Goal: Task Accomplishment & Management: Use online tool/utility

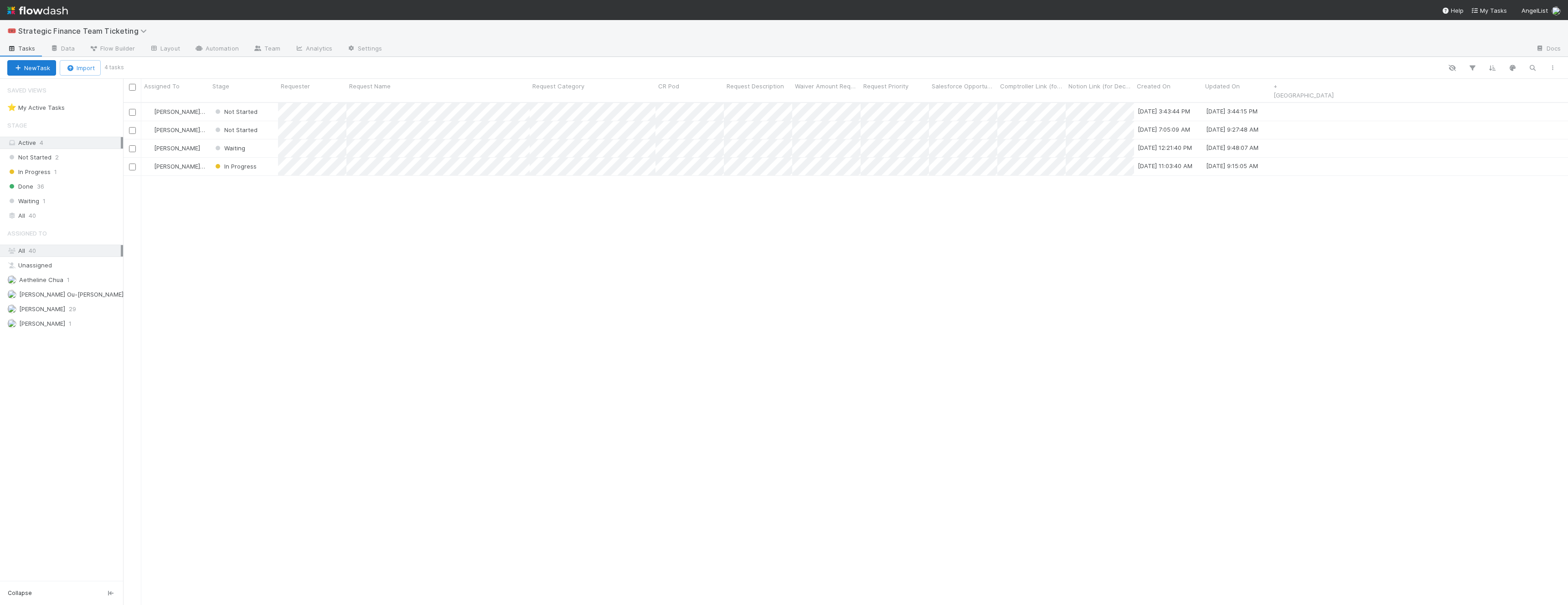
scroll to position [511, 1445]
click at [13, 72] on button "New Task" at bounding box center [32, 68] width 49 height 15
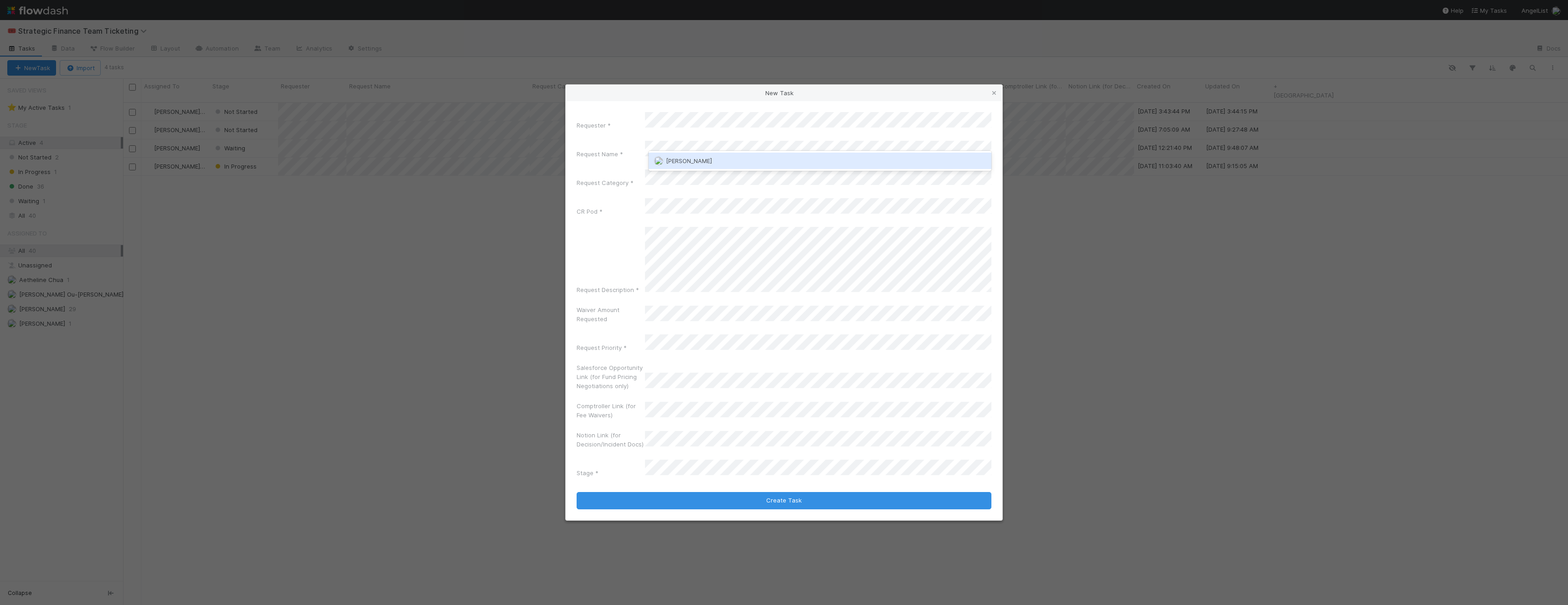
click at [685, 159] on span "Tarina Touret" at bounding box center [689, 161] width 46 height 7
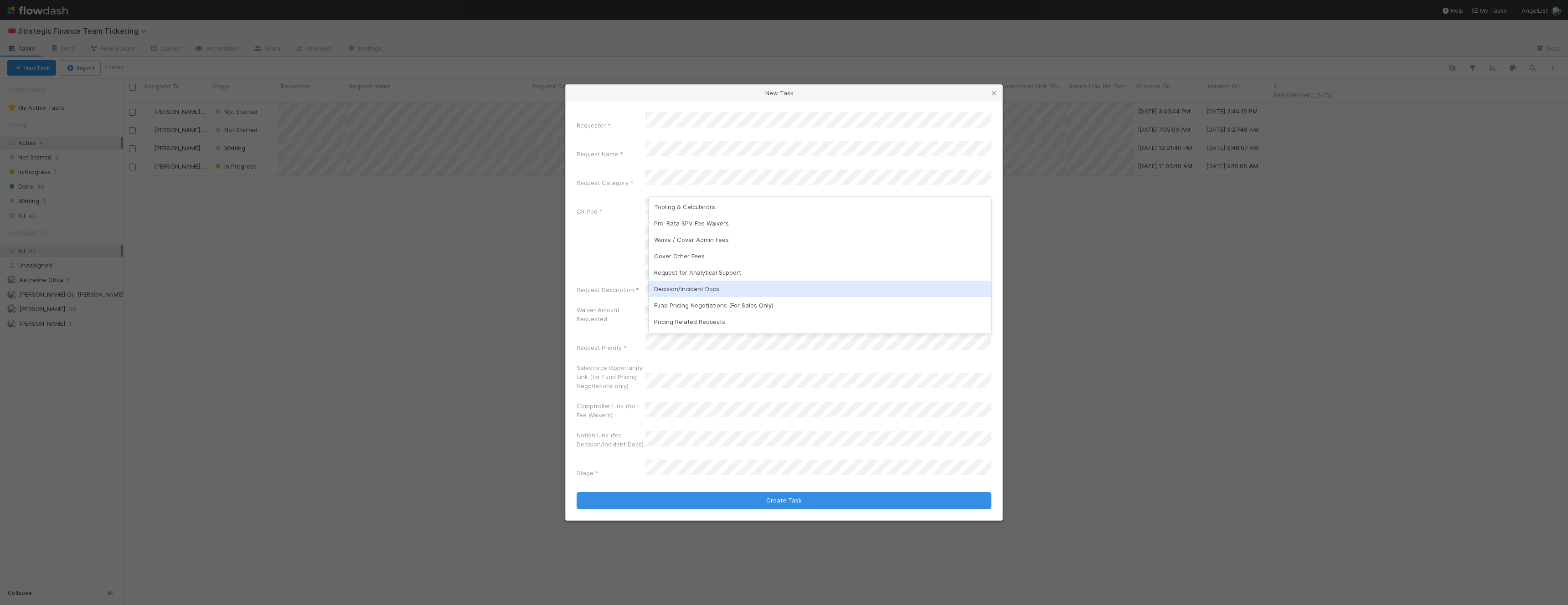
click at [718, 292] on div "Decision/Incident Docs" at bounding box center [820, 289] width 343 height 16
click at [595, 267] on div "Request Description *" at bounding box center [783, 262] width 415 height 71
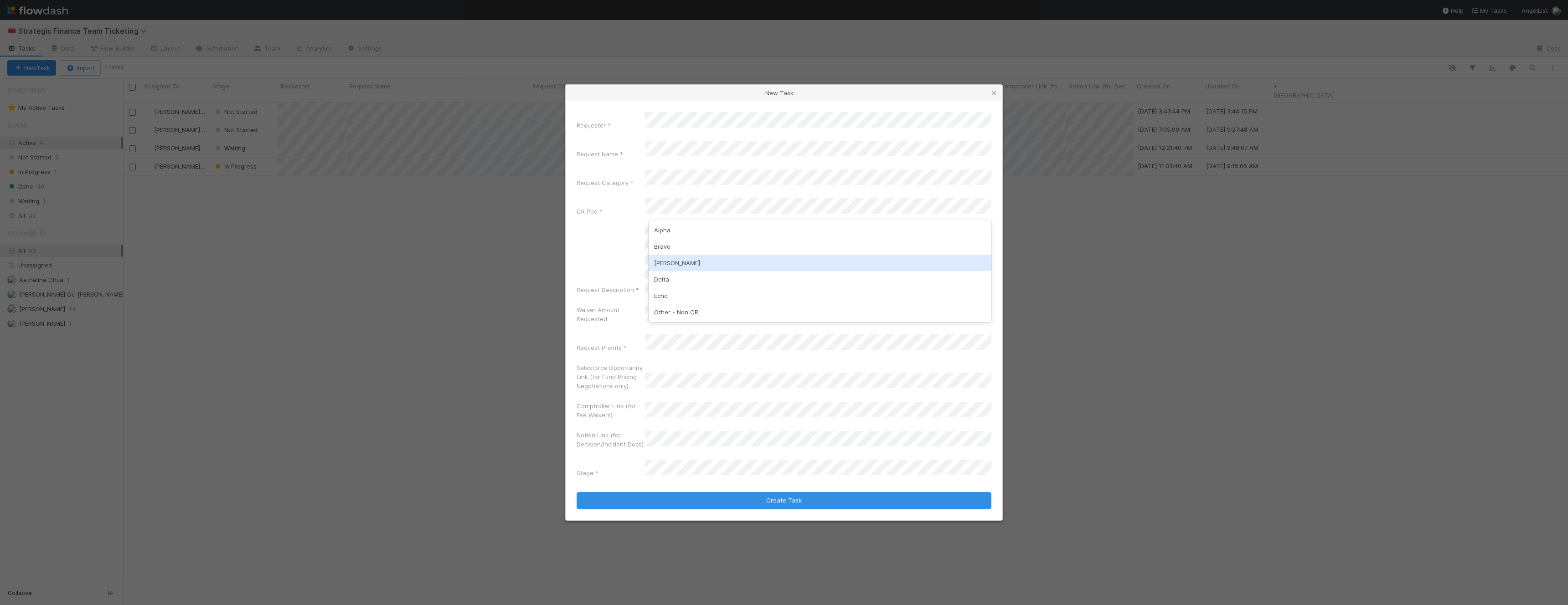
click at [613, 251] on div "Request Description *" at bounding box center [783, 262] width 415 height 71
click at [676, 279] on div "Delta" at bounding box center [820, 279] width 343 height 16
click at [699, 353] on div "P0" at bounding box center [820, 355] width 343 height 16
click at [679, 444] on div "Requester * Request Name * Request Category * CR Pod * Request Description * Wa…" at bounding box center [783, 296] width 415 height 369
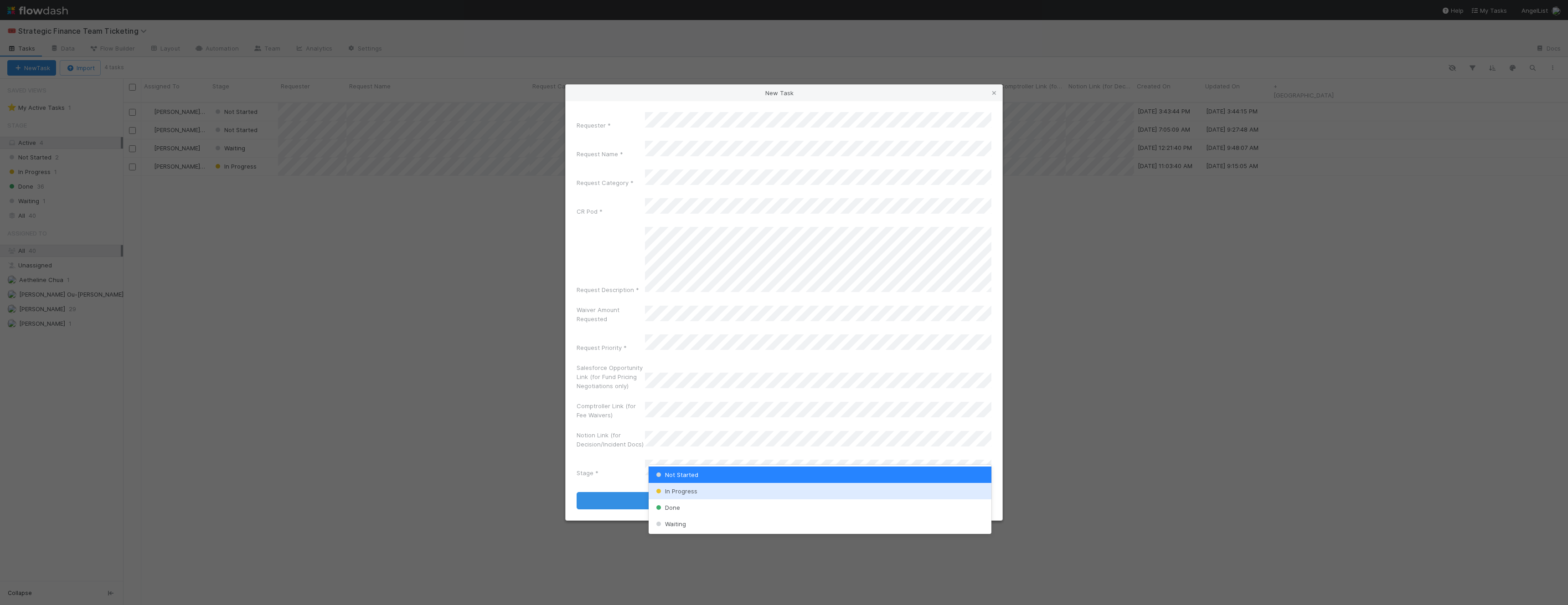
click at [686, 491] on span "In Progress" at bounding box center [676, 491] width 43 height 7
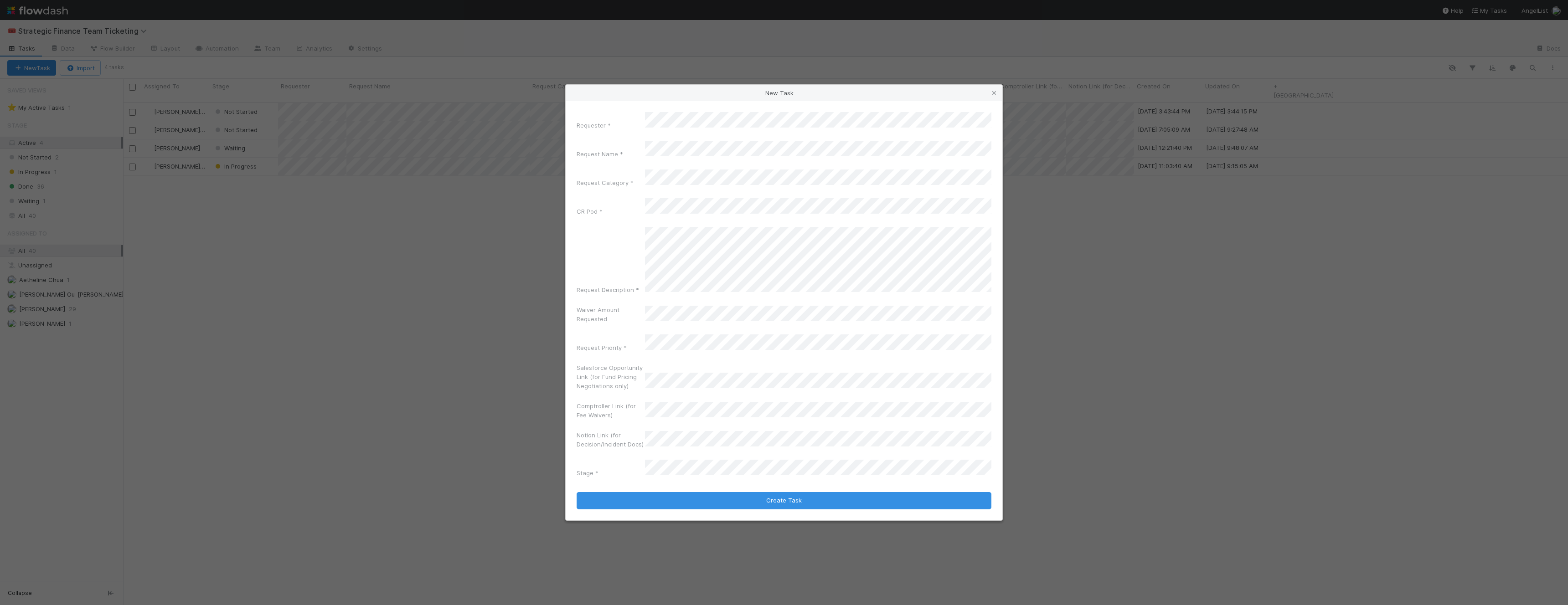
click at [603, 442] on div "Requester * Request Name * Request Category * CR Pod * Request Description * Wa…" at bounding box center [783, 296] width 415 height 369
click at [705, 492] on button "Create Task" at bounding box center [783, 501] width 415 height 17
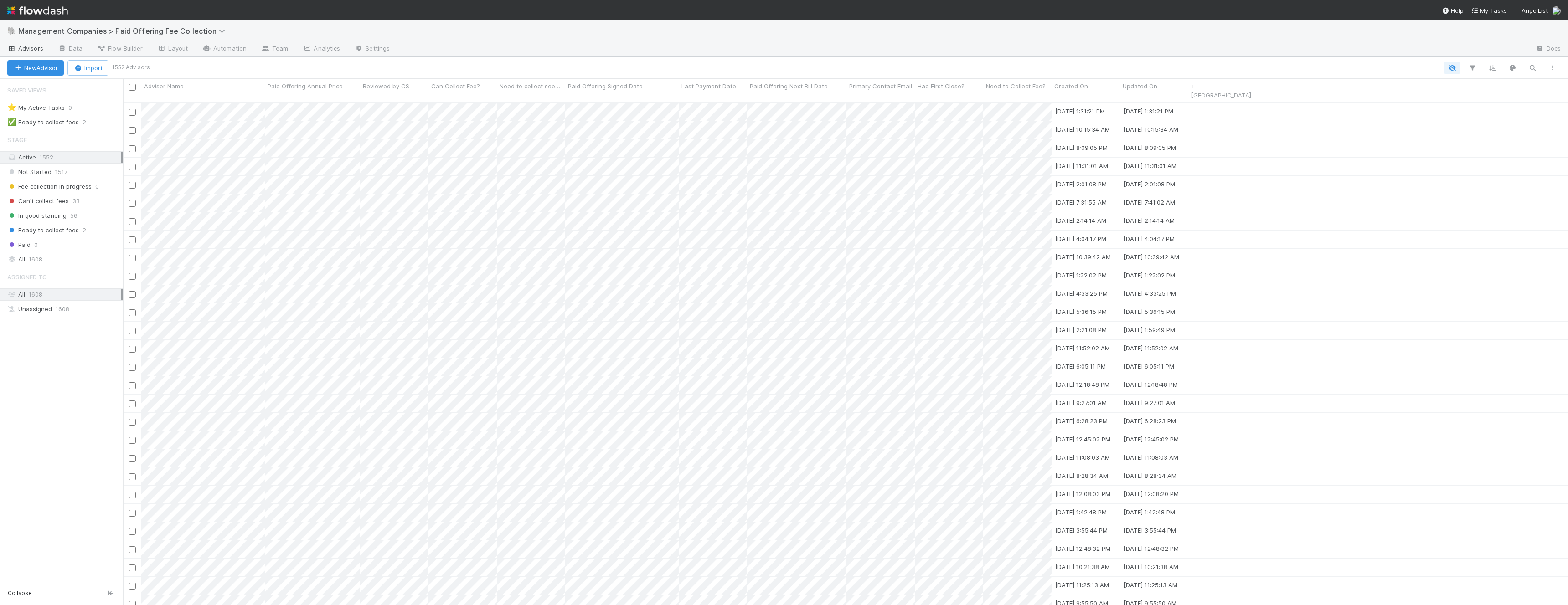
scroll to position [511, 1445]
click at [39, 217] on span "In good standing" at bounding box center [37, 215] width 59 height 12
click at [1558, 71] on button "button" at bounding box center [1552, 68] width 16 height 12
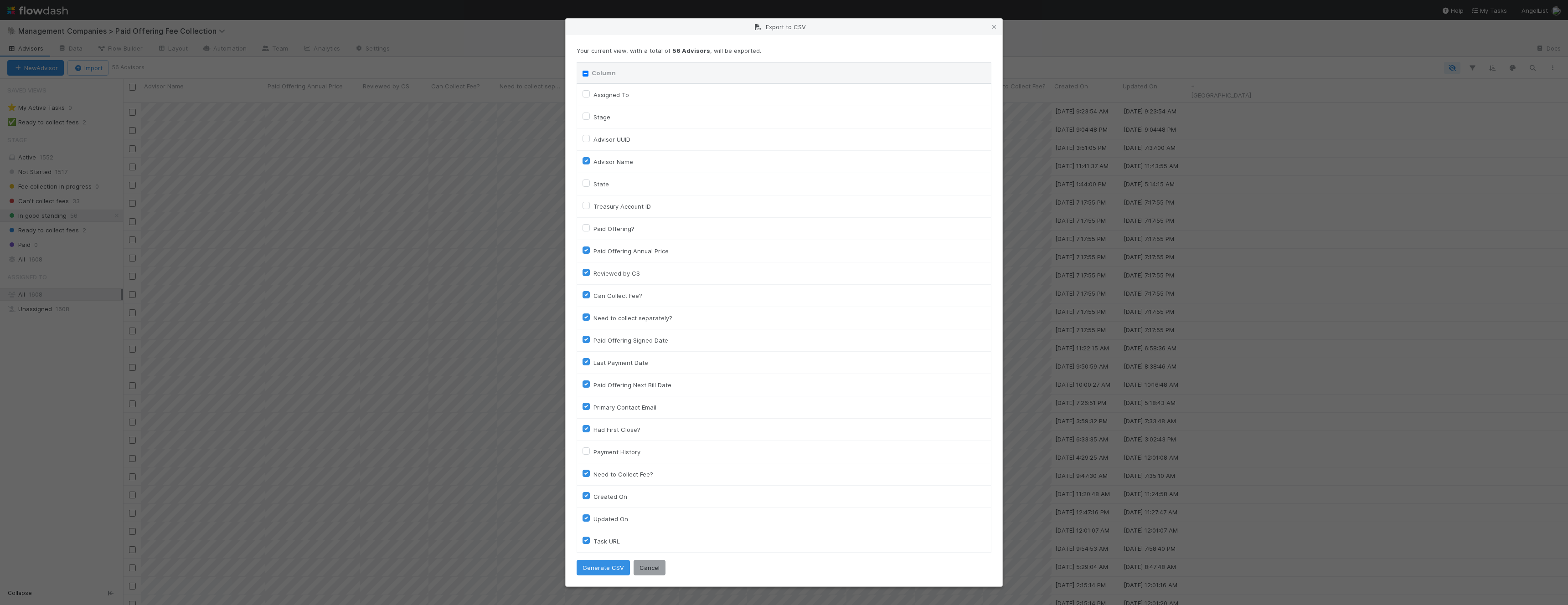
click at [593, 92] on label "Assigned To" at bounding box center [611, 95] width 35 height 11
click at [587, 92] on To "Assigned To" at bounding box center [586, 93] width 7 height 8
checkbox To "true"
click at [593, 116] on label "Stage" at bounding box center [602, 117] width 17 height 11
click at [586, 116] on input "Stage" at bounding box center [586, 115] width 7 height 8
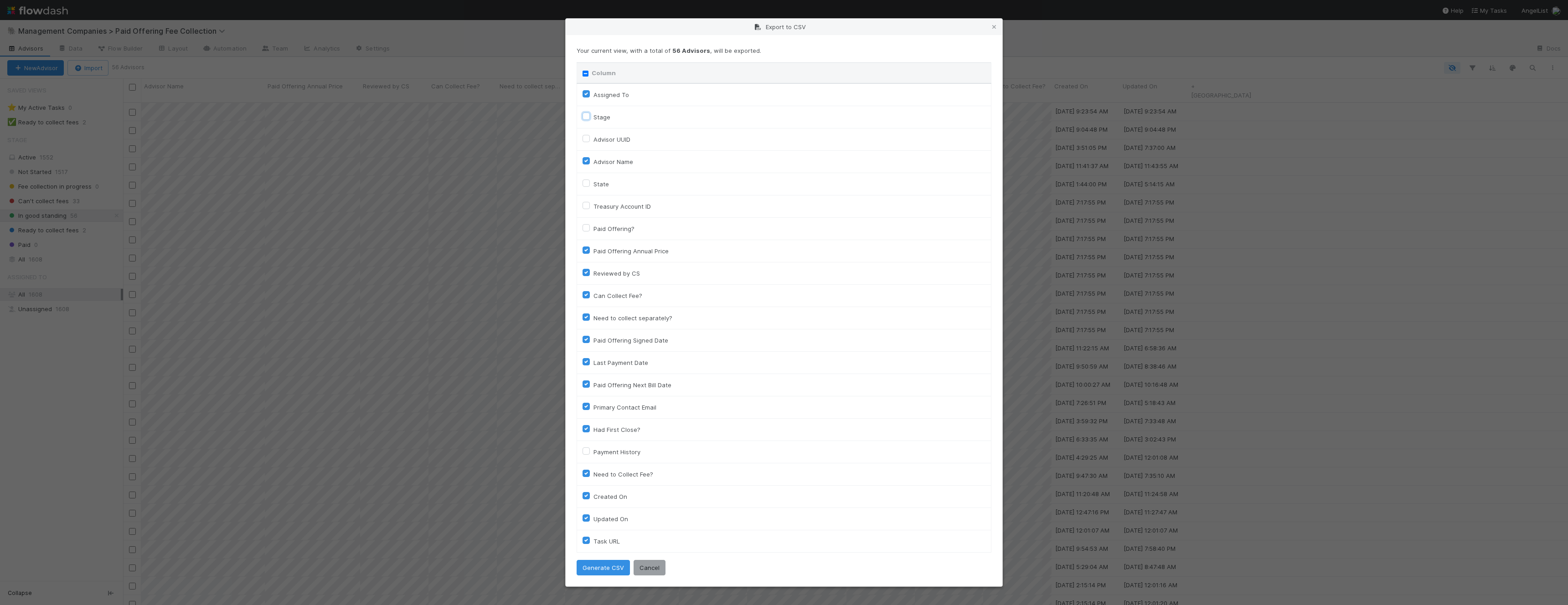
checkbox input "true"
click at [593, 449] on label "Payment History" at bounding box center [617, 452] width 47 height 11
click at [589, 449] on input "Payment History" at bounding box center [586, 450] width 7 height 8
checkbox input "true"
click at [597, 567] on button "Generate CSV" at bounding box center [603, 567] width 54 height 15
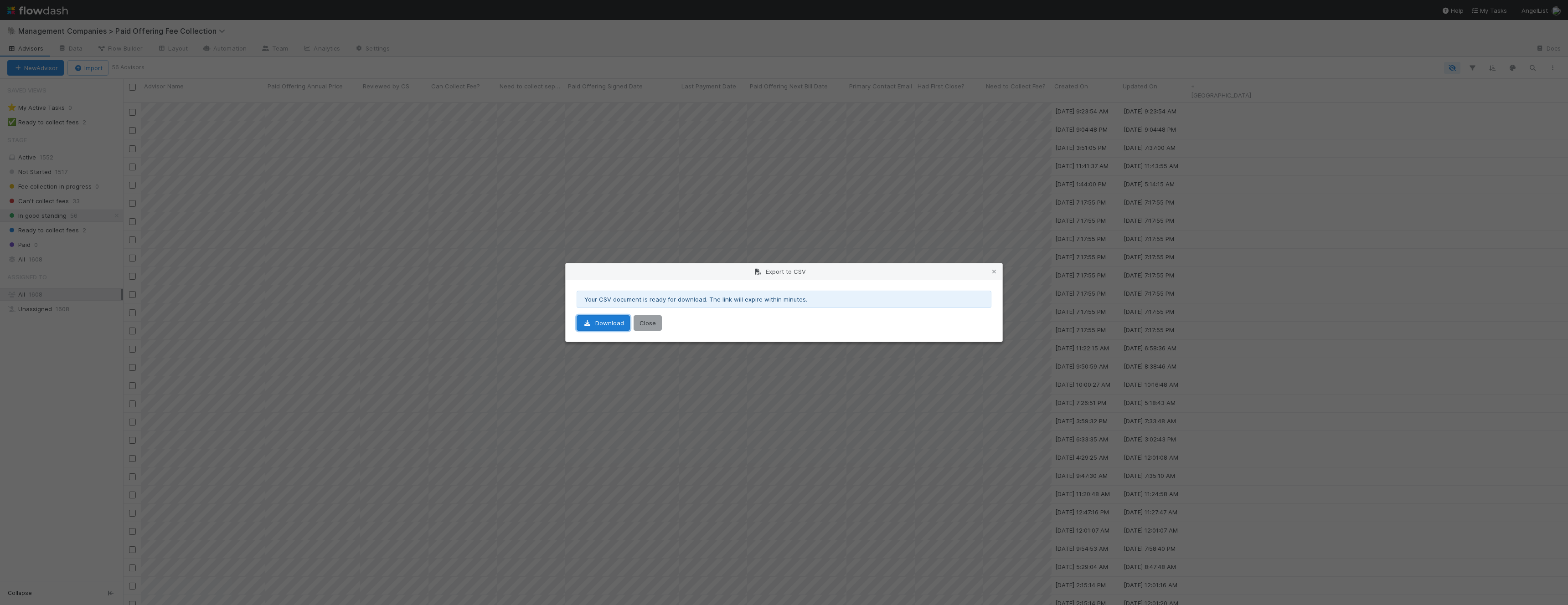
click at [607, 323] on link "Download" at bounding box center [603, 323] width 54 height 15
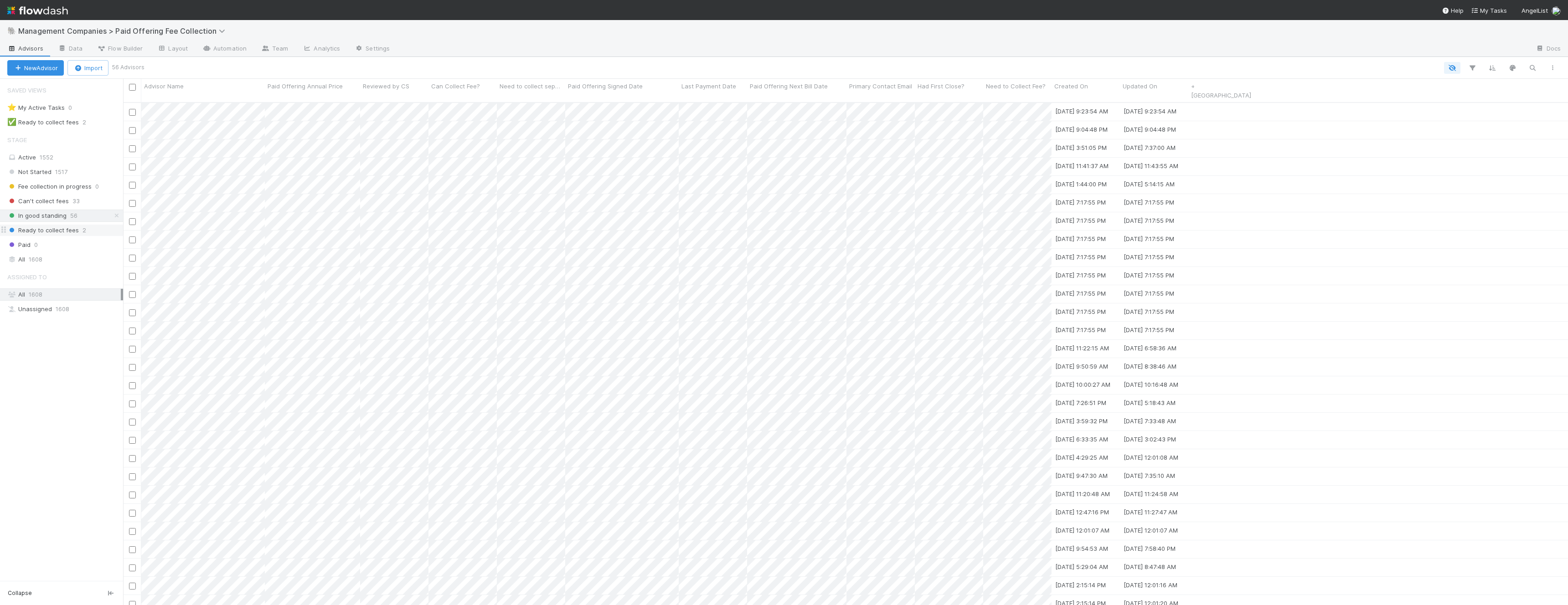
click at [50, 229] on span "Ready to collect fees" at bounding box center [43, 230] width 72 height 12
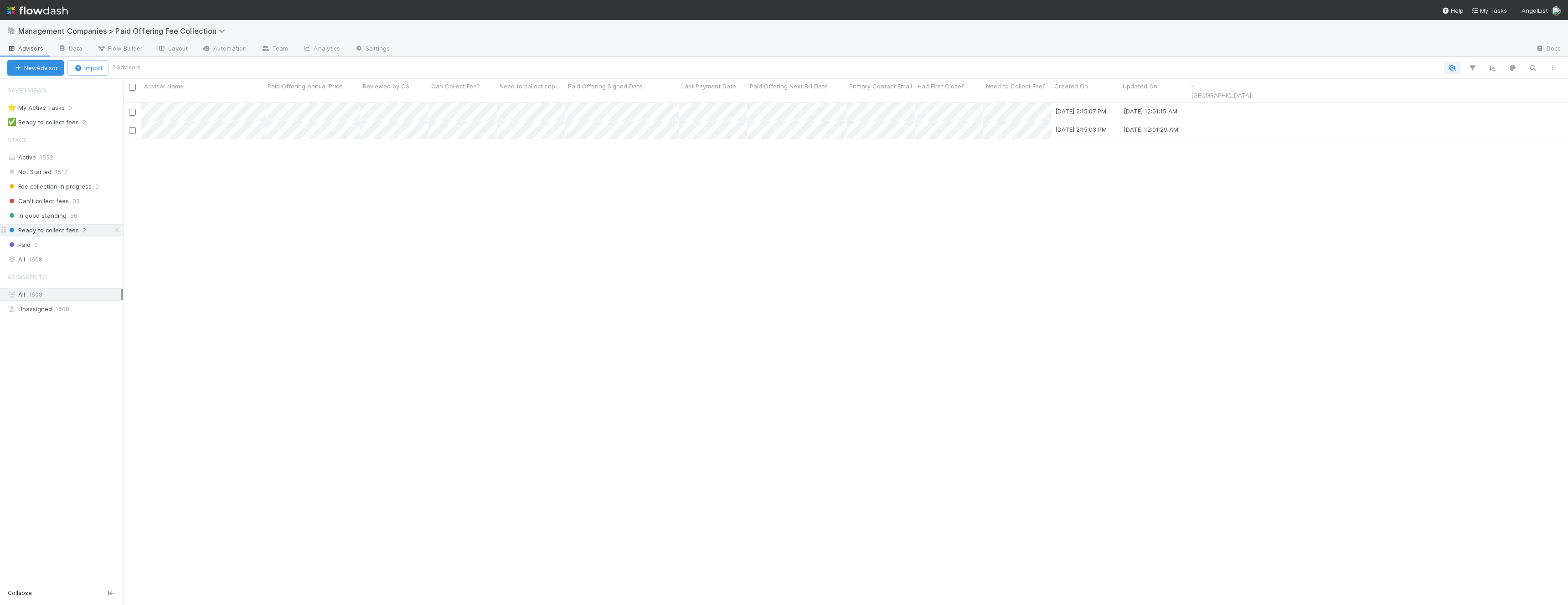
scroll to position [511, 1445]
click at [1552, 71] on button "button" at bounding box center [1552, 68] width 16 height 12
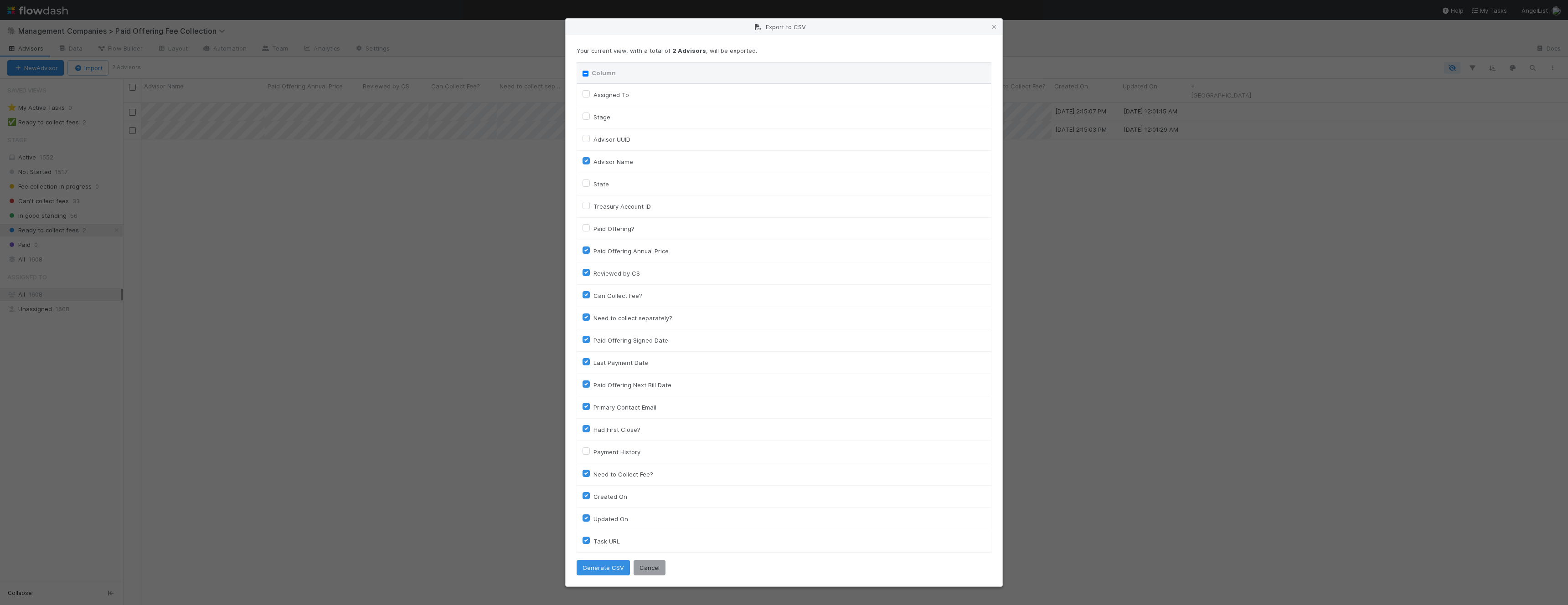
click at [582, 95] on td "Assigned To" at bounding box center [784, 94] width 415 height 23
click at [593, 92] on label "Assigned To" at bounding box center [611, 95] width 35 height 11
click at [587, 92] on To "Assigned To" at bounding box center [586, 93] width 7 height 8
checkbox To "true"
click at [593, 113] on label "Stage" at bounding box center [602, 117] width 17 height 11
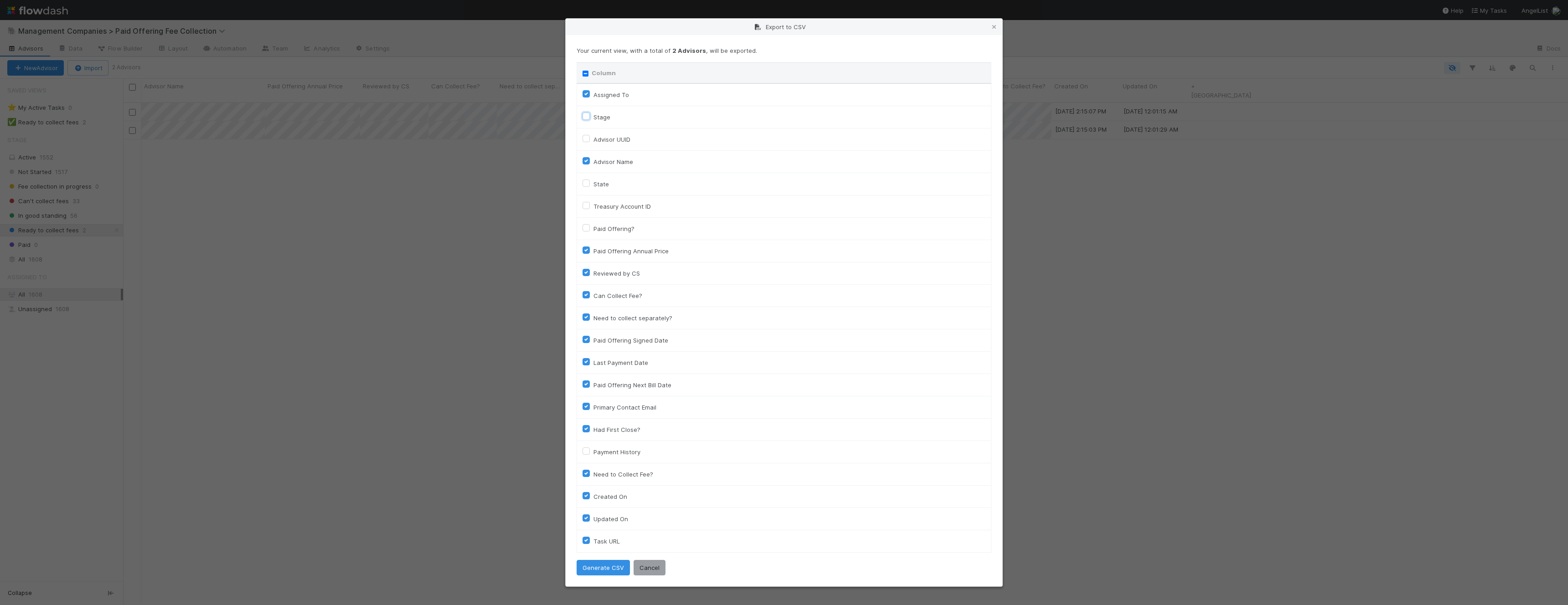
click at [587, 113] on input "Stage" at bounding box center [586, 115] width 7 height 8
checkbox input "true"
click at [607, 568] on button "Generate CSV" at bounding box center [603, 567] width 54 height 15
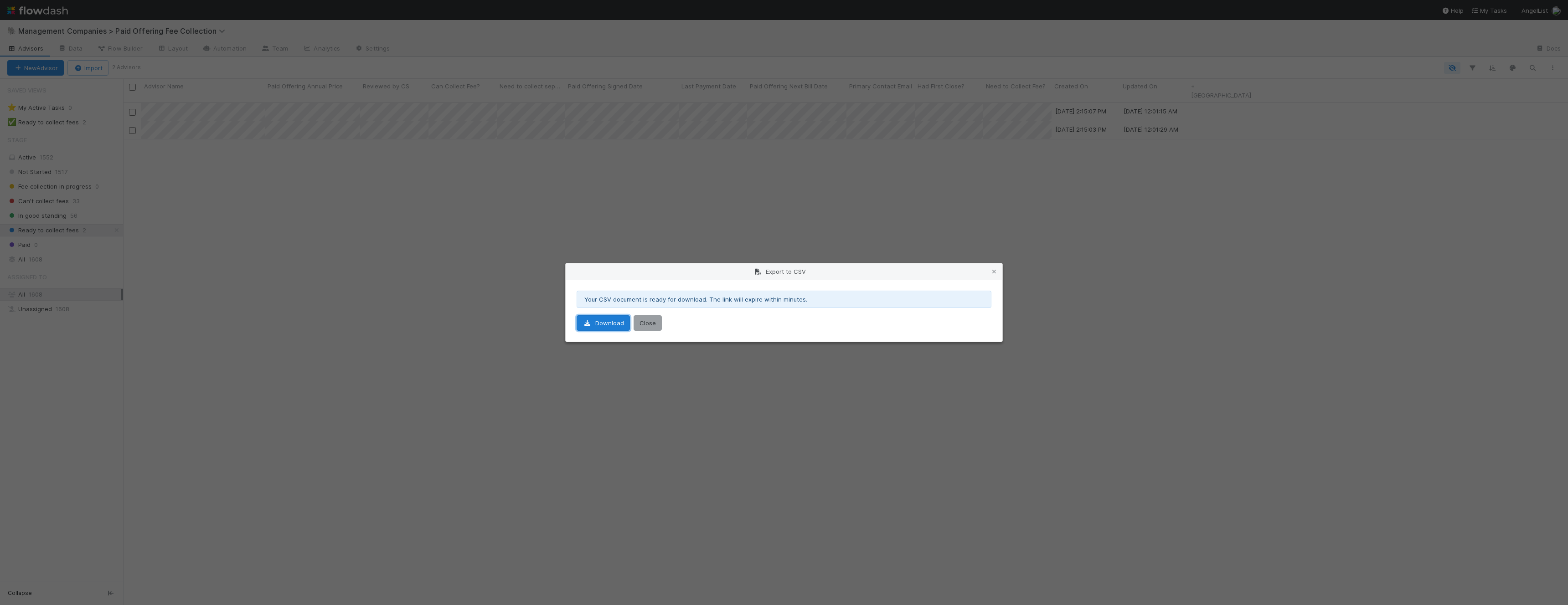
click at [603, 322] on link "Download" at bounding box center [603, 323] width 54 height 15
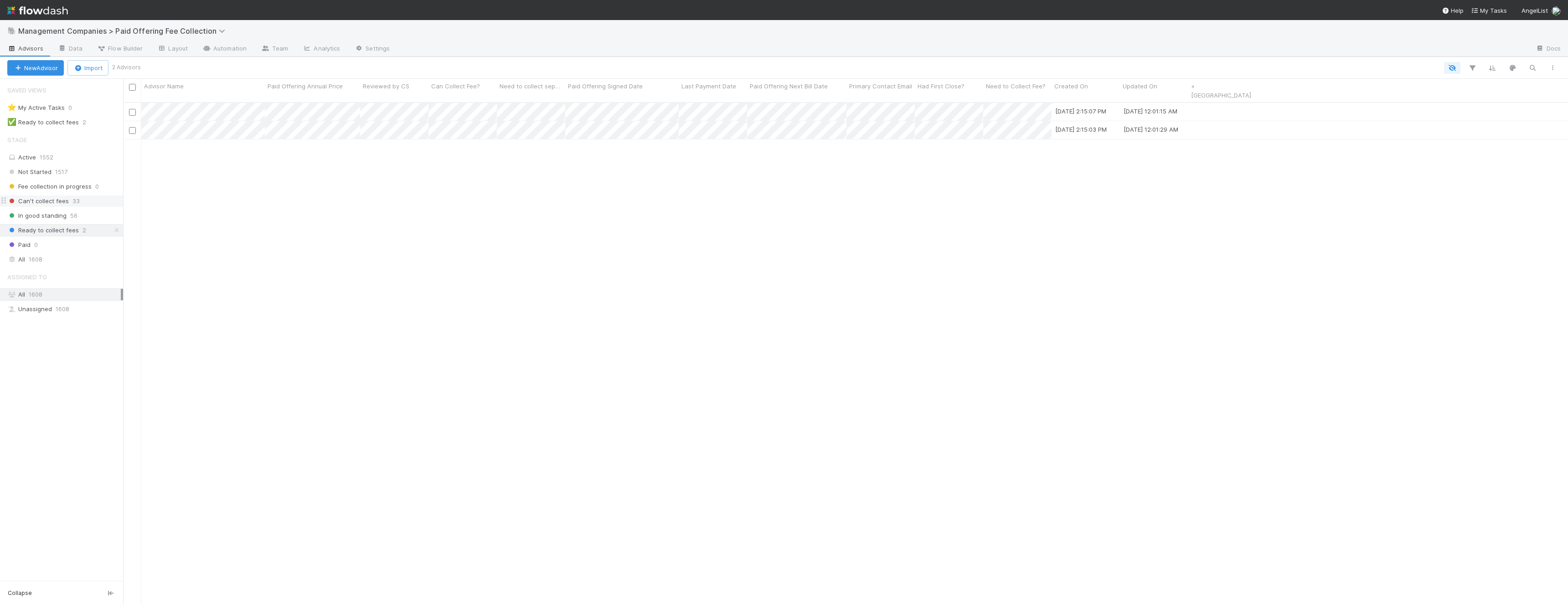
click at [57, 197] on span "Can't collect fees" at bounding box center [38, 201] width 61 height 12
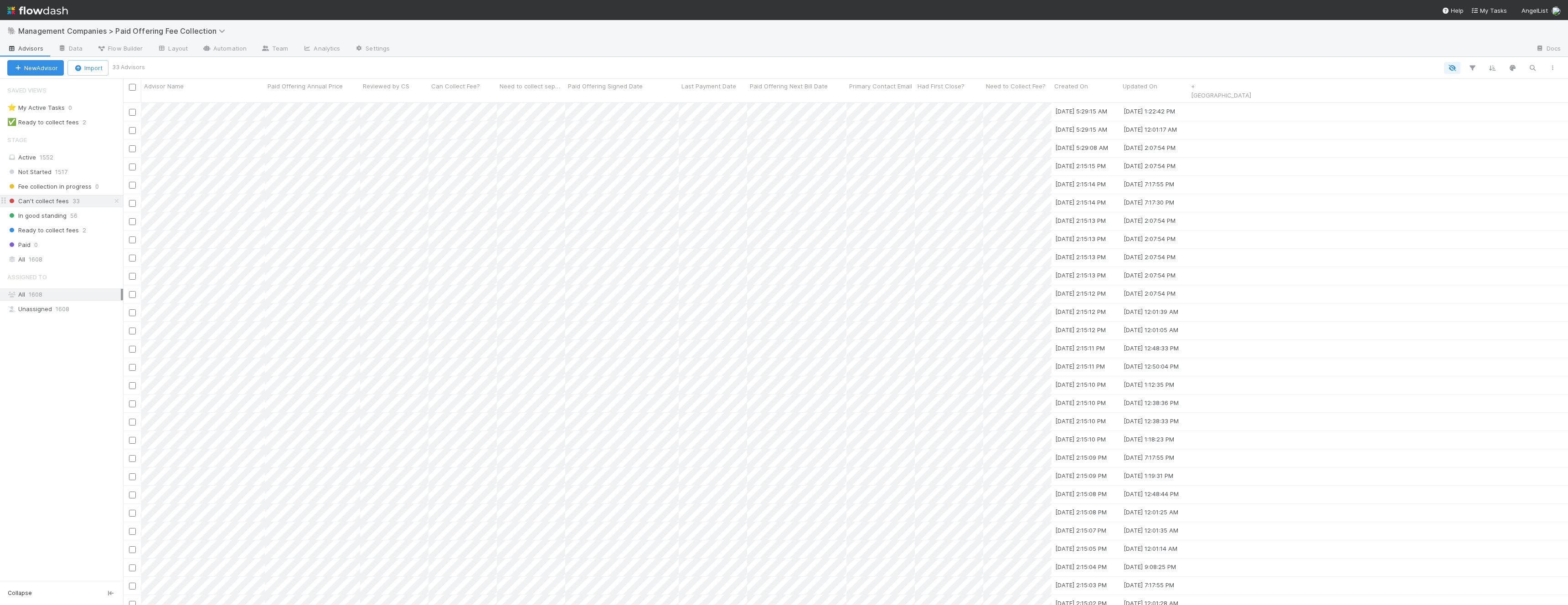
scroll to position [511, 1445]
click at [1555, 69] on icon "button" at bounding box center [1552, 68] width 9 height 5
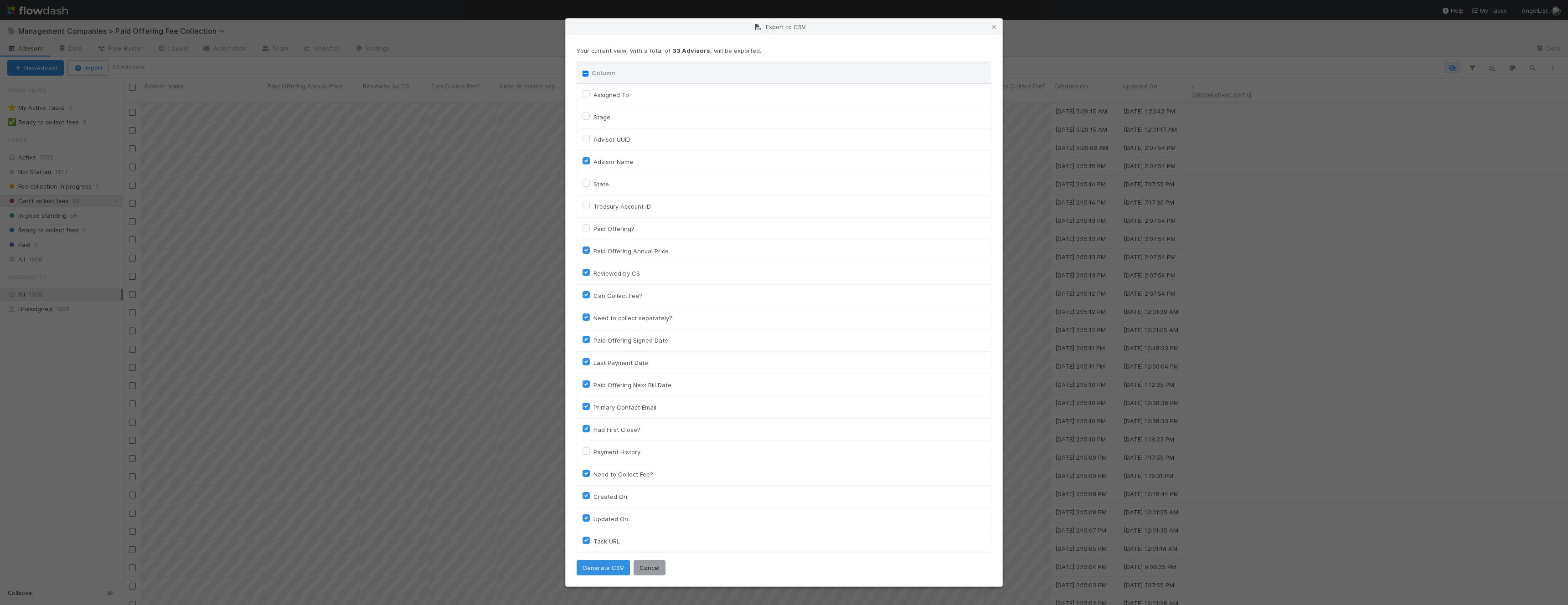
click at [593, 96] on label "Assigned To" at bounding box center [611, 95] width 35 height 11
click at [587, 96] on To "Assigned To" at bounding box center [586, 93] width 7 height 8
checkbox To "true"
click at [593, 114] on label "Stage" at bounding box center [602, 117] width 17 height 11
click at [587, 114] on input "Stage" at bounding box center [586, 115] width 7 height 8
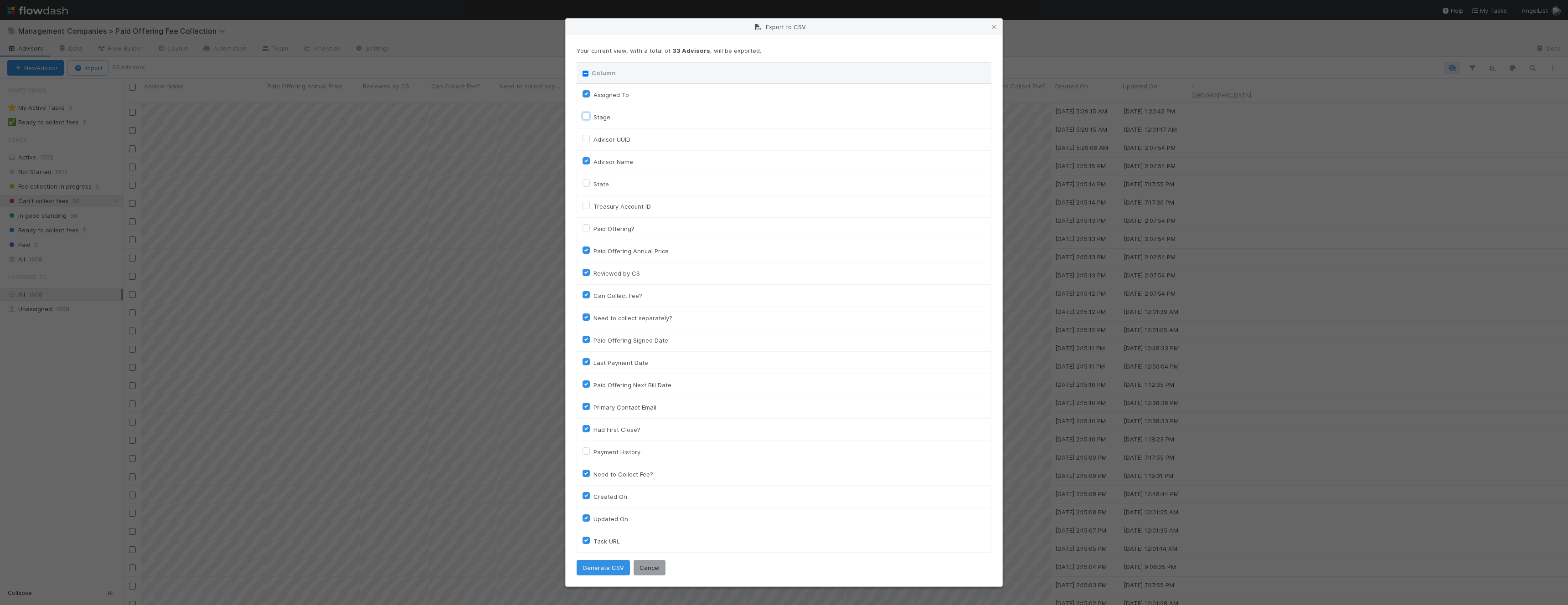
checkbox input "true"
click at [607, 574] on button "Generate CSV" at bounding box center [603, 567] width 54 height 15
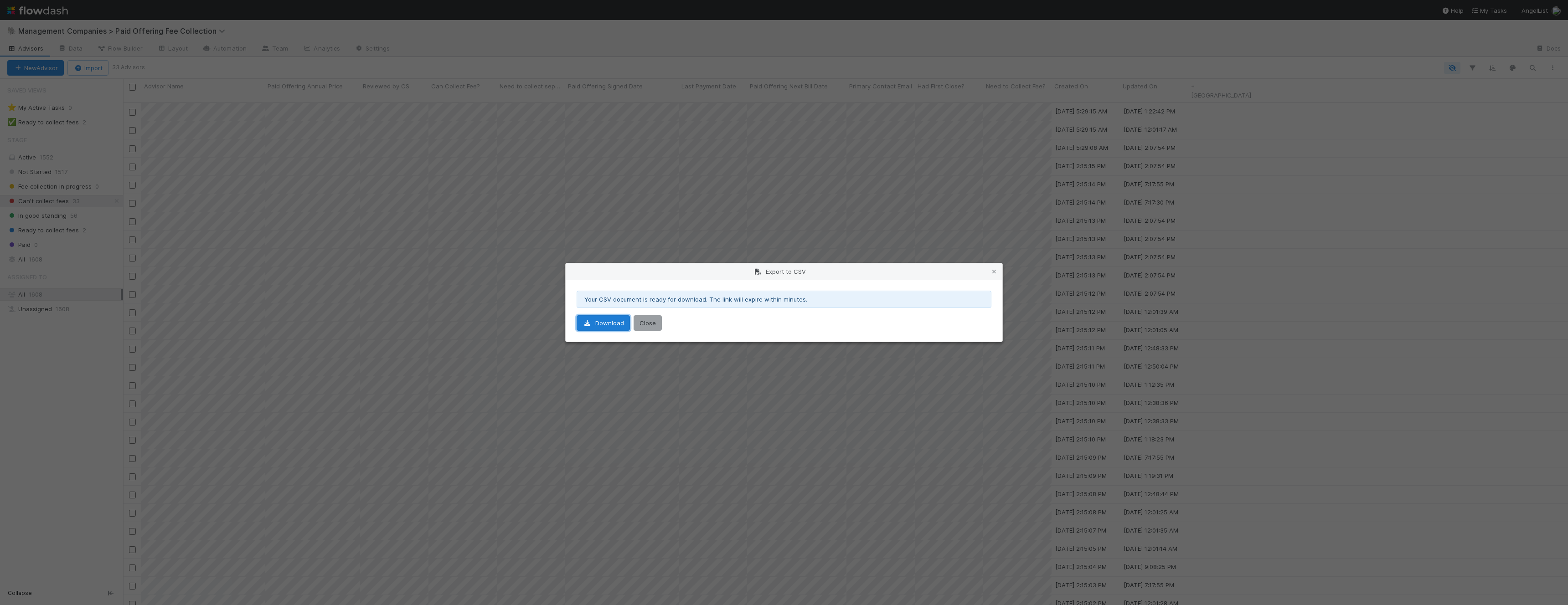
click at [589, 329] on link "Download" at bounding box center [603, 323] width 54 height 15
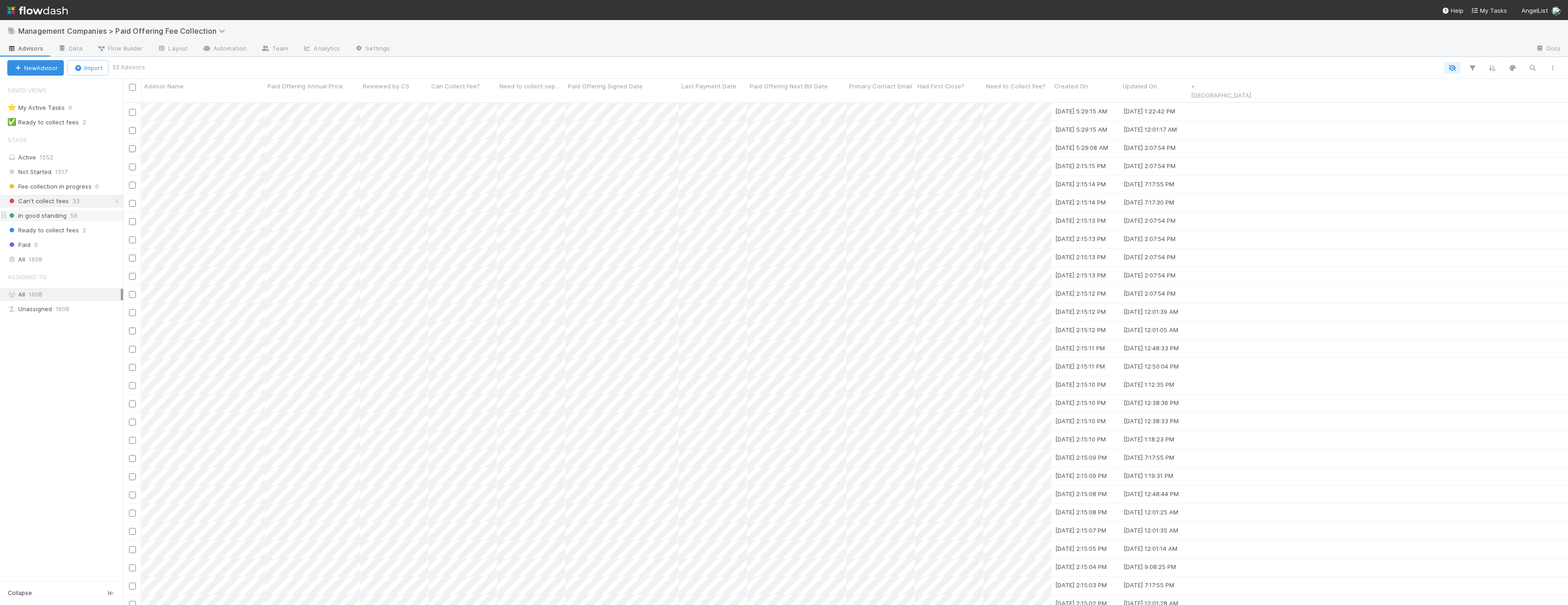
click at [46, 218] on span "In good standing" at bounding box center [37, 215] width 59 height 12
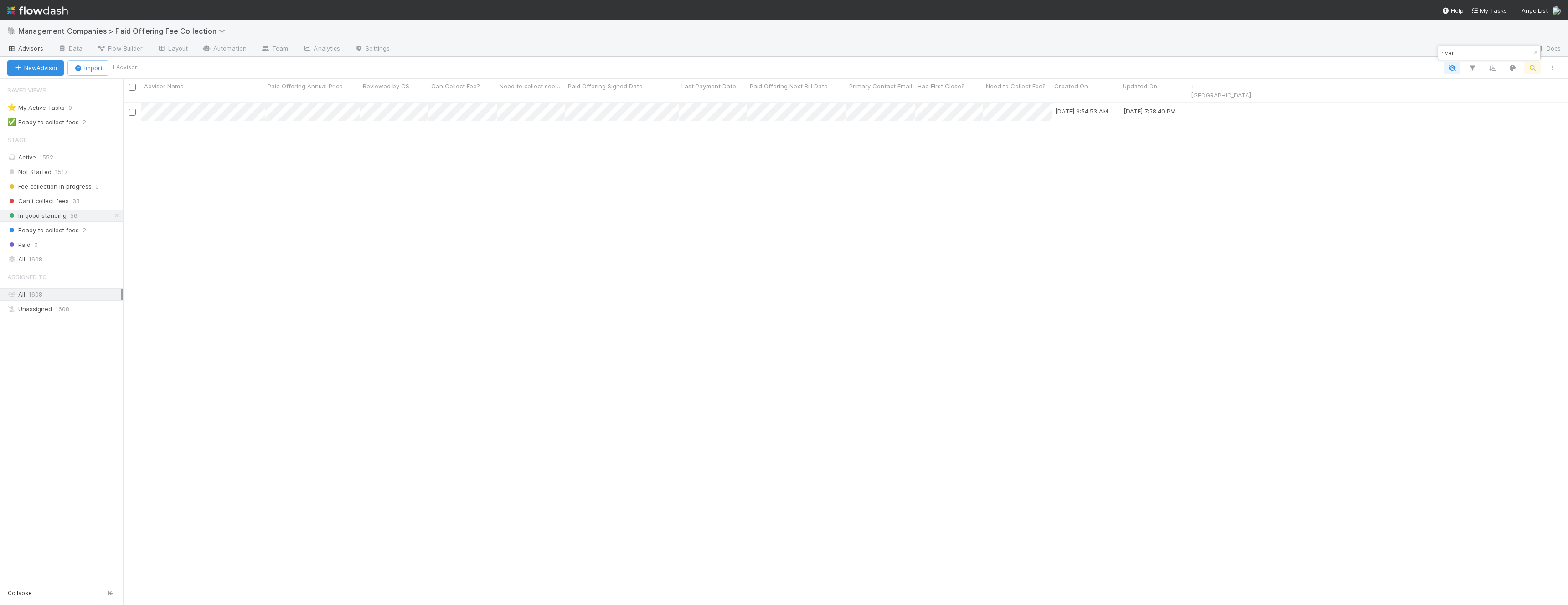
scroll to position [511, 1445]
type input "river"
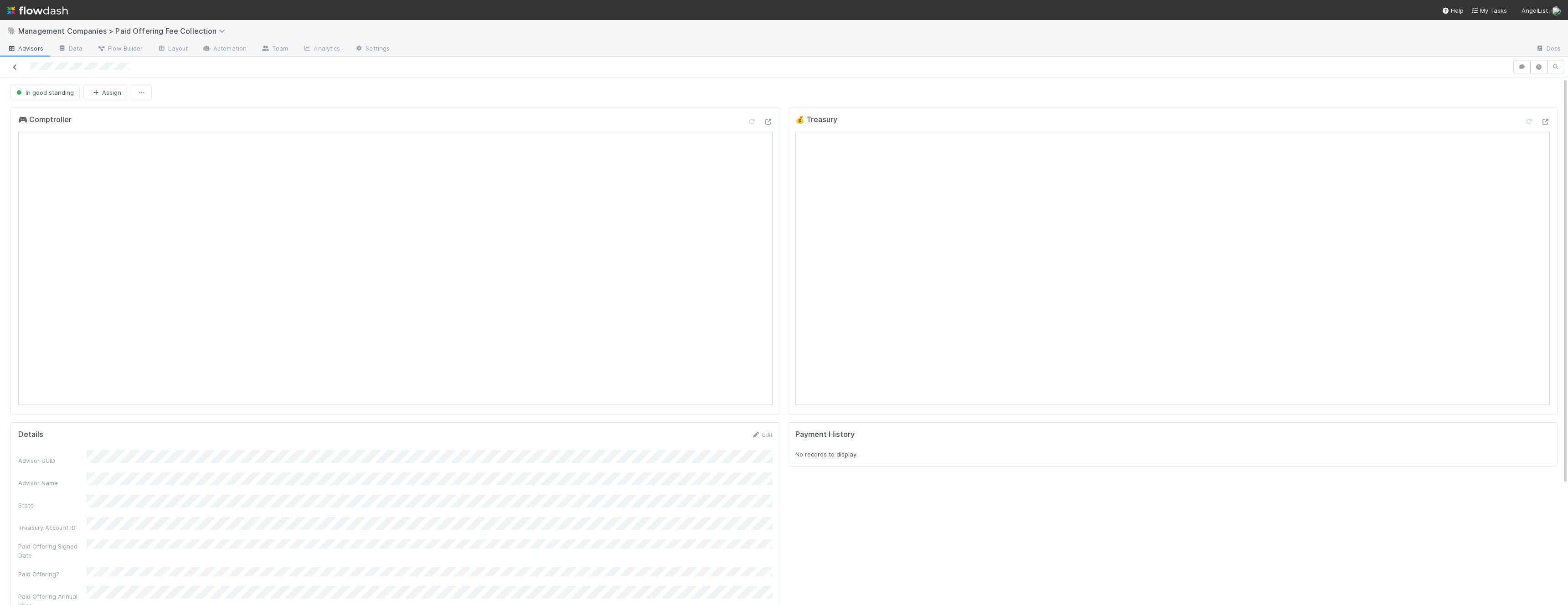
click at [13, 65] on icon at bounding box center [15, 68] width 9 height 6
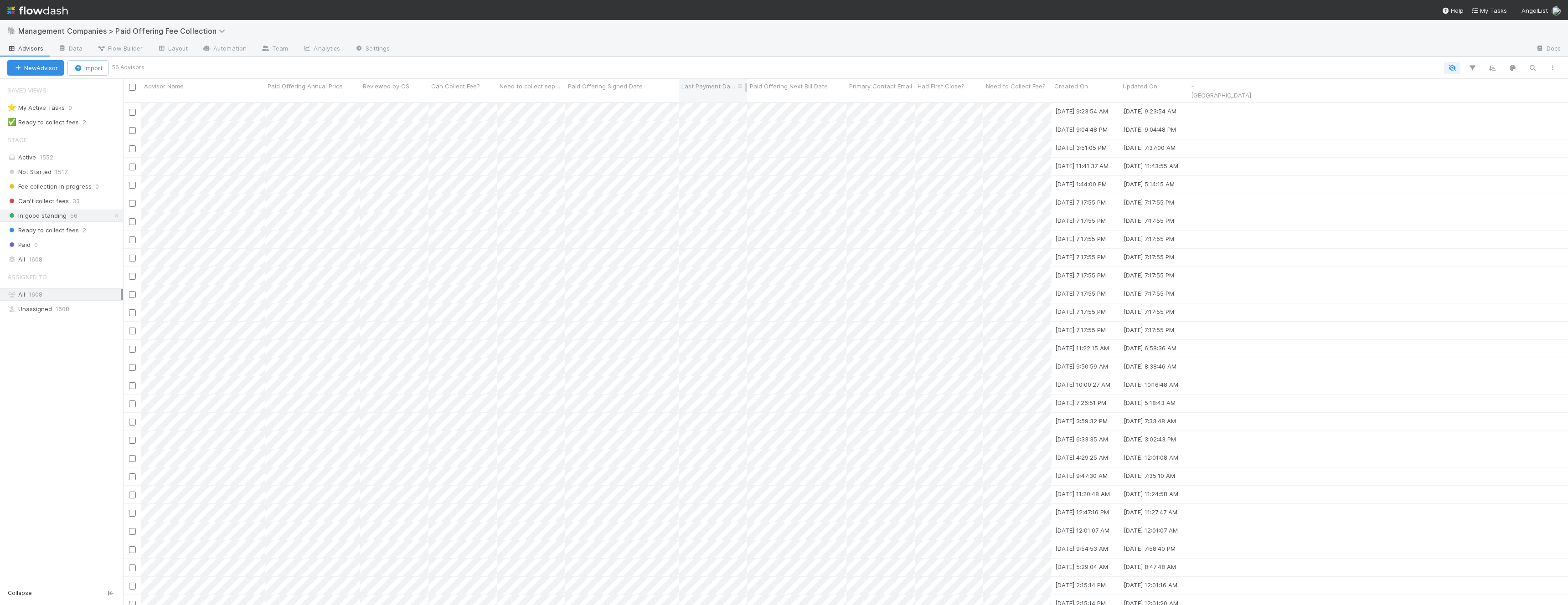
click at [716, 86] on span "Last Payment Date" at bounding box center [709, 86] width 54 height 9
click at [732, 85] on div "Sort Oldest → Newest Sort Newest → Oldest Hide Edit field Delete field" at bounding box center [784, 302] width 1568 height 605
click at [1476, 64] on icon "button" at bounding box center [1472, 68] width 9 height 8
click at [1370, 102] on button "Add Filter" at bounding box center [1332, 96] width 273 height 13
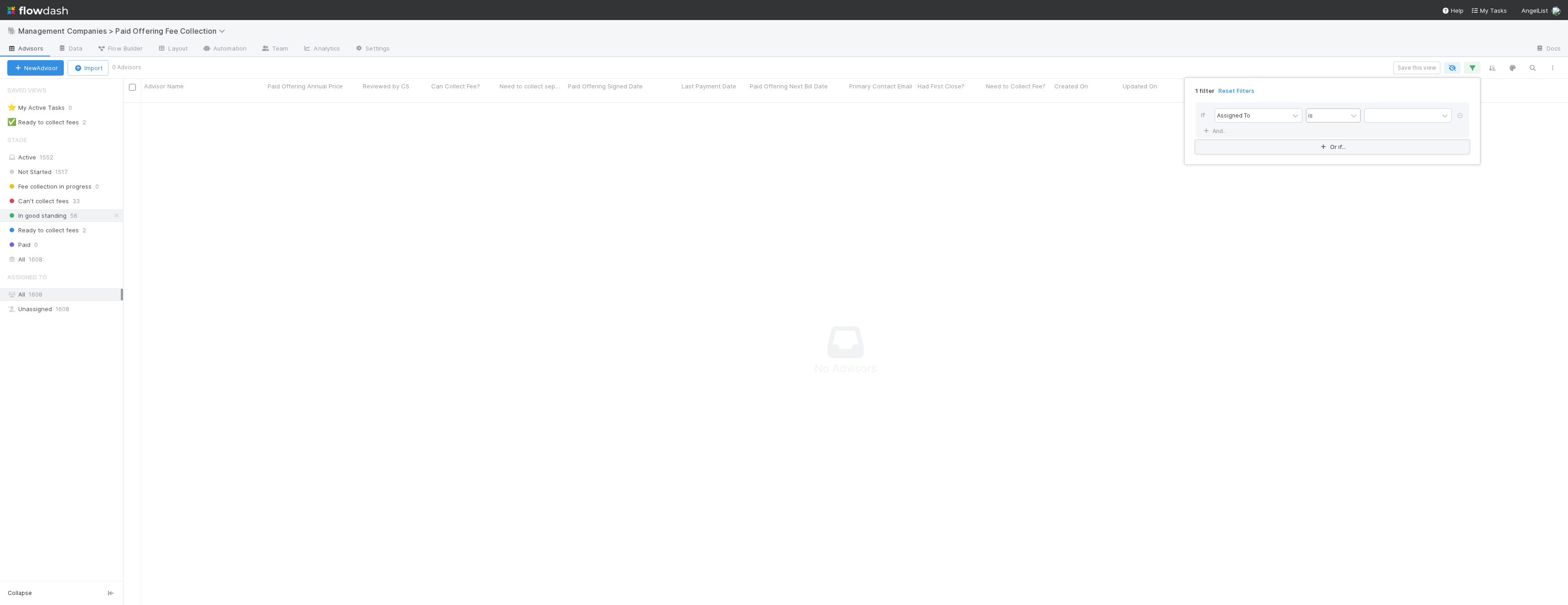
scroll to position [511, 1445]
click at [1275, 122] on div "Assigned To" at bounding box center [1259, 115] width 88 height 14
click at [1253, 188] on div "Last Payment Date" at bounding box center [1259, 183] width 88 height 15
click at [1379, 115] on input "text" at bounding box center [1408, 116] width 88 height 13
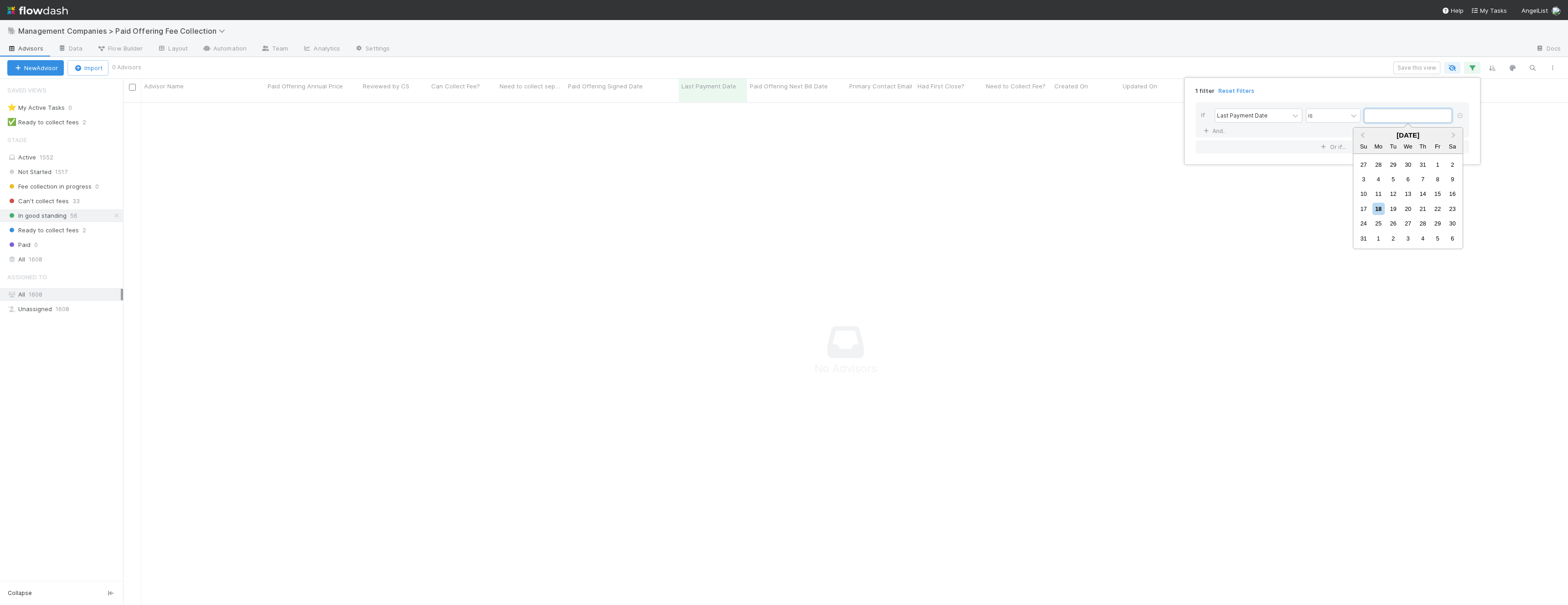
scroll to position [511, 1445]
click at [1331, 115] on div "is" at bounding box center [1326, 116] width 41 height 13
click at [1320, 193] on div "is empty" at bounding box center [1333, 190] width 55 height 15
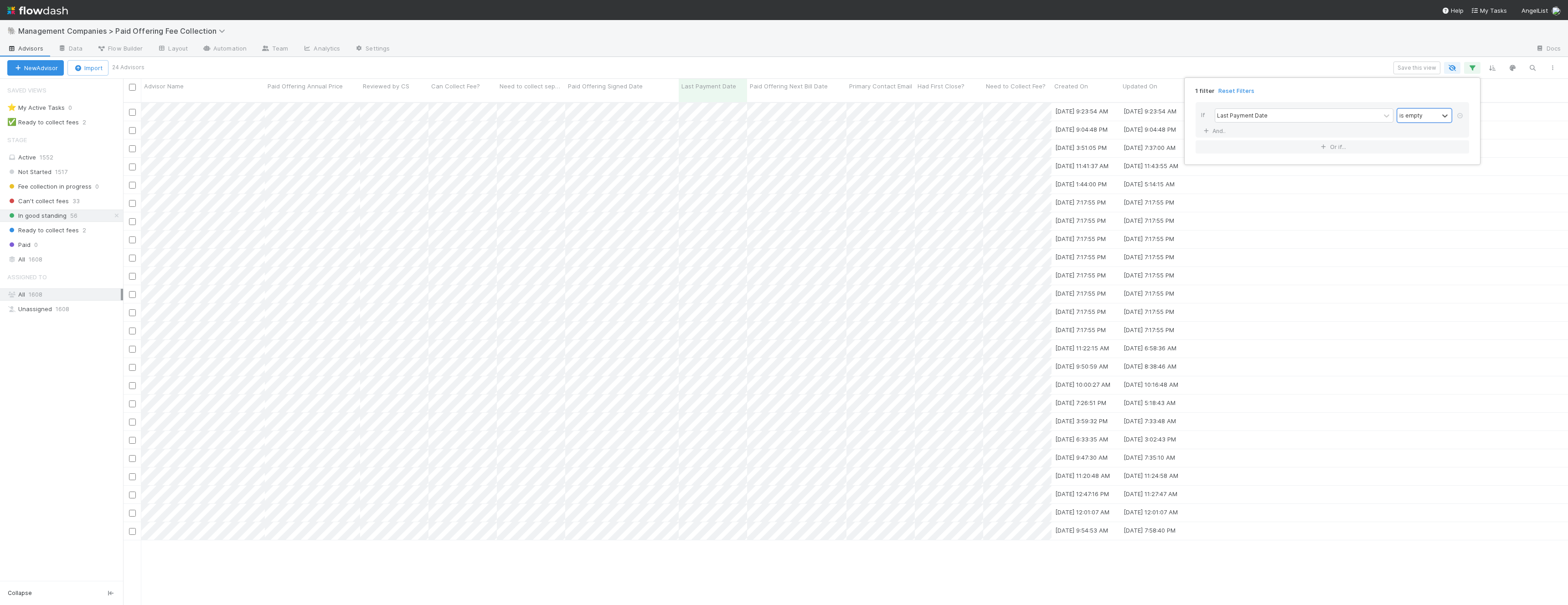
scroll to position [511, 1445]
click at [1317, 54] on div "1 filter Reset Filters If Last Payment Date is empty And.. Or if..." at bounding box center [784, 302] width 1568 height 605
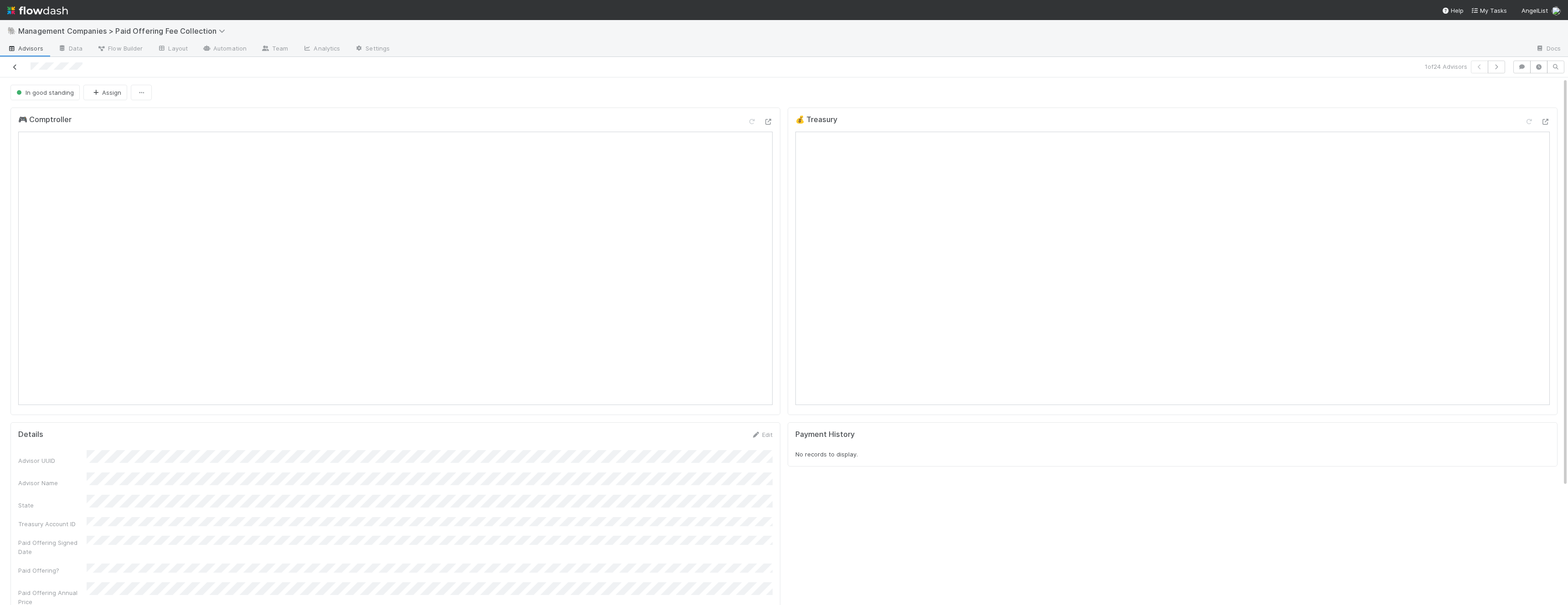
click at [18, 68] on icon at bounding box center [15, 68] width 9 height 6
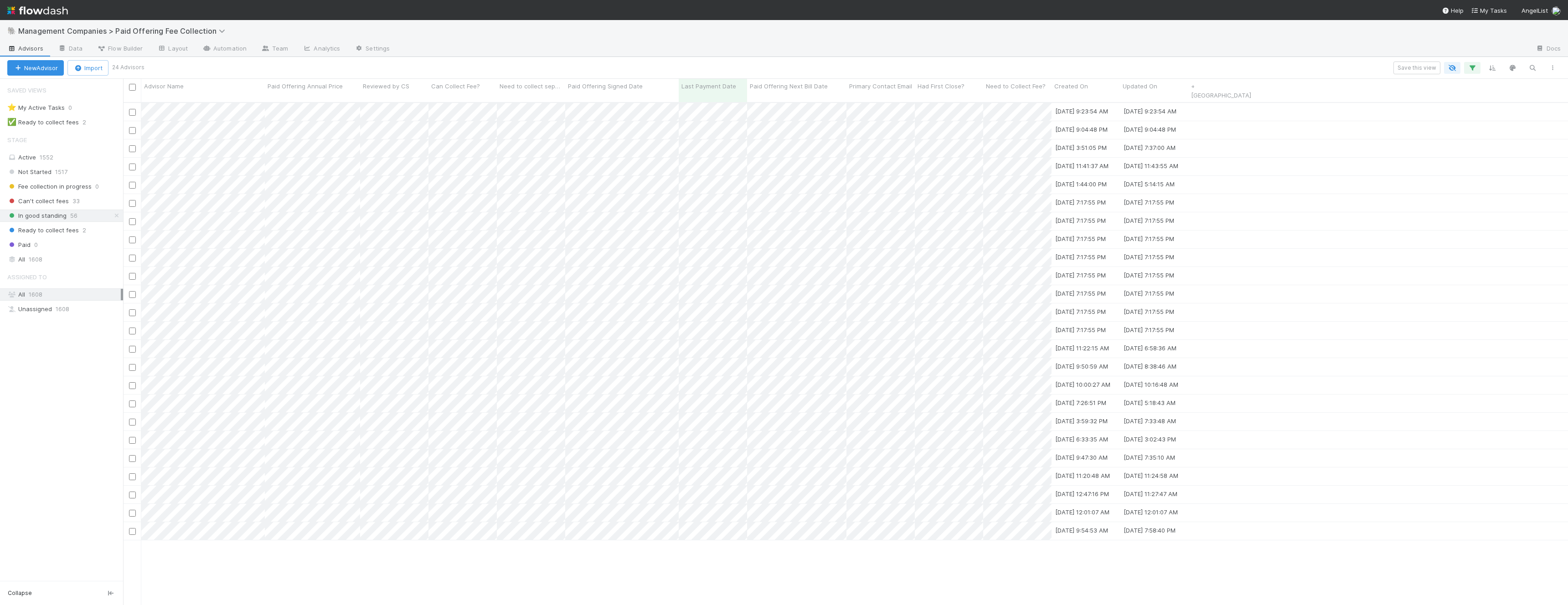
scroll to position [511, 1445]
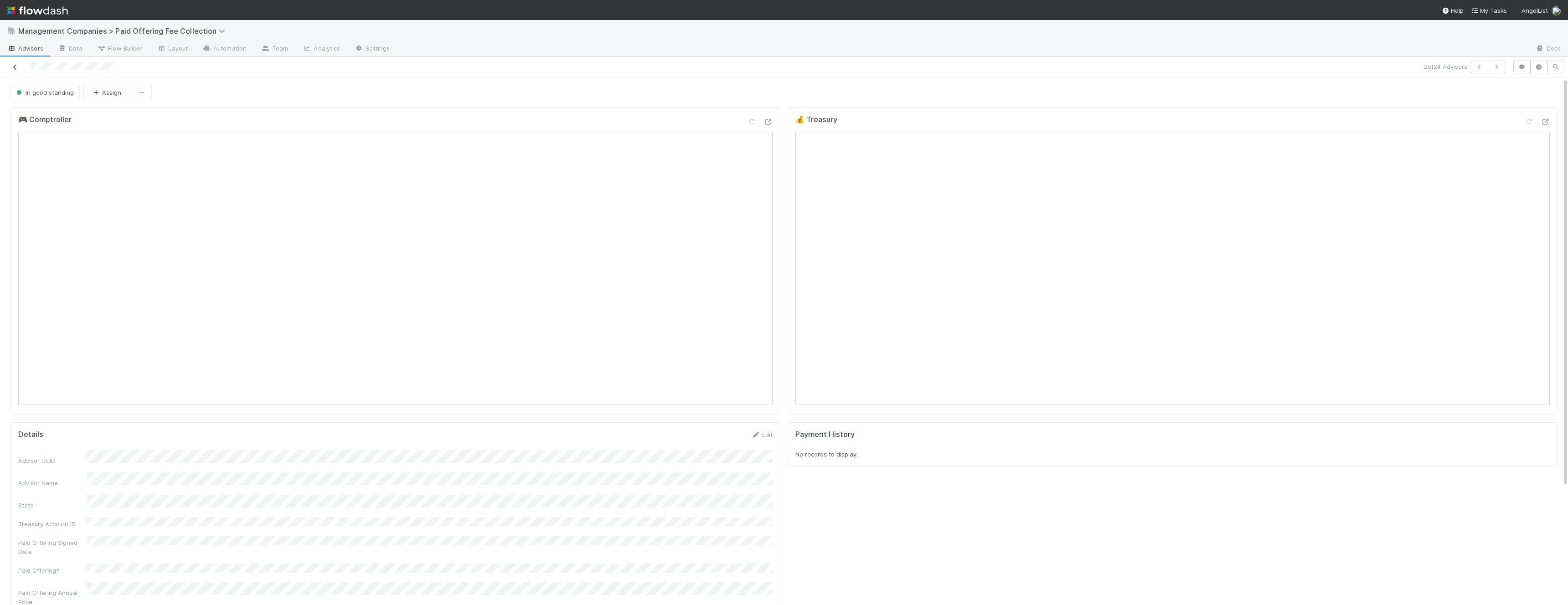
click at [13, 65] on icon at bounding box center [15, 68] width 9 height 6
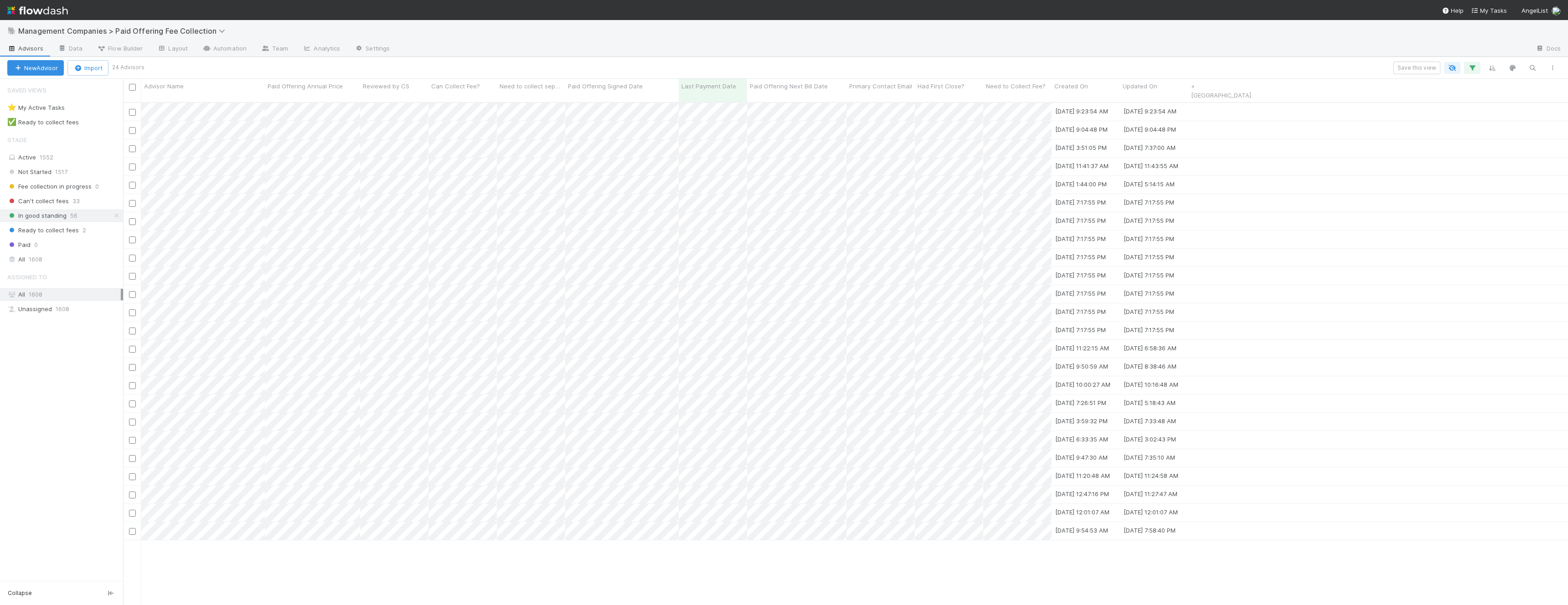
scroll to position [511, 1445]
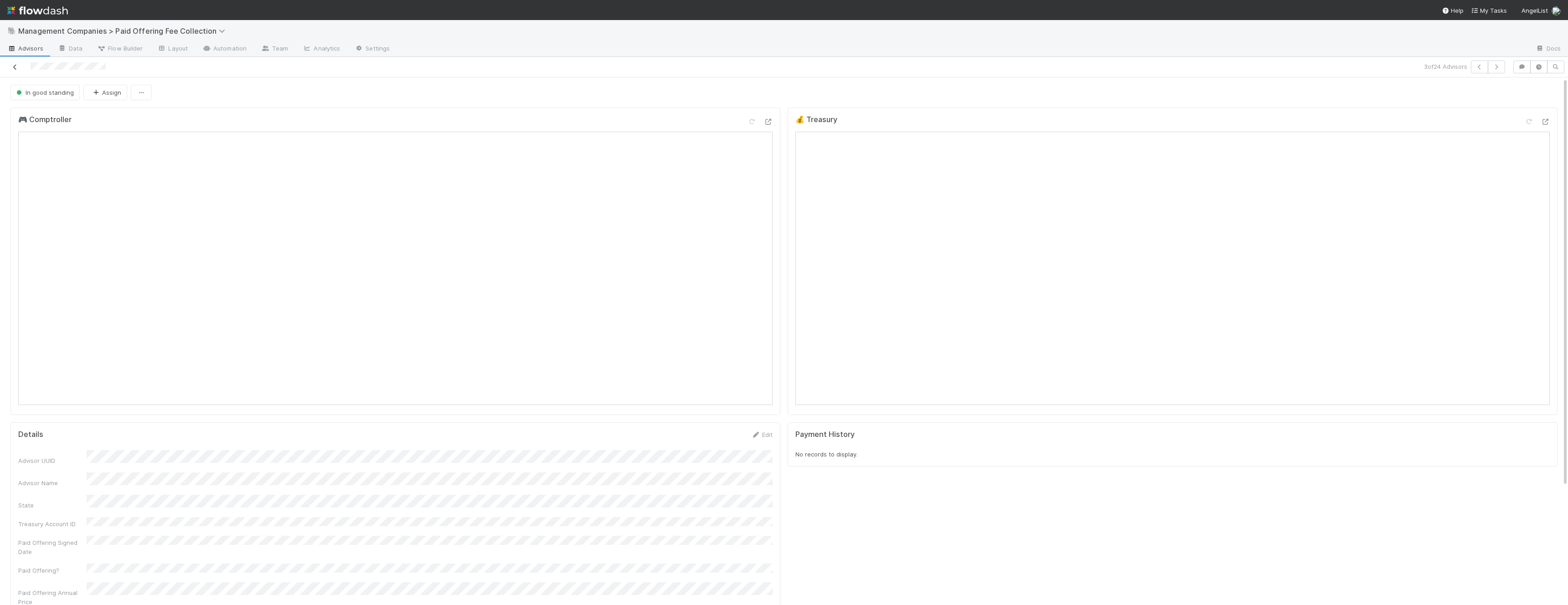
click at [13, 65] on icon at bounding box center [15, 68] width 9 height 6
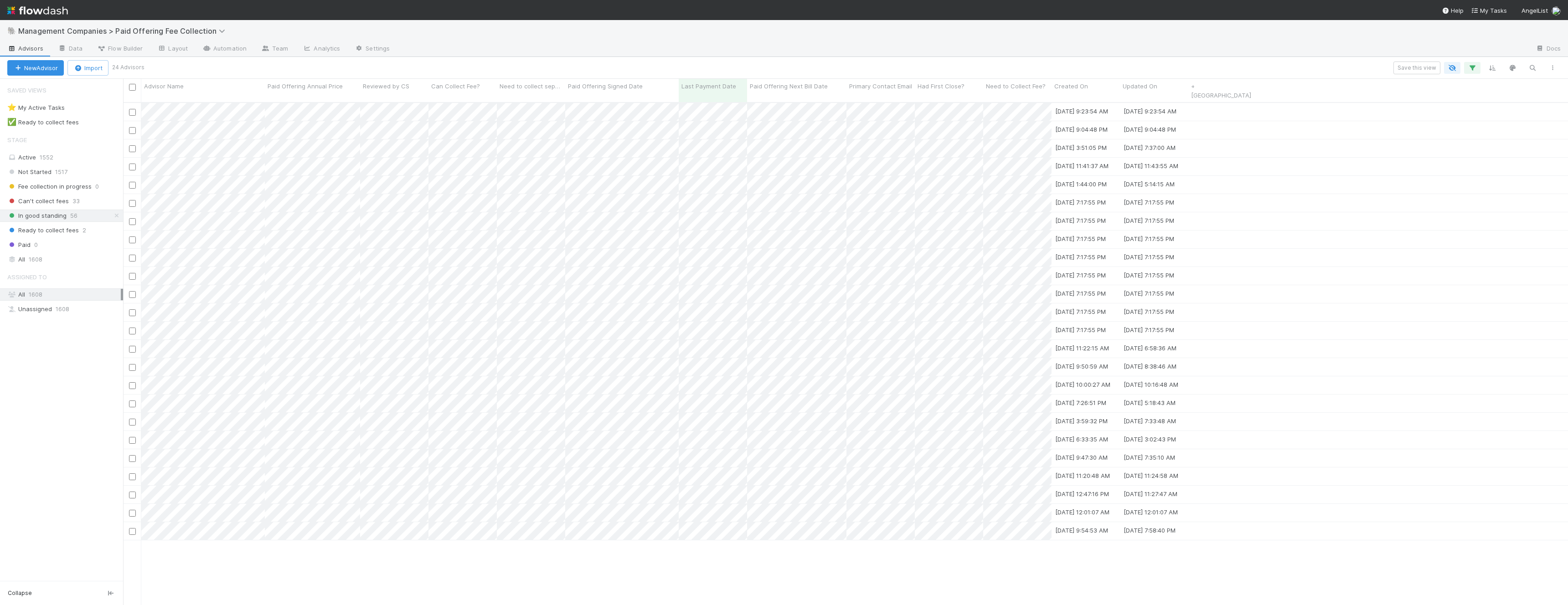
scroll to position [511, 1445]
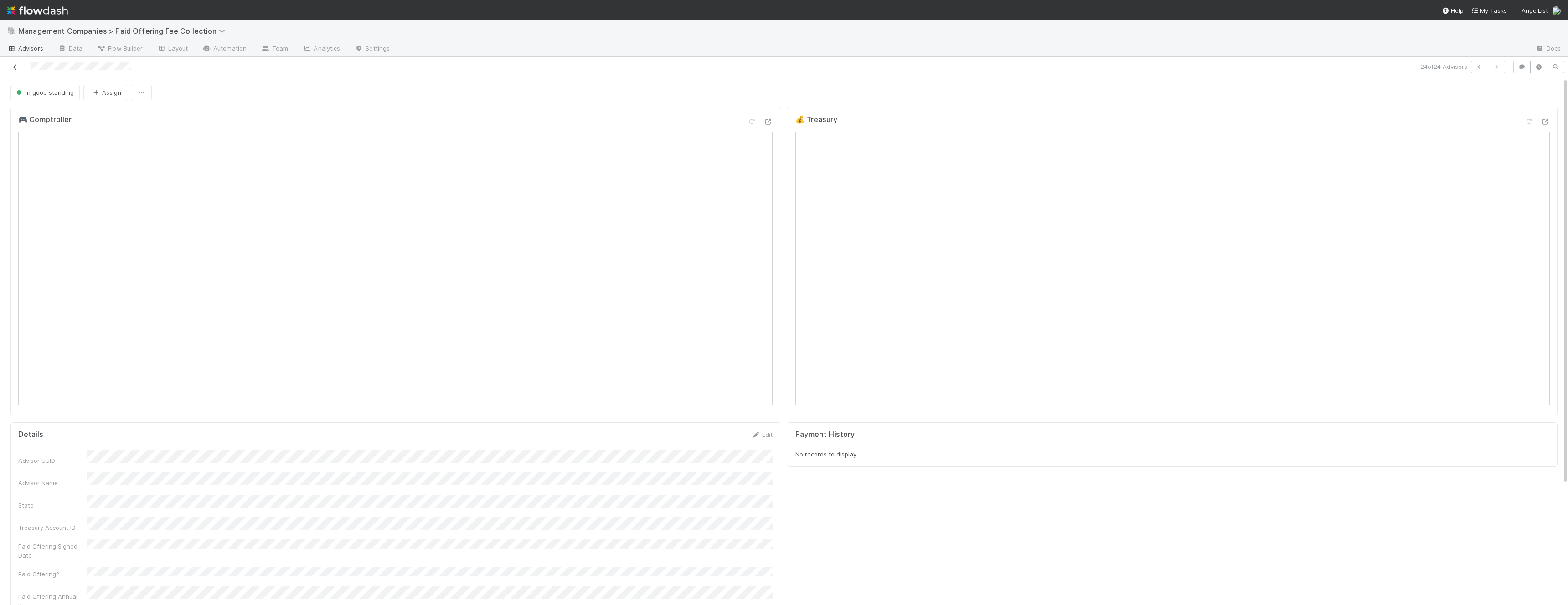
click at [18, 68] on icon at bounding box center [15, 68] width 9 height 6
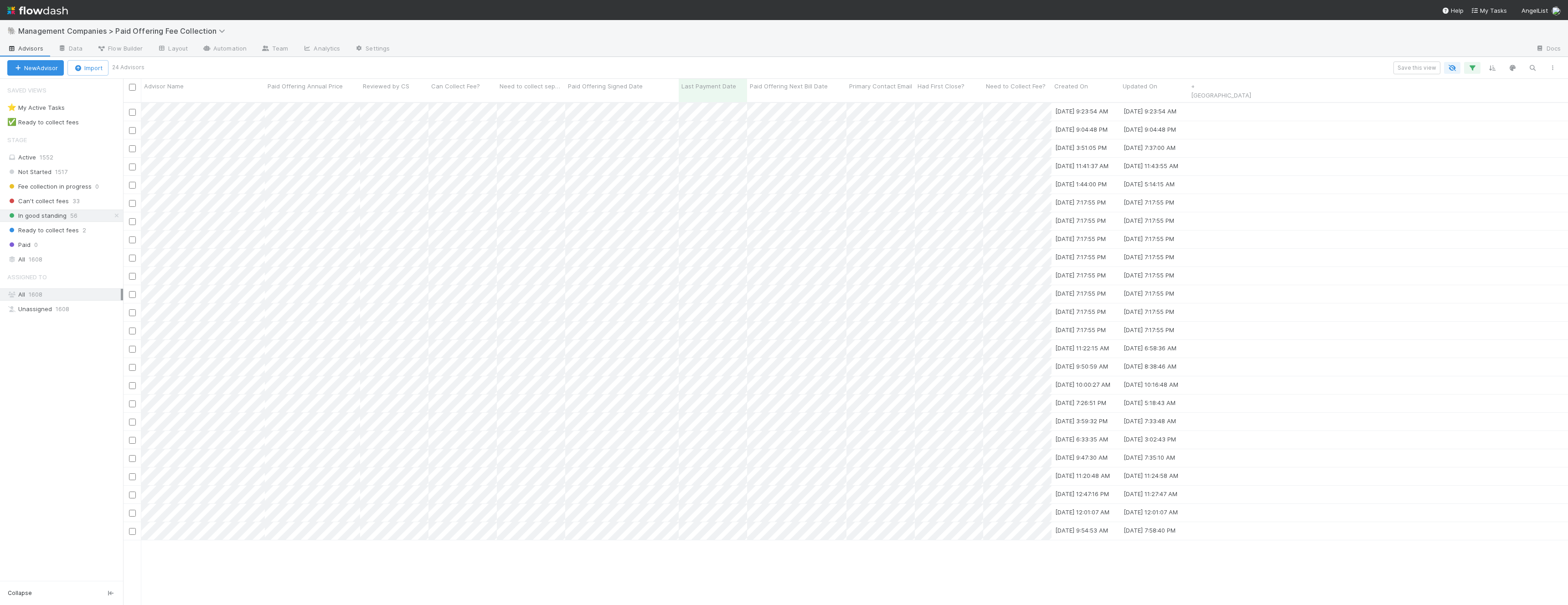
scroll to position [511, 1445]
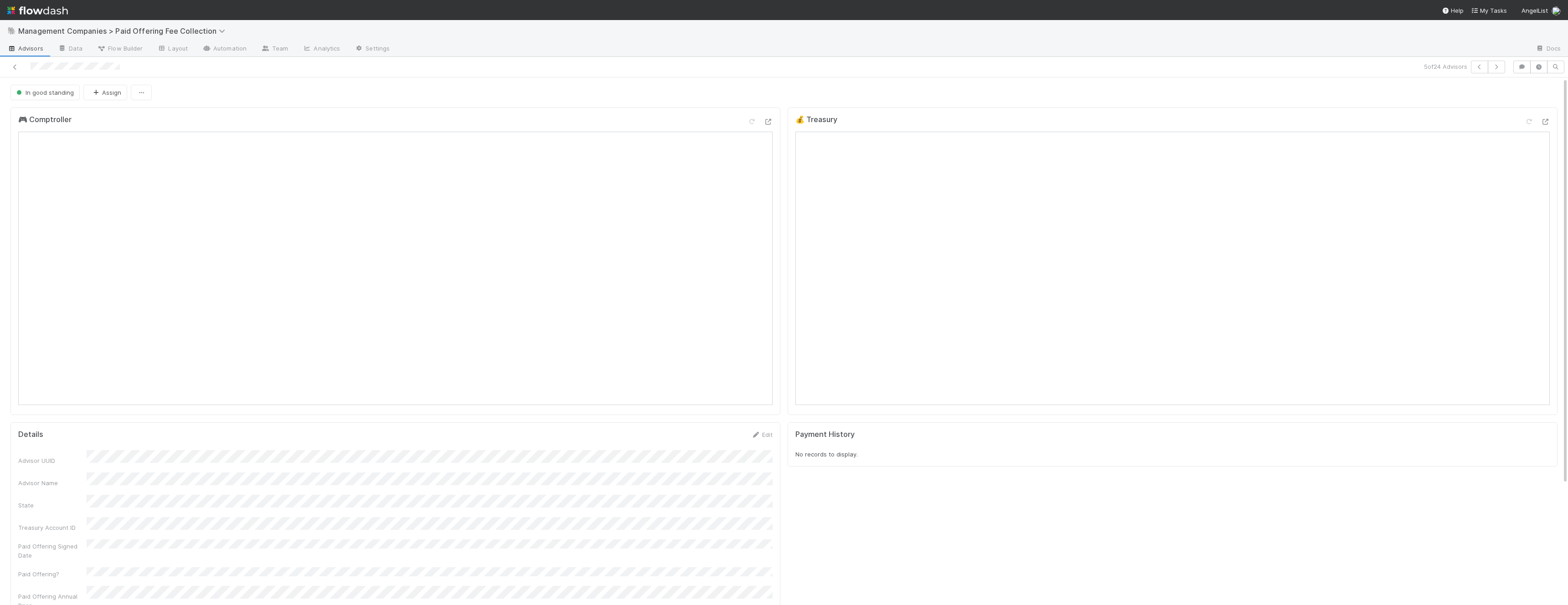
scroll to position [0, 1]
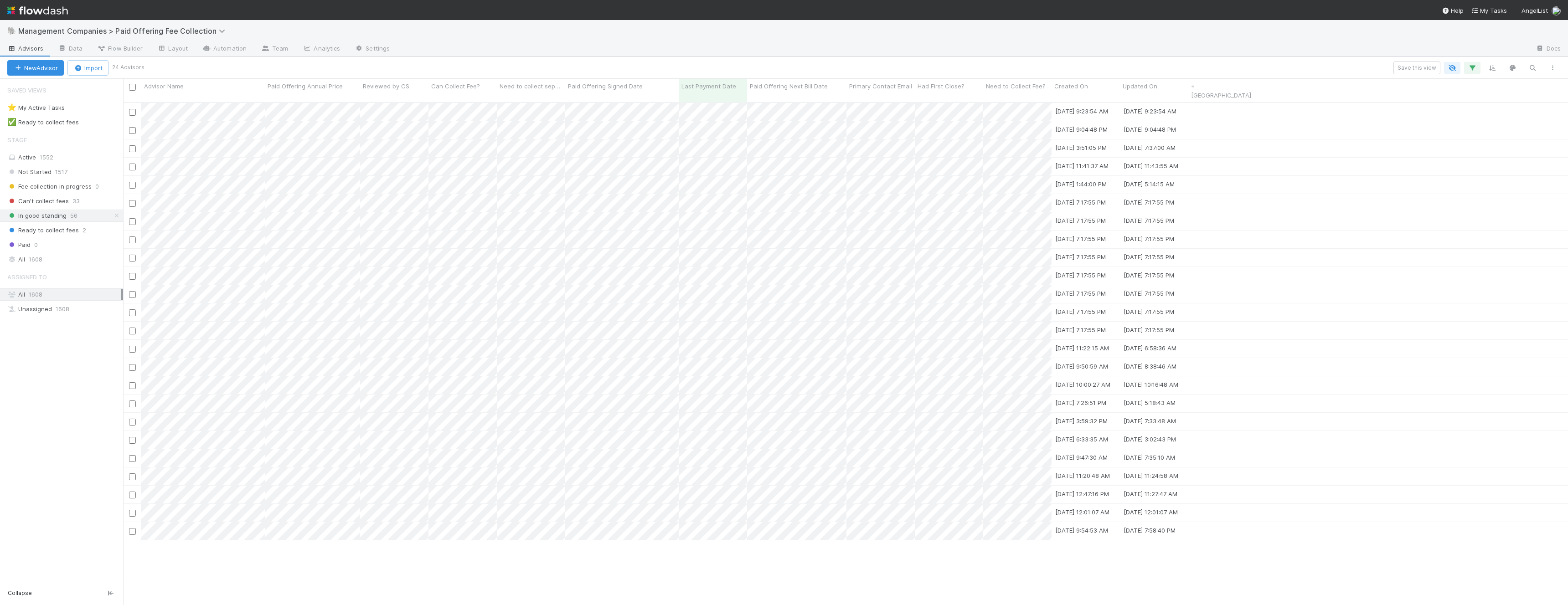
scroll to position [511, 1445]
click at [1222, 83] on link "+ [GEOGRAPHIC_DATA]" at bounding box center [1221, 91] width 60 height 16
type input "Inactive"
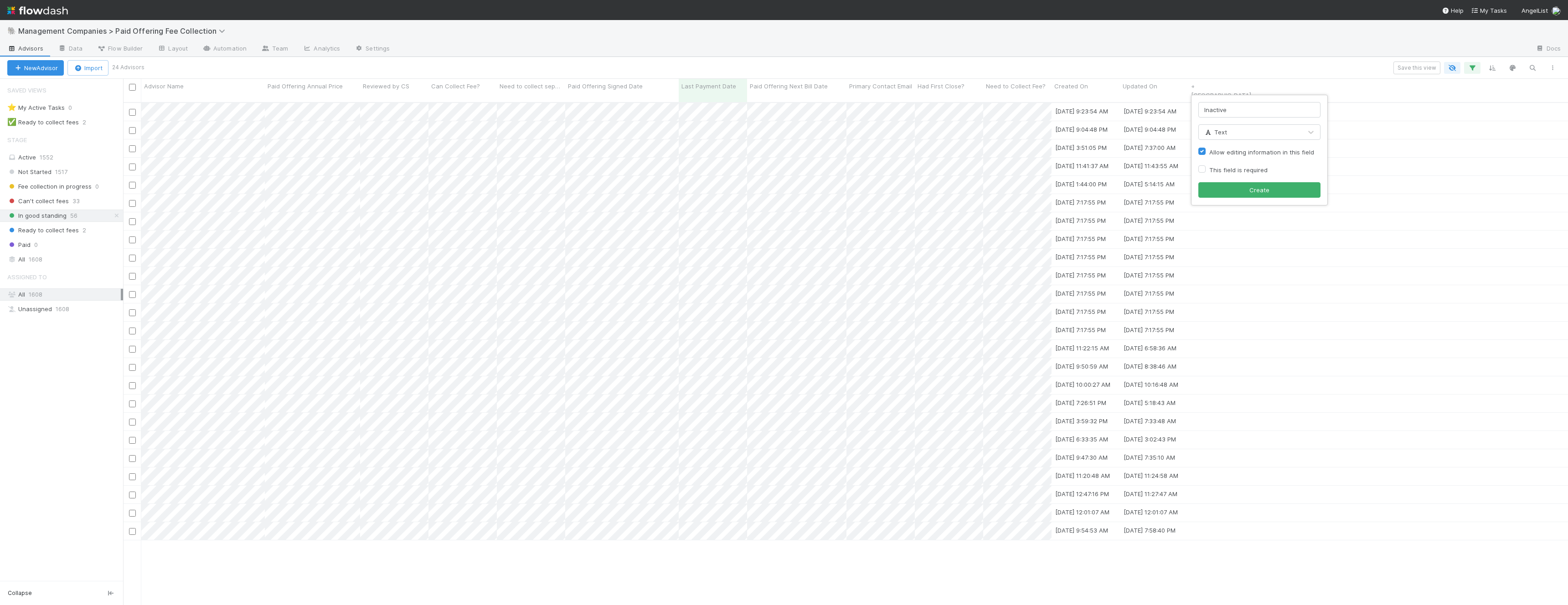
click at [1230, 133] on div "Text" at bounding box center [1250, 132] width 103 height 15
click at [1239, 208] on span "Checkbox" at bounding box center [1223, 205] width 40 height 7
click at [1225, 194] on button "Create" at bounding box center [1259, 190] width 122 height 15
drag, startPoint x: 1210, startPoint y: 86, endPoint x: 436, endPoint y: 83, distance: 774.0
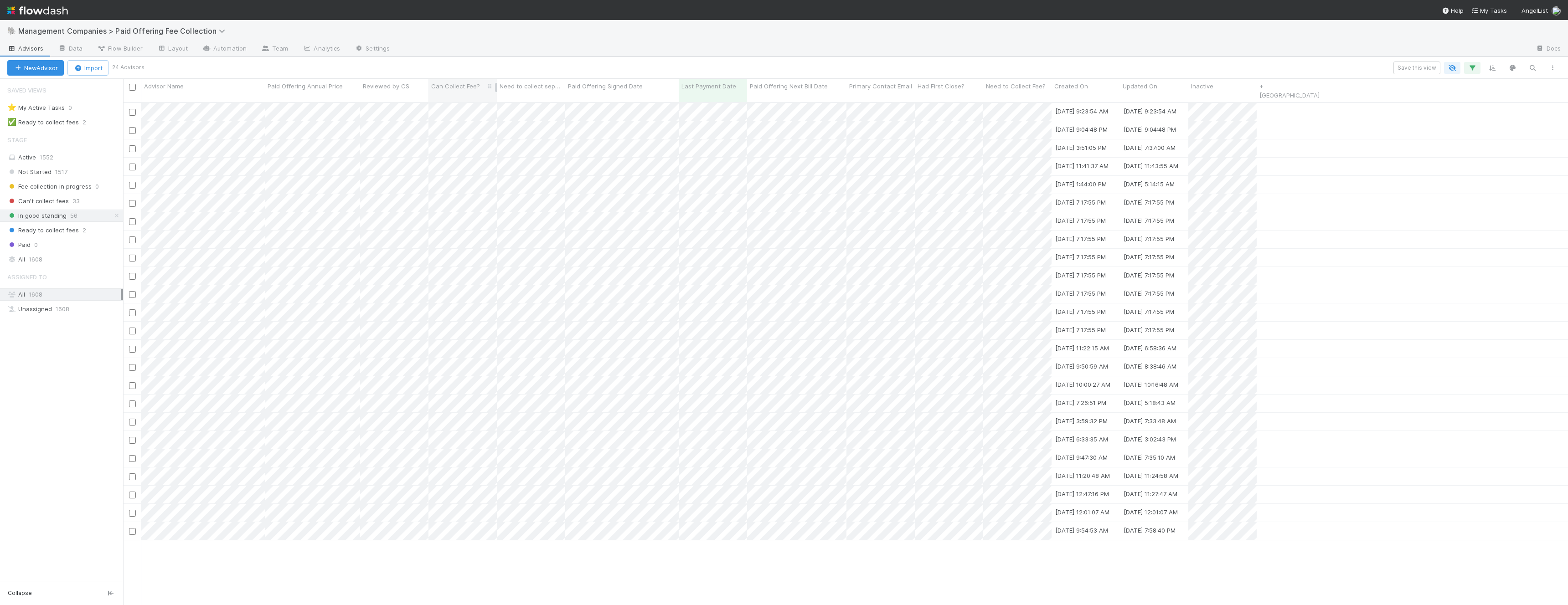
click at [436, 83] on div "Advisor Name Paid Offering Annual Price Reviewed by CS Can Collect Fee? Need to…" at bounding box center [724, 91] width 1202 height 23
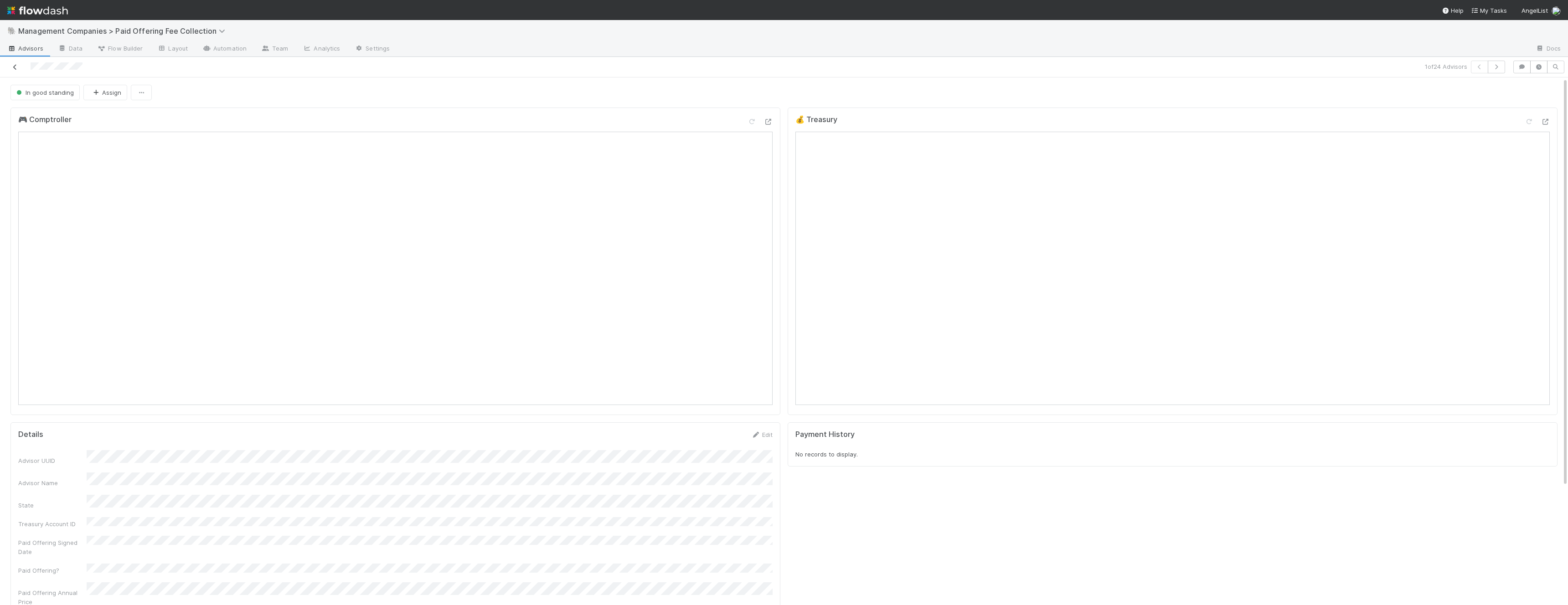
click at [18, 68] on icon at bounding box center [15, 68] width 9 height 6
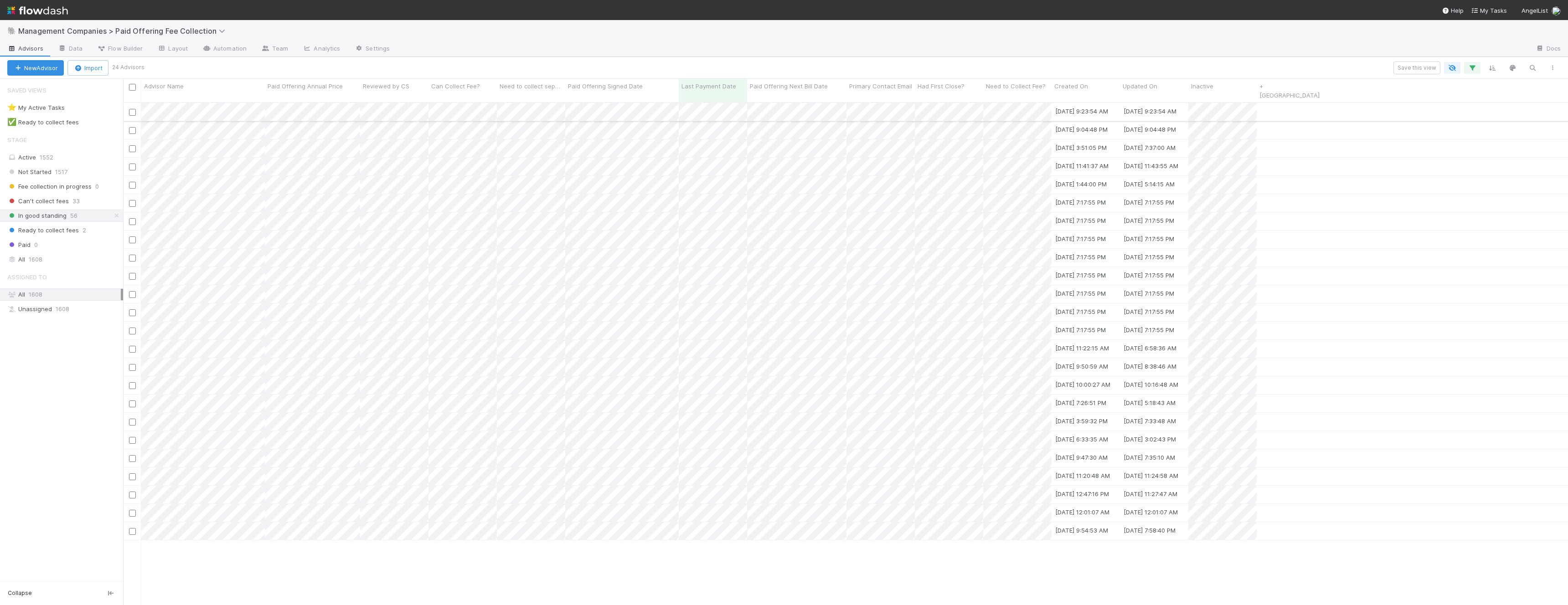
scroll to position [511, 1445]
click at [271, 123] on div at bounding box center [784, 302] width 1568 height 605
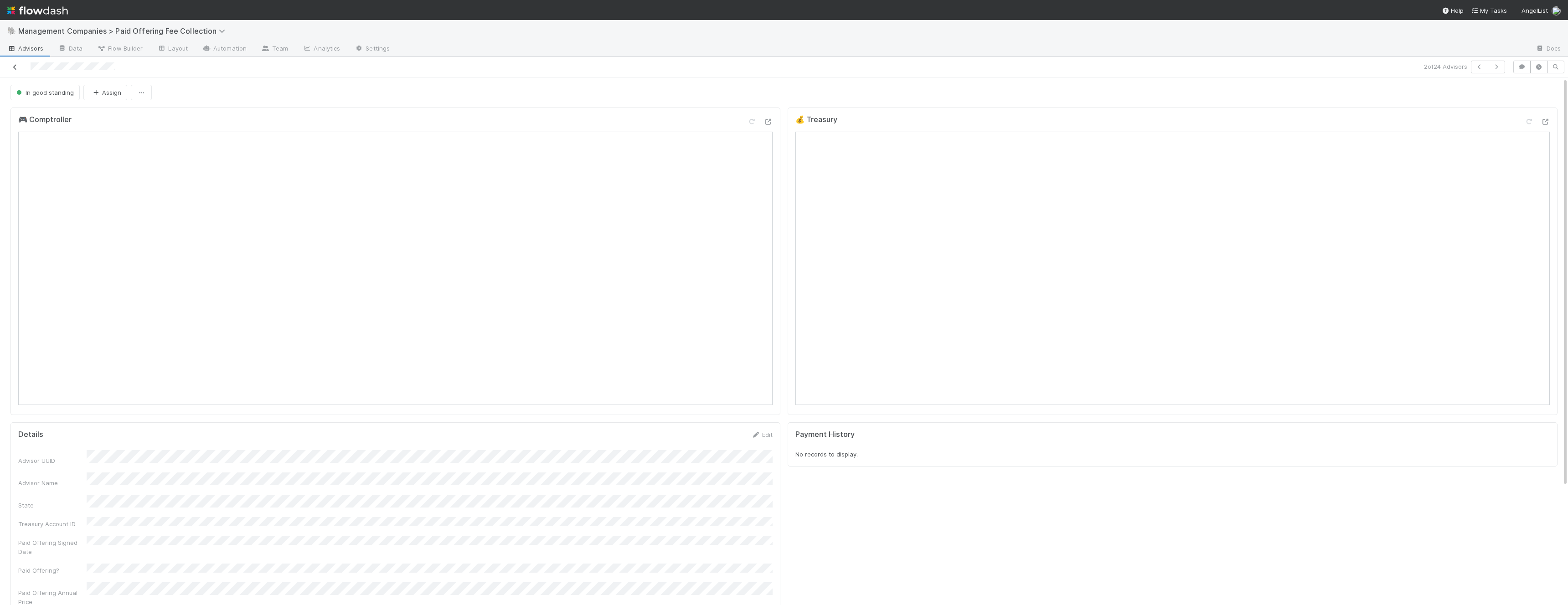
click at [13, 66] on icon at bounding box center [15, 68] width 9 height 6
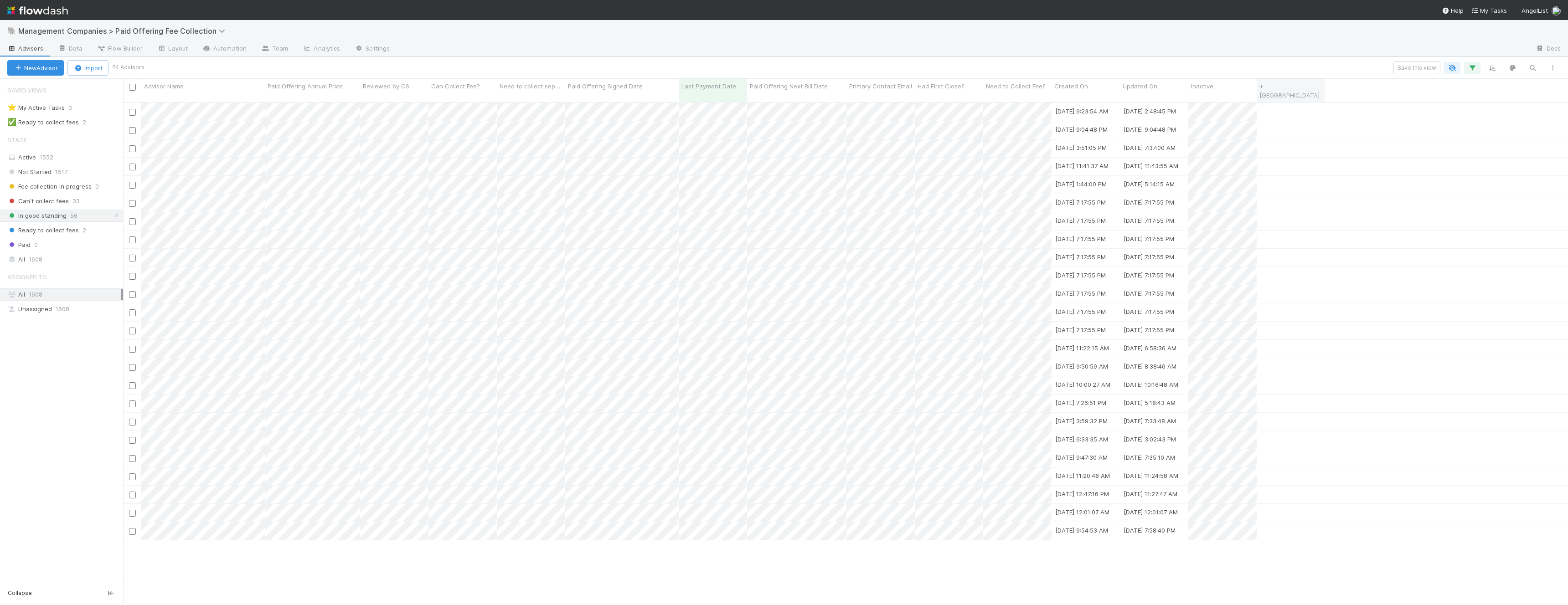
scroll to position [511, 1445]
click at [1196, 106] on div at bounding box center [784, 302] width 1568 height 605
click at [1196, 106] on div at bounding box center [1197, 101] width 15 height 17
click at [226, 141] on div at bounding box center [784, 302] width 1568 height 605
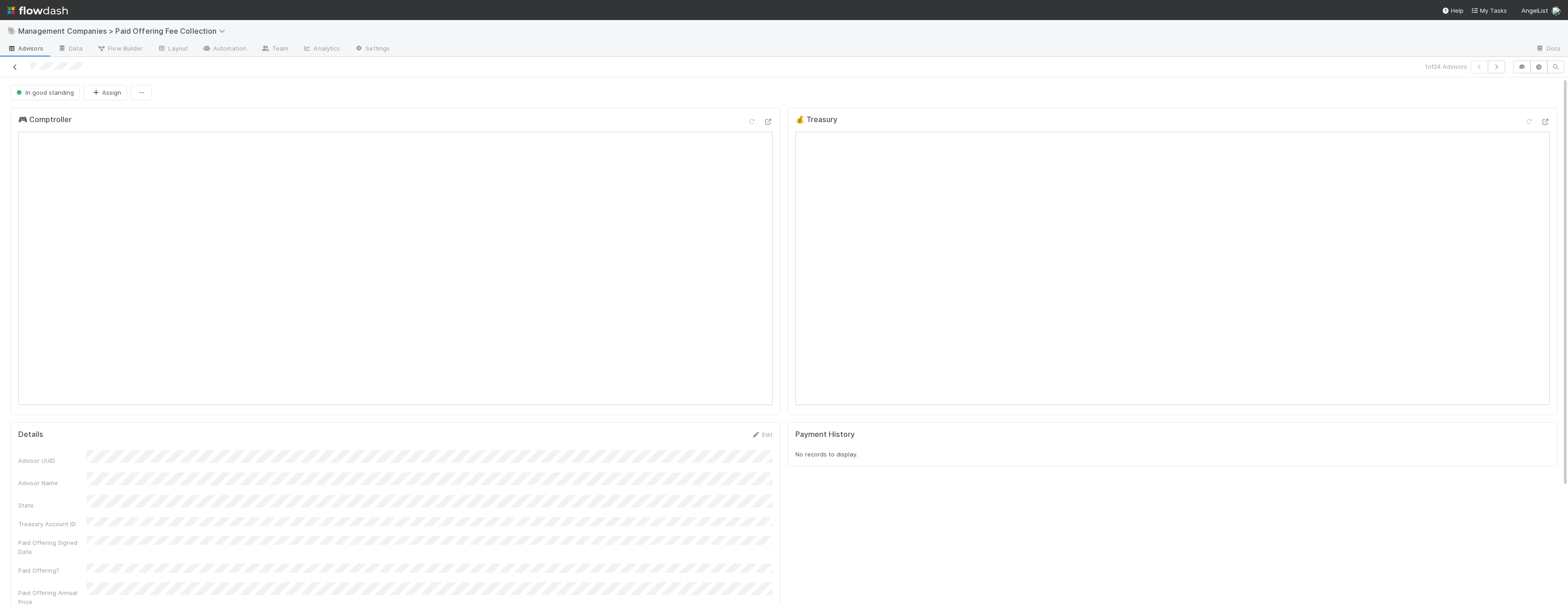
click at [13, 65] on icon at bounding box center [15, 68] width 9 height 6
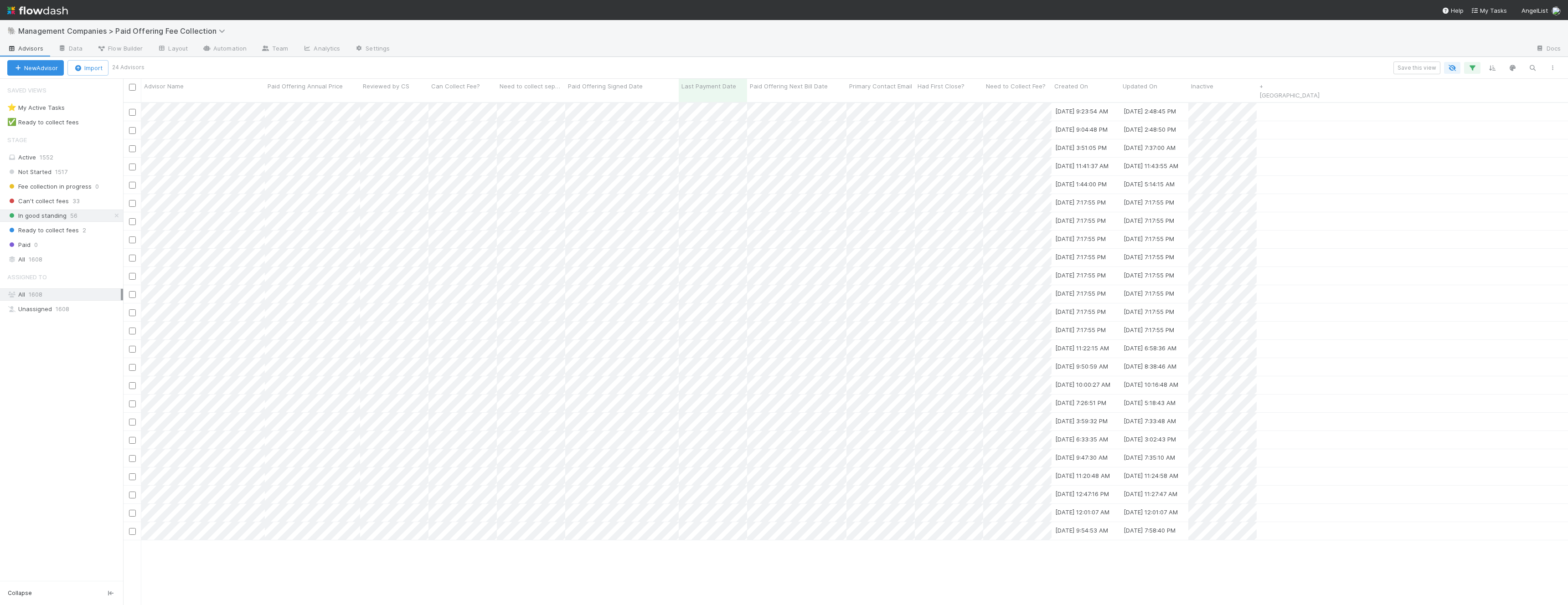
scroll to position [511, 1445]
click at [1228, 152] on div at bounding box center [784, 302] width 1568 height 605
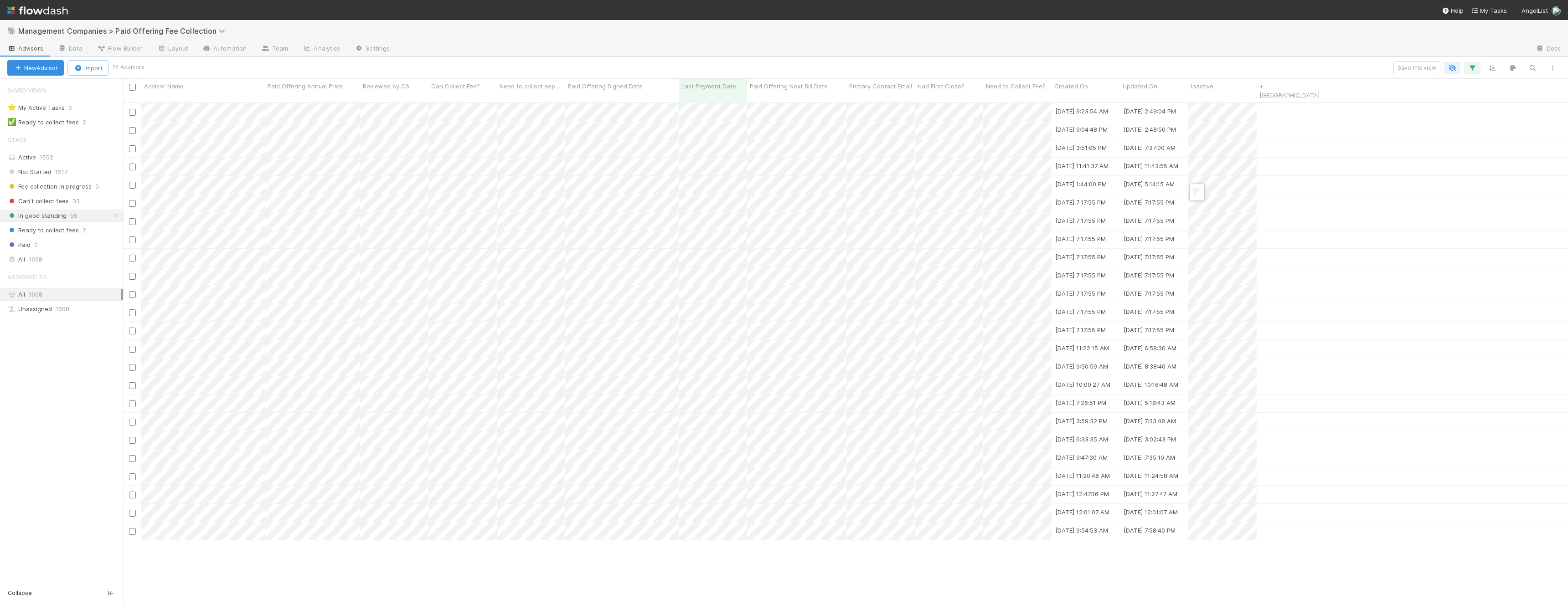
click at [257, 220] on div at bounding box center [784, 302] width 1568 height 605
click at [228, 240] on div at bounding box center [784, 302] width 1568 height 605
click at [232, 261] on div at bounding box center [784, 302] width 1568 height 605
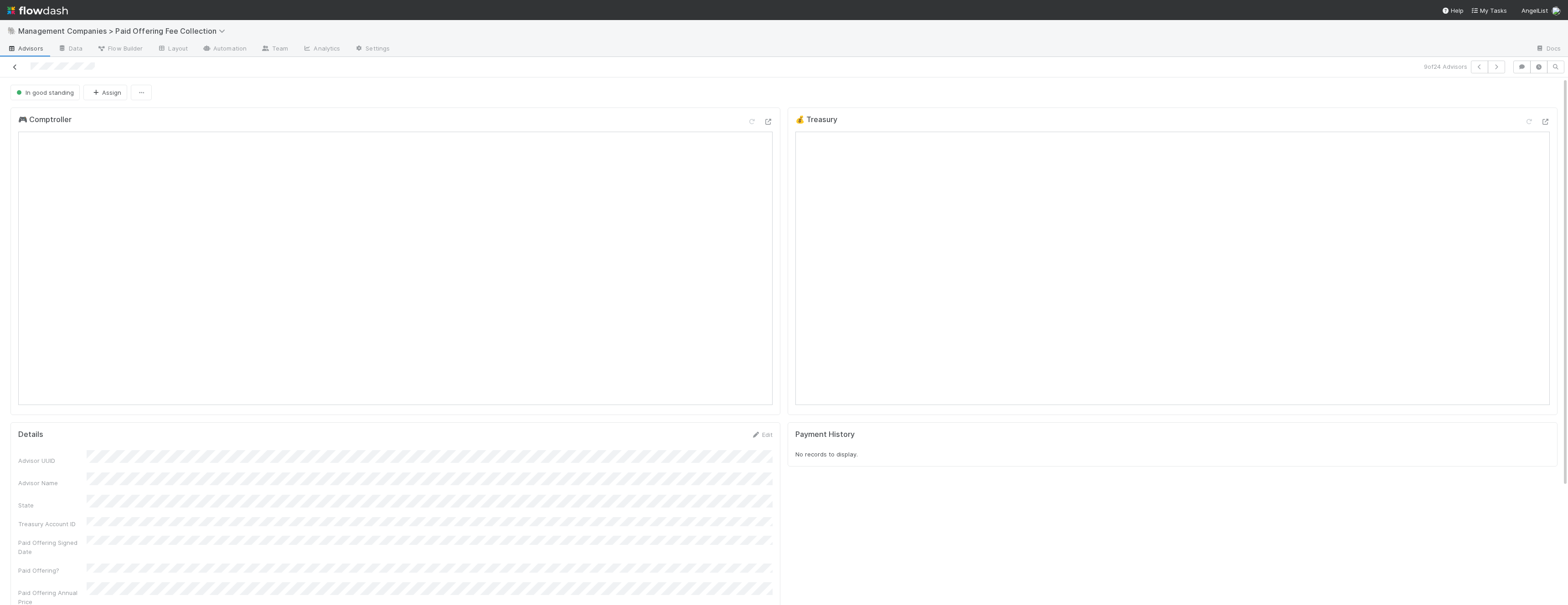
click at [16, 68] on icon at bounding box center [15, 68] width 9 height 6
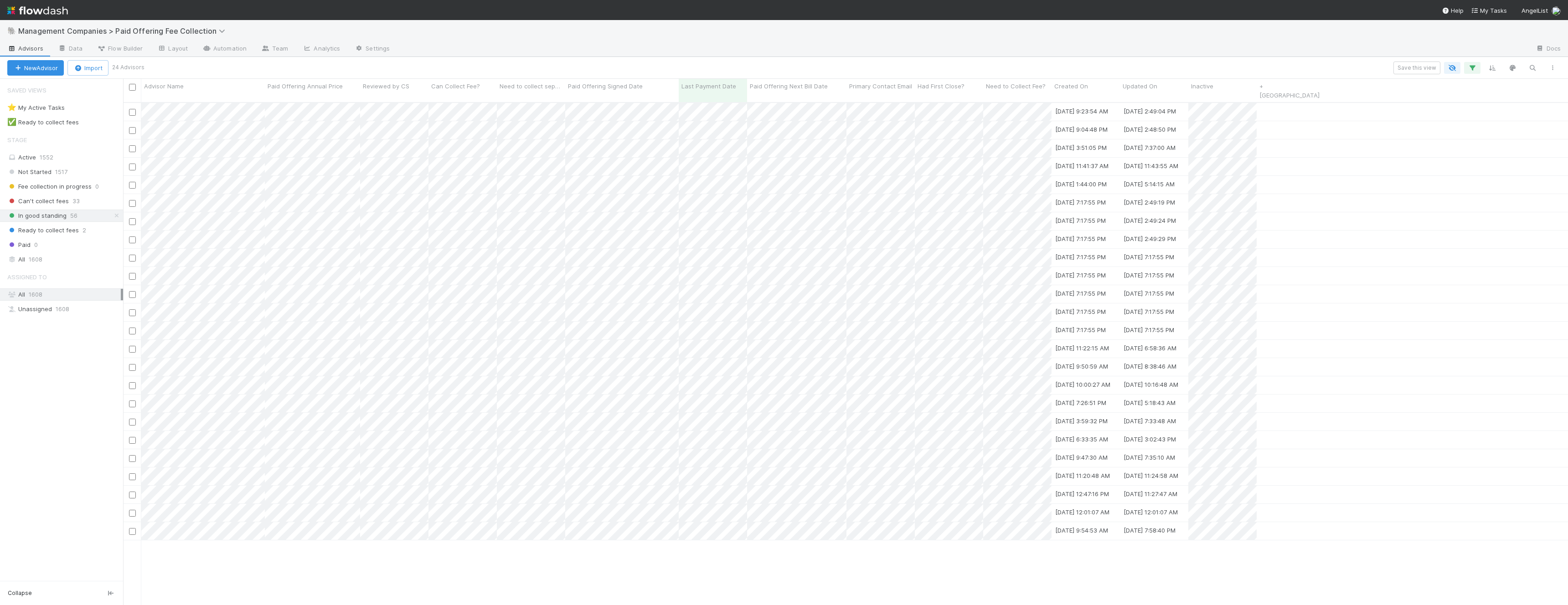
scroll to position [511, 1445]
click at [253, 270] on div at bounding box center [784, 302] width 1568 height 605
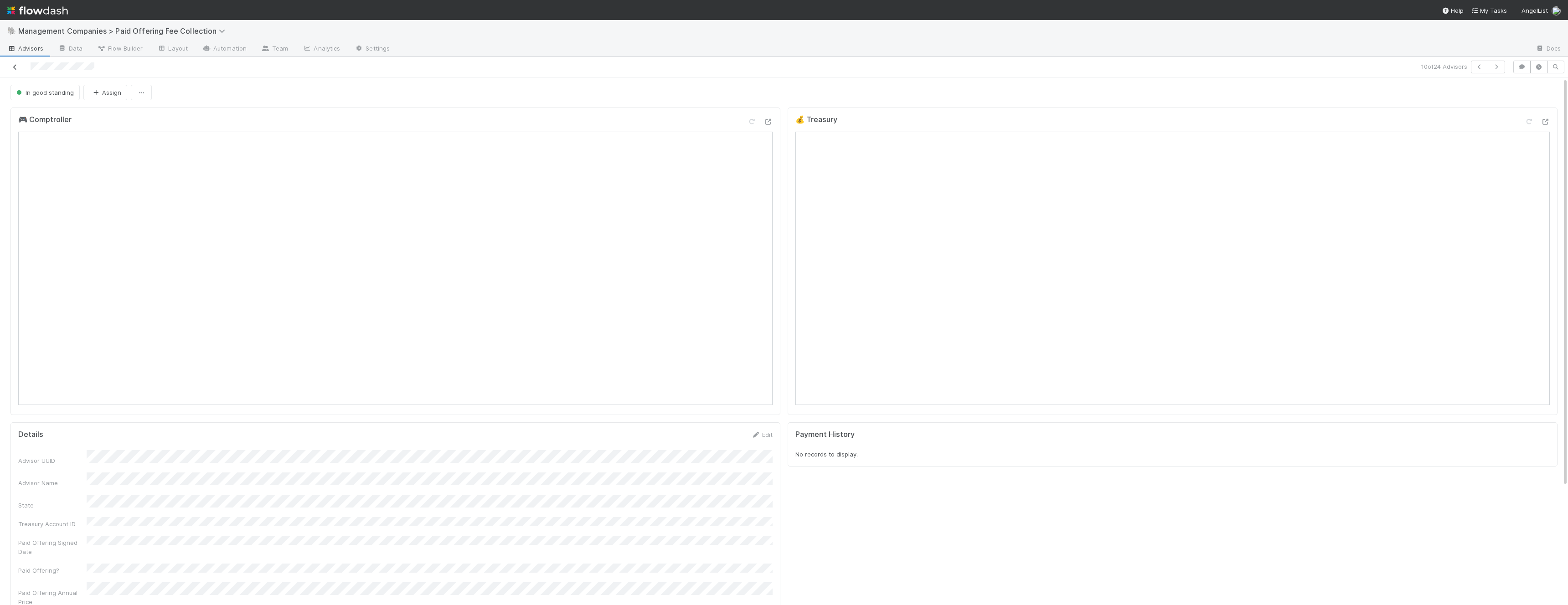
click at [15, 65] on icon at bounding box center [15, 68] width 9 height 6
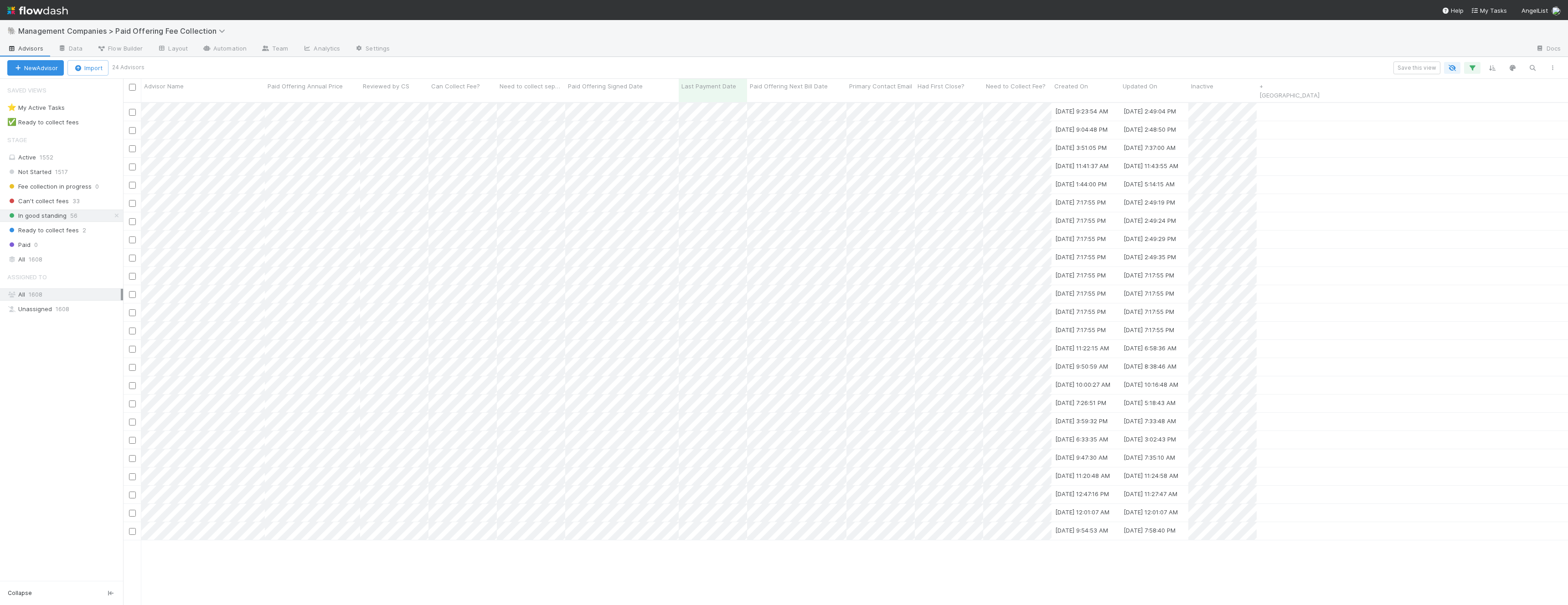
scroll to position [511, 1445]
click at [1197, 270] on div at bounding box center [1197, 265] width 15 height 17
click at [232, 298] on div at bounding box center [784, 302] width 1568 height 605
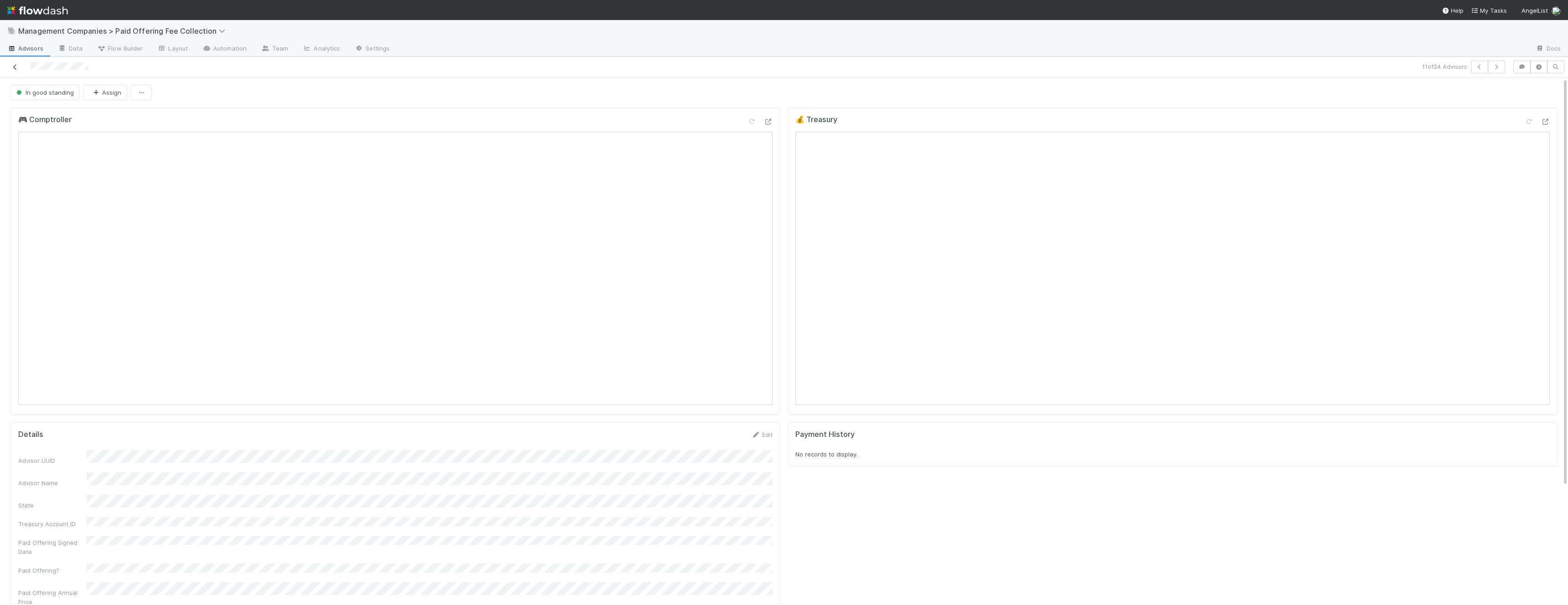
click at [14, 66] on icon at bounding box center [15, 68] width 9 height 6
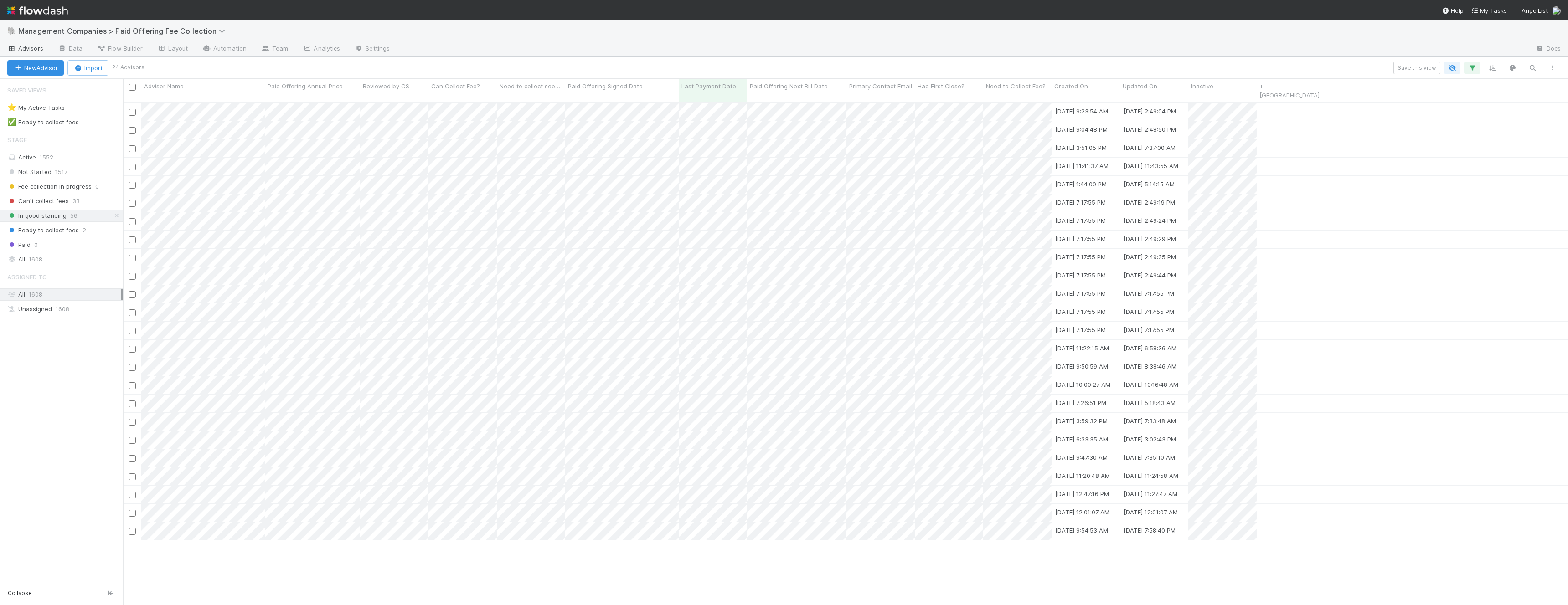
scroll to position [511, 1445]
click at [250, 300] on div at bounding box center [784, 302] width 1568 height 605
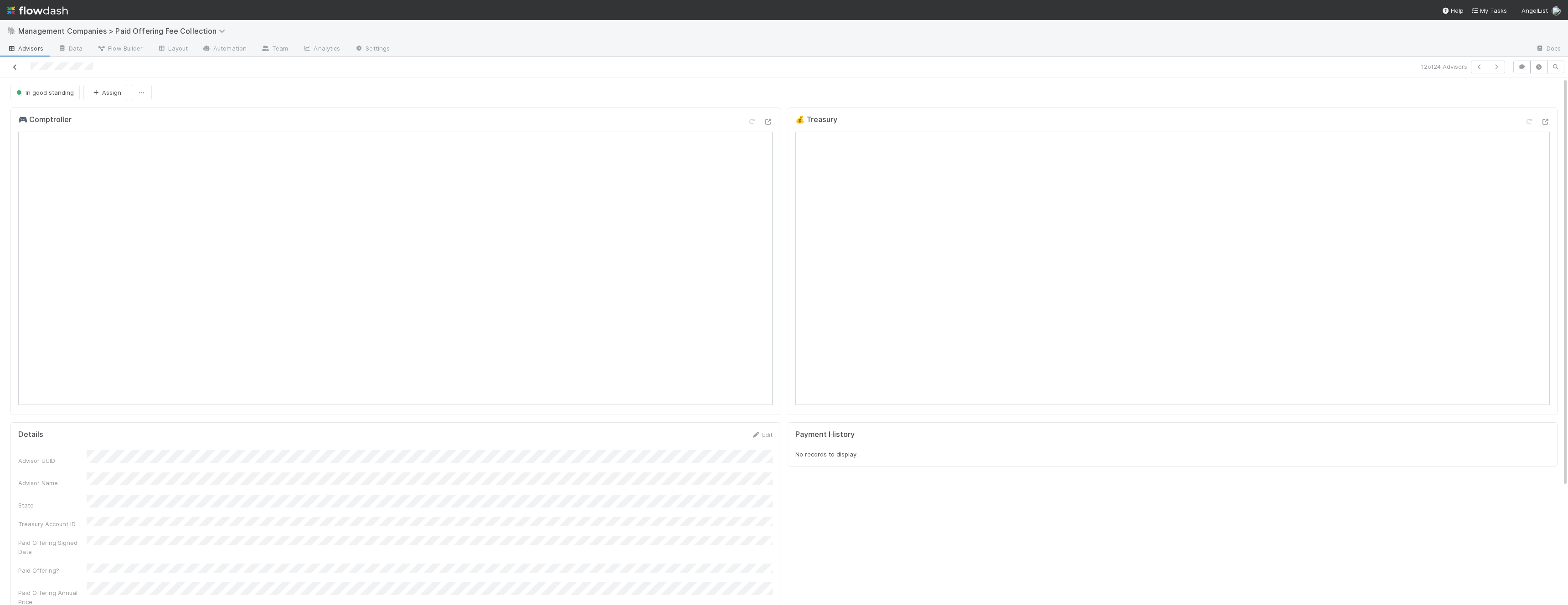
click at [13, 66] on icon at bounding box center [15, 68] width 9 height 6
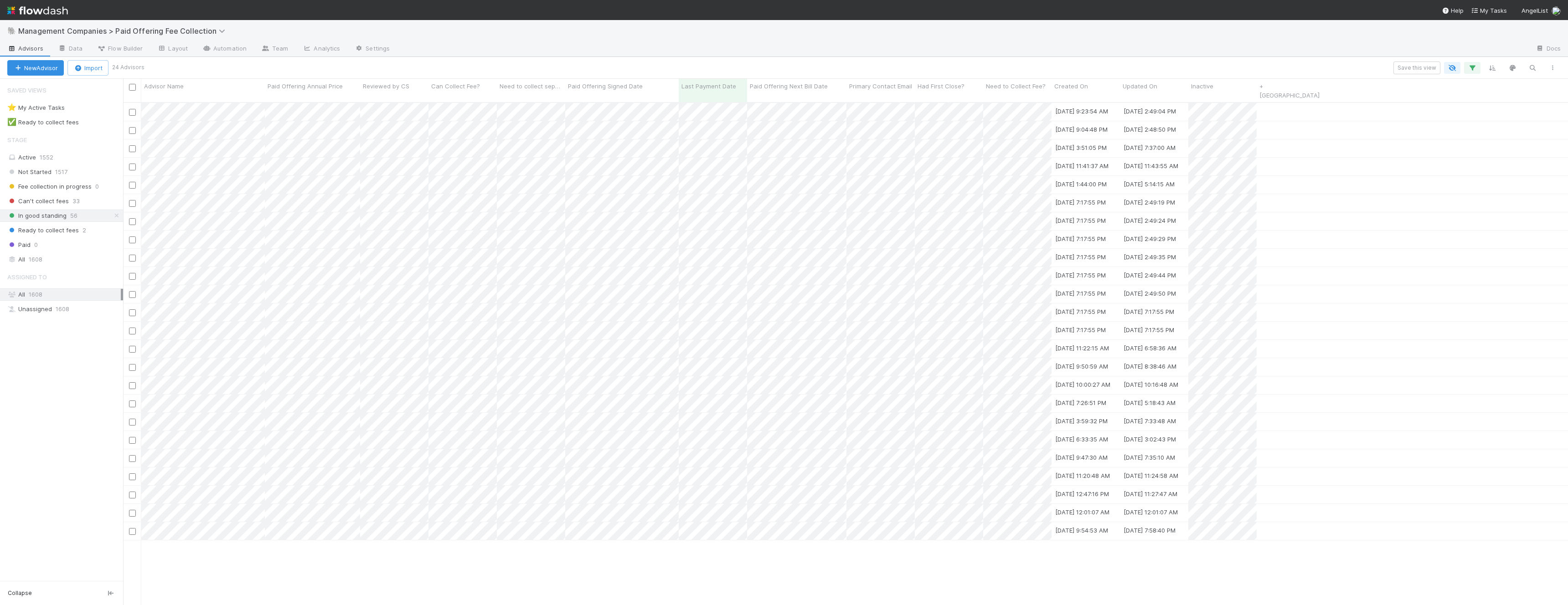
scroll to position [511, 1445]
click at [203, 338] on div at bounding box center [784, 302] width 1568 height 605
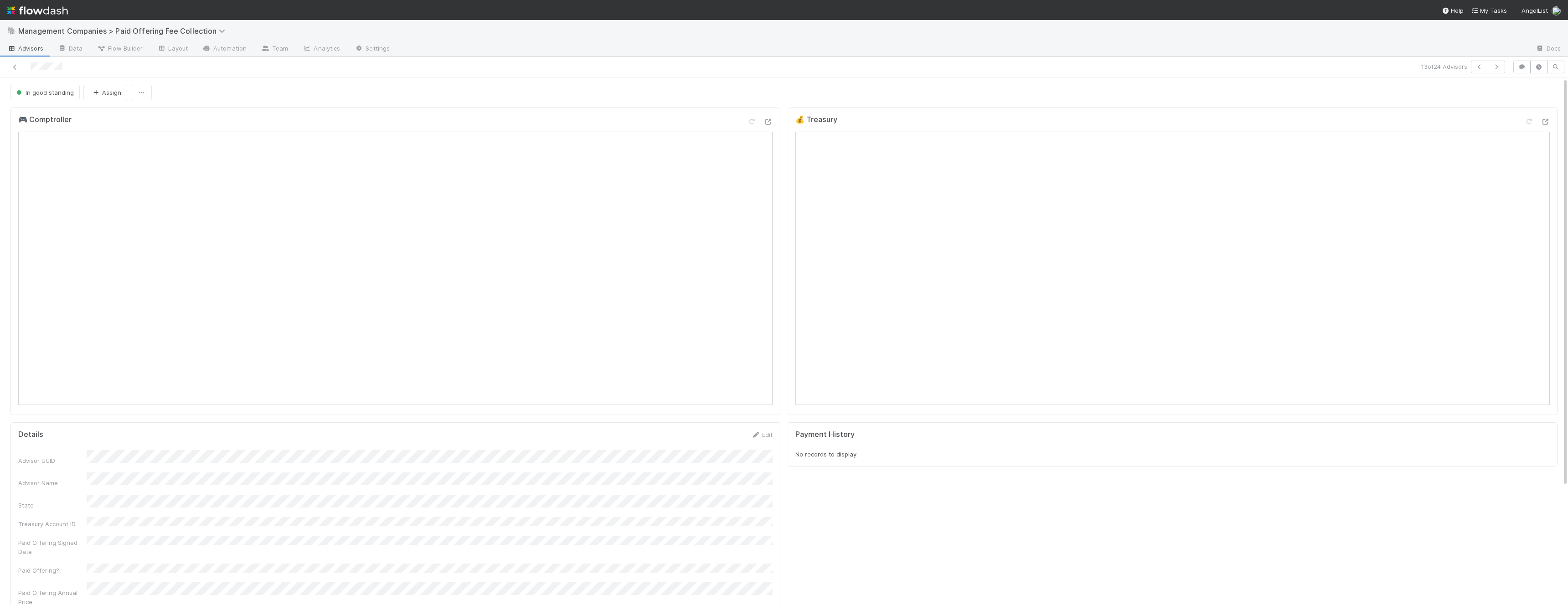
scroll to position [0, 1]
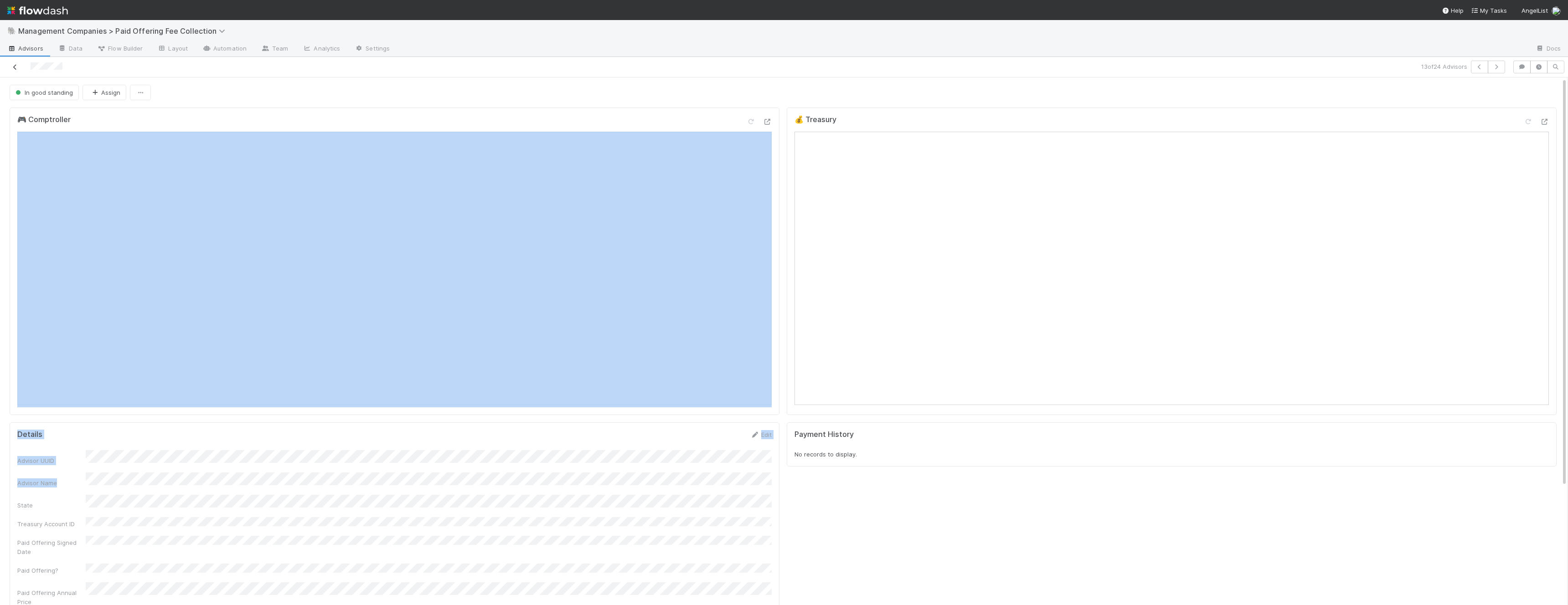
click at [16, 65] on icon at bounding box center [15, 68] width 9 height 6
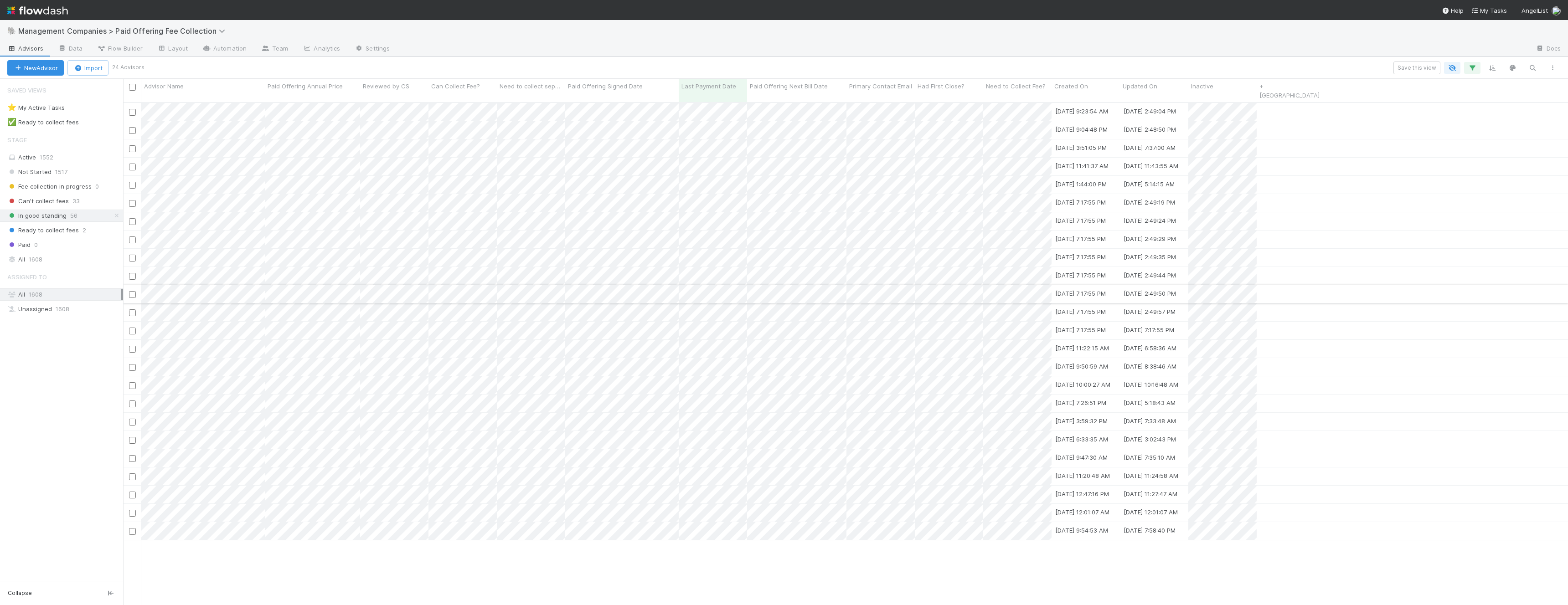
scroll to position [511, 1445]
click at [1277, 88] on div at bounding box center [784, 302] width 1568 height 605
click at [1277, 88] on link "+ [GEOGRAPHIC_DATA]" at bounding box center [1289, 91] width 60 height 16
type input "State"
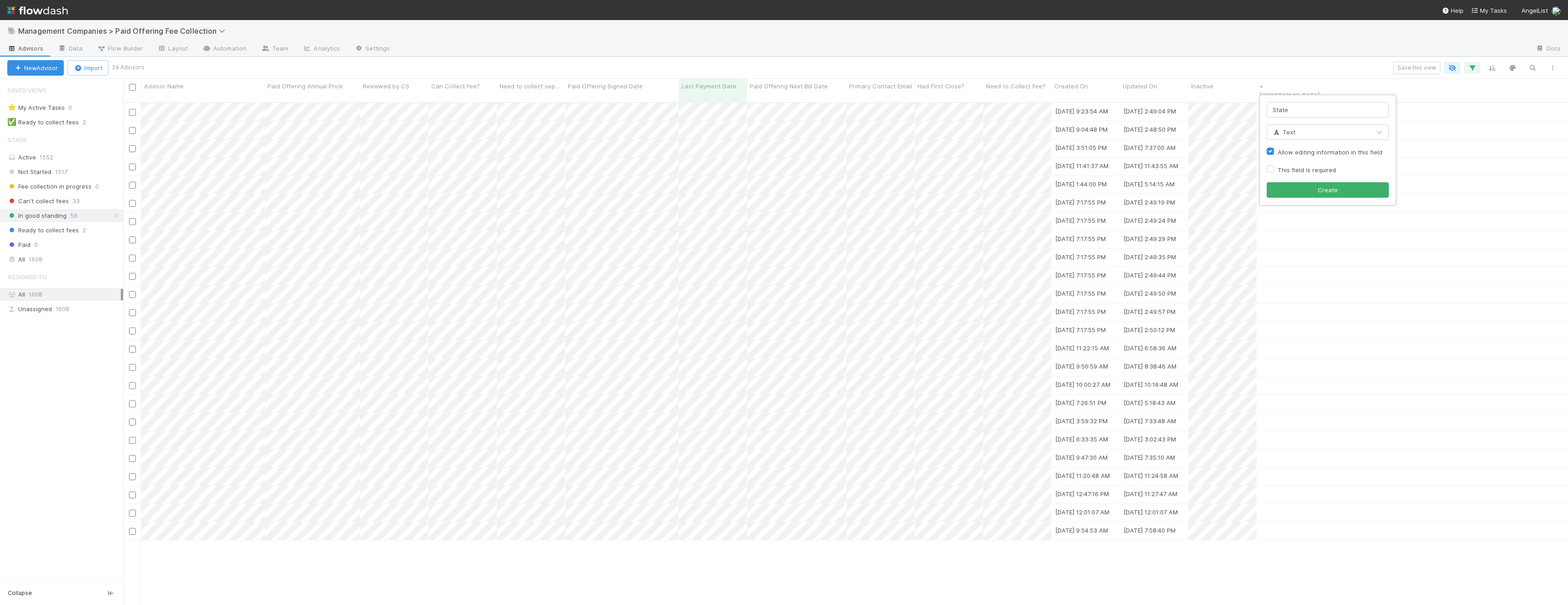
click at [1295, 130] on div "Text" at bounding box center [1318, 132] width 103 height 15
click at [1555, 73] on button "button" at bounding box center [1552, 68] width 16 height 12
click at [1341, 79] on div "View as list Comments Export view to CSV" at bounding box center [784, 302] width 1568 height 605
click at [1250, 86] on div "Advisor Name Paid Offering Annual Price Reviewed by CS Can Collect Fee? Need to…" at bounding box center [724, 91] width 1202 height 23
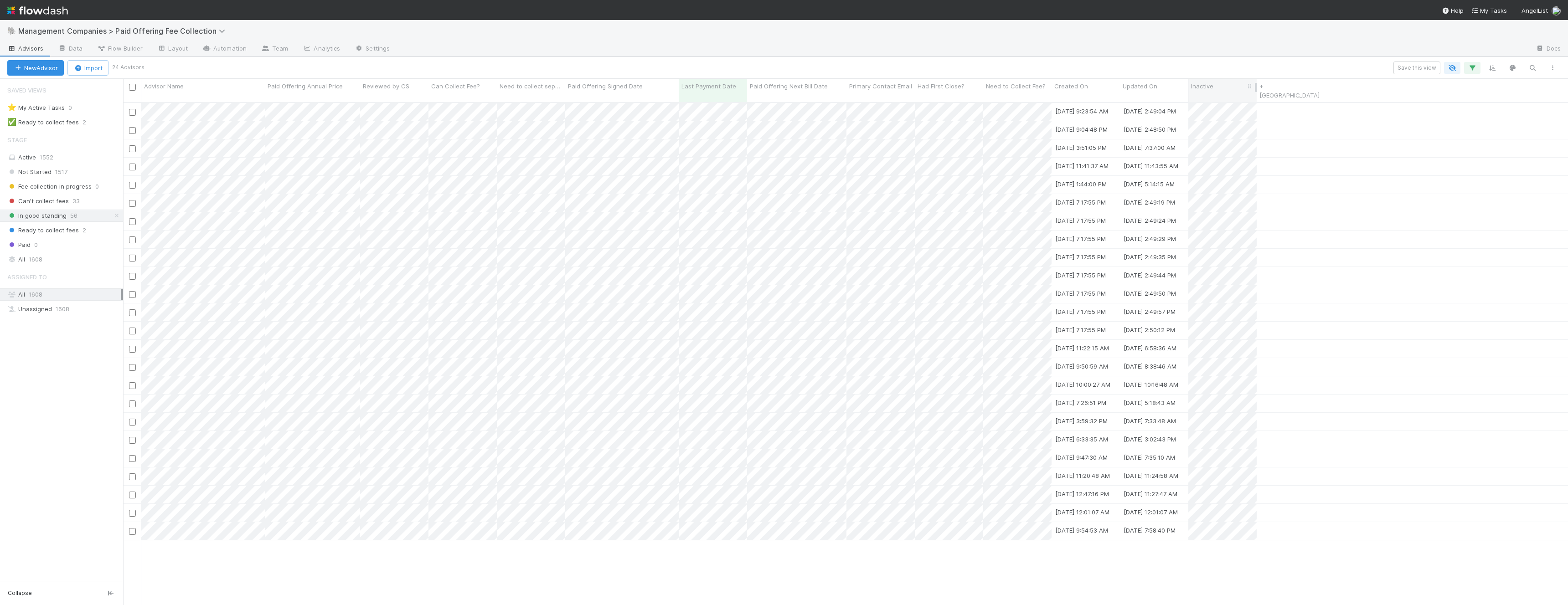
click at [1195, 83] on span "Inactive" at bounding box center [1202, 86] width 23 height 9
click at [923, 545] on div "Sort ☐ → ☑ Sort ☑ → ☐ Hide Edit field Delete field" at bounding box center [784, 302] width 1568 height 605
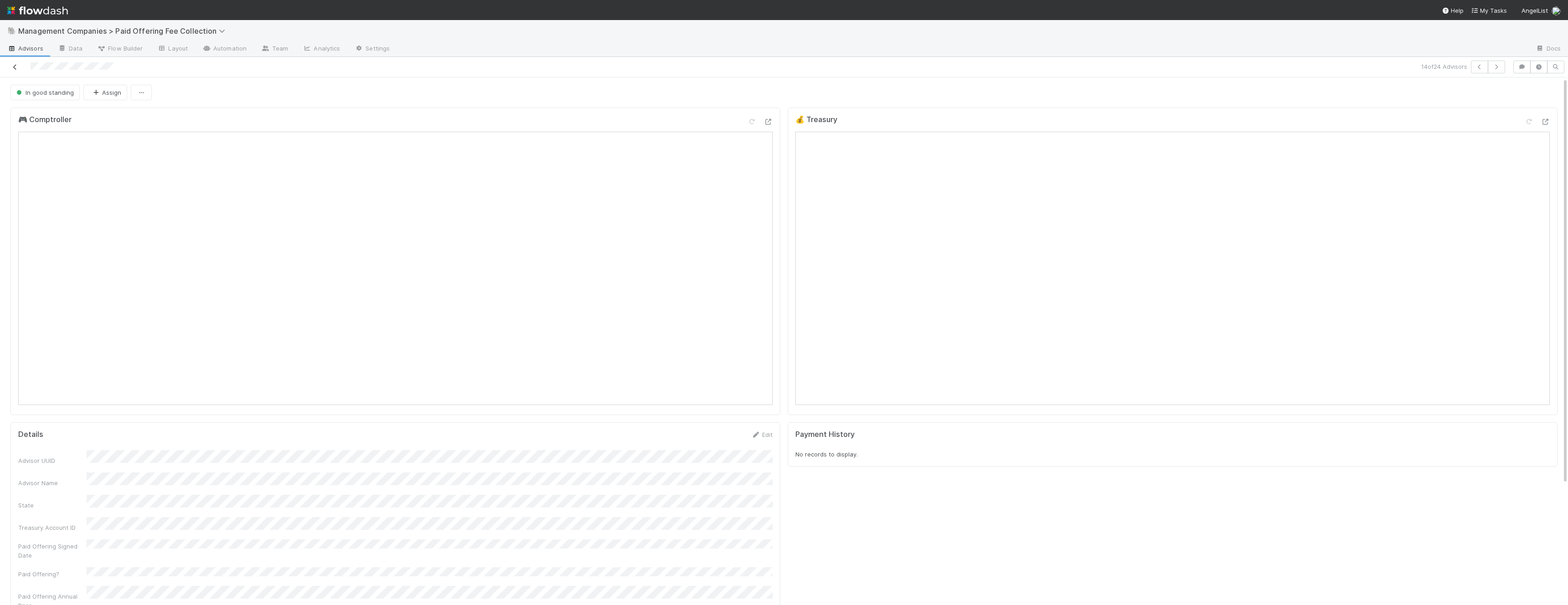
click at [17, 68] on icon at bounding box center [15, 68] width 9 height 6
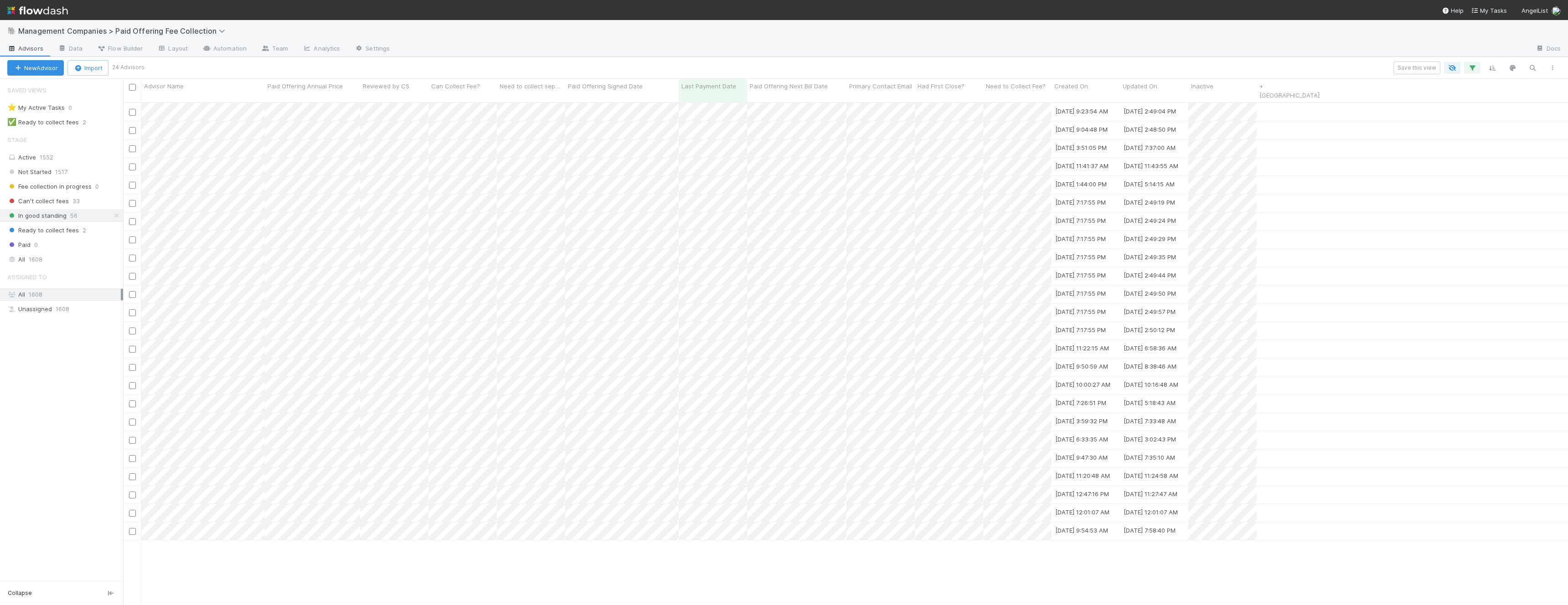
scroll to position [511, 1445]
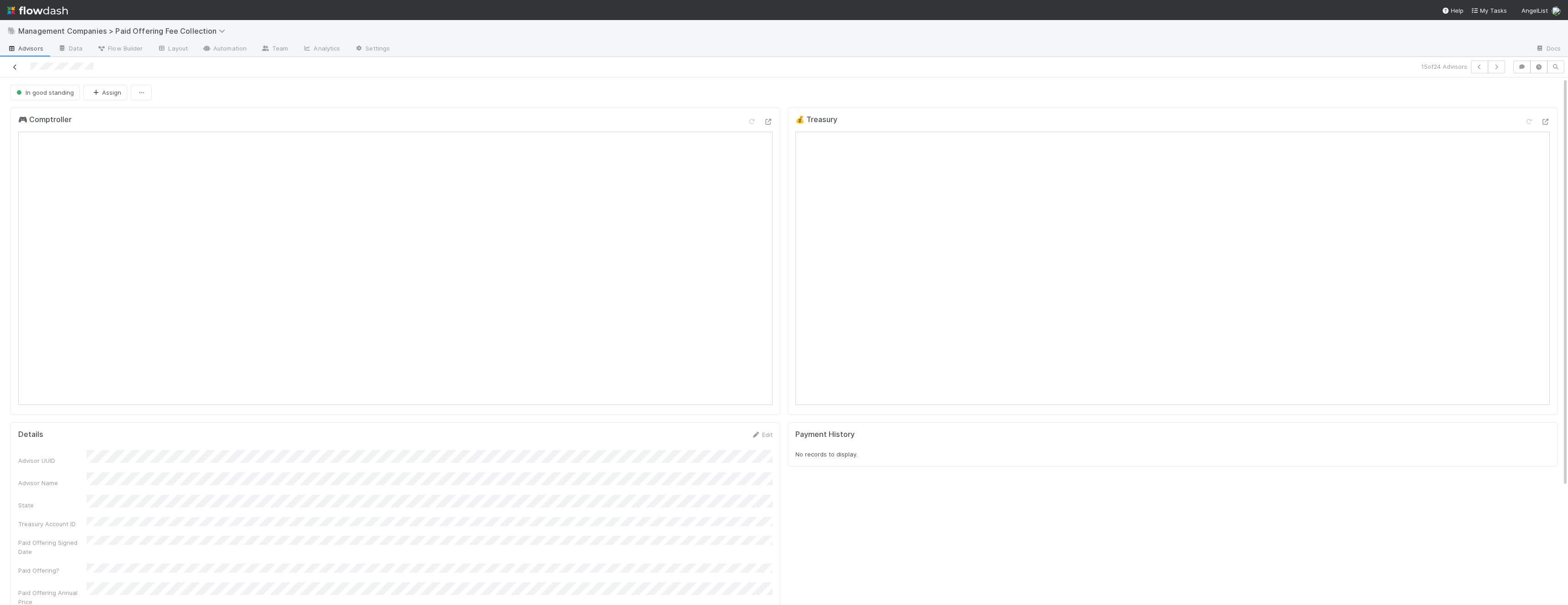
click at [12, 65] on icon at bounding box center [15, 68] width 9 height 6
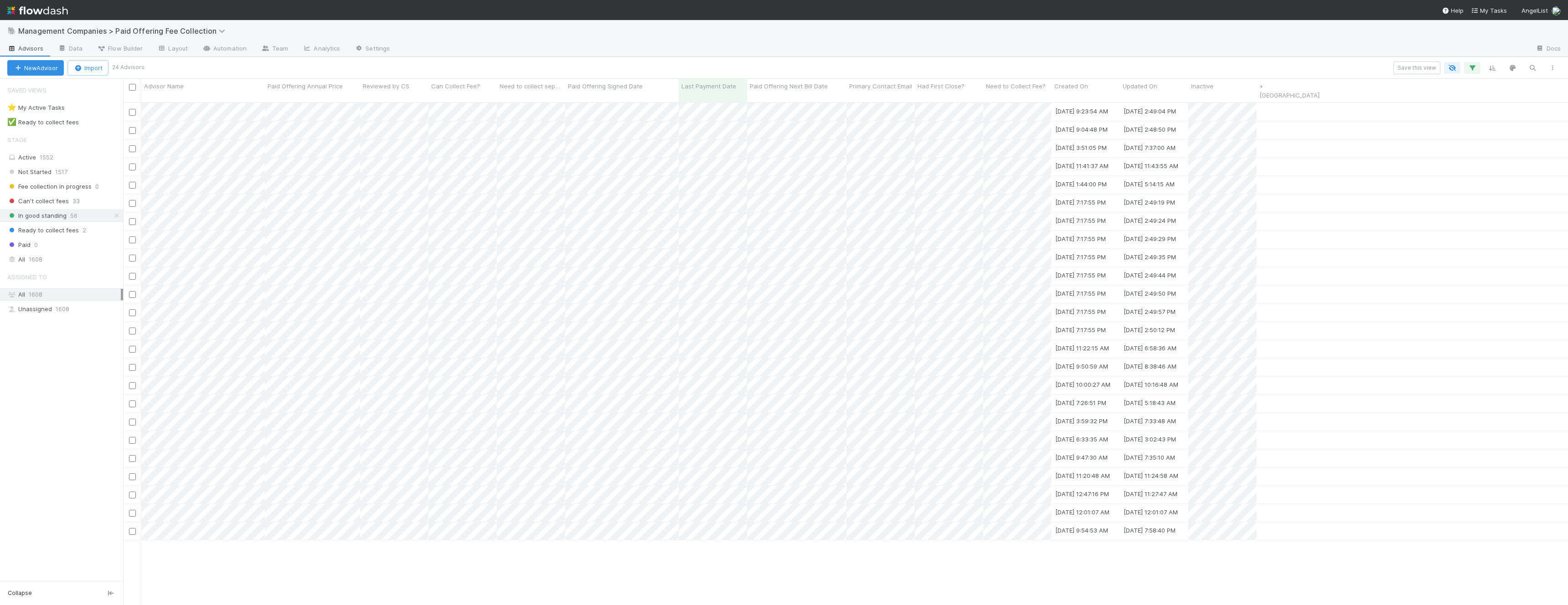
scroll to position [511, 1445]
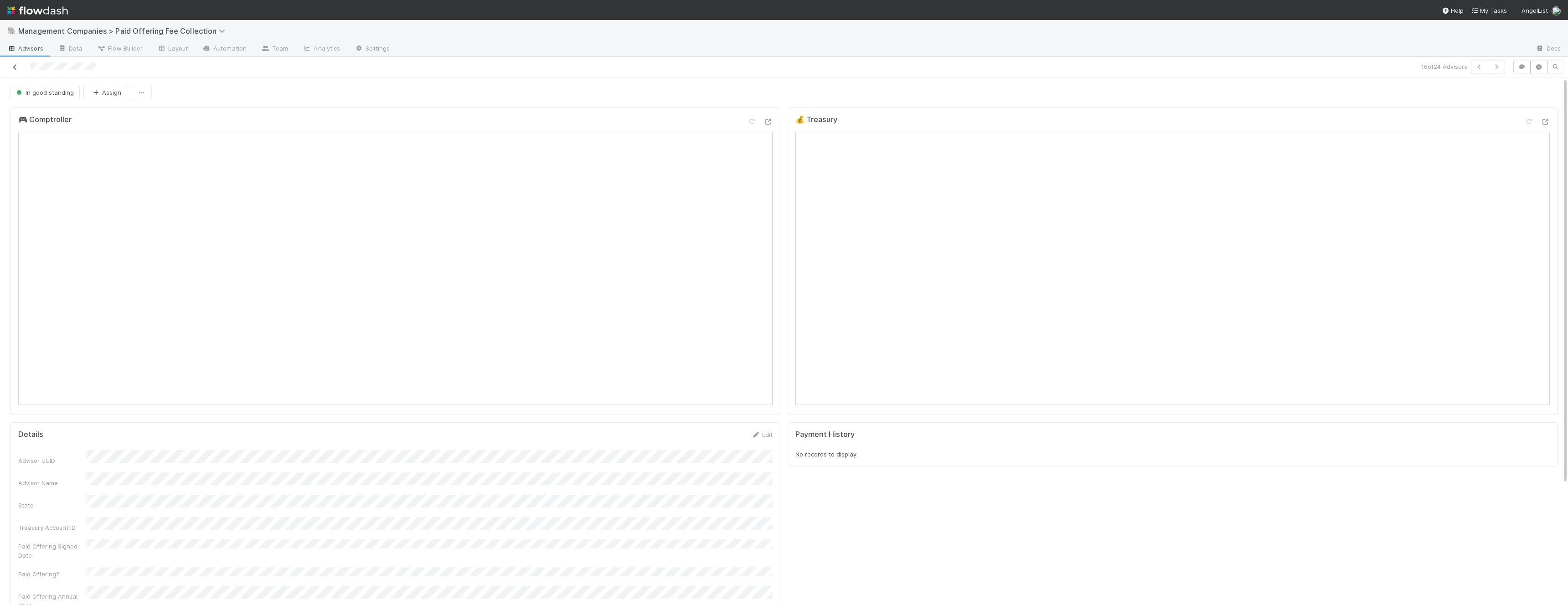
click at [15, 68] on icon at bounding box center [15, 68] width 9 height 6
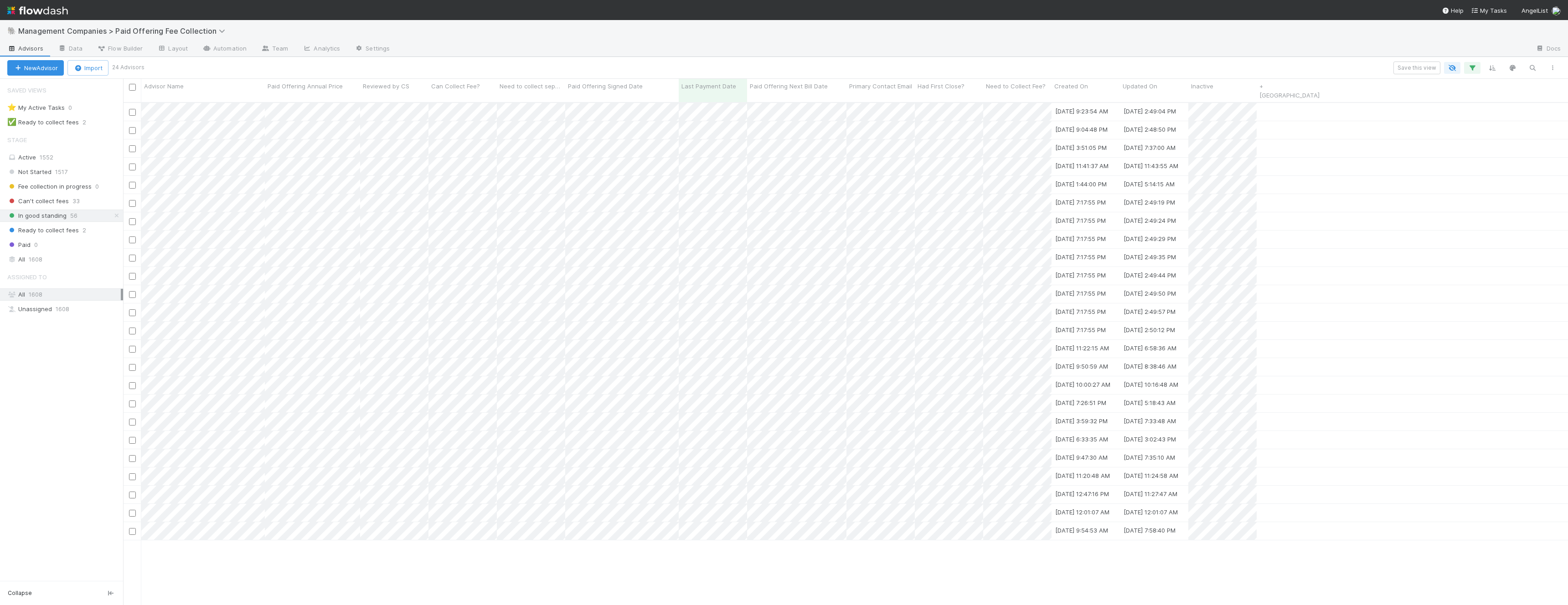
scroll to position [511, 1445]
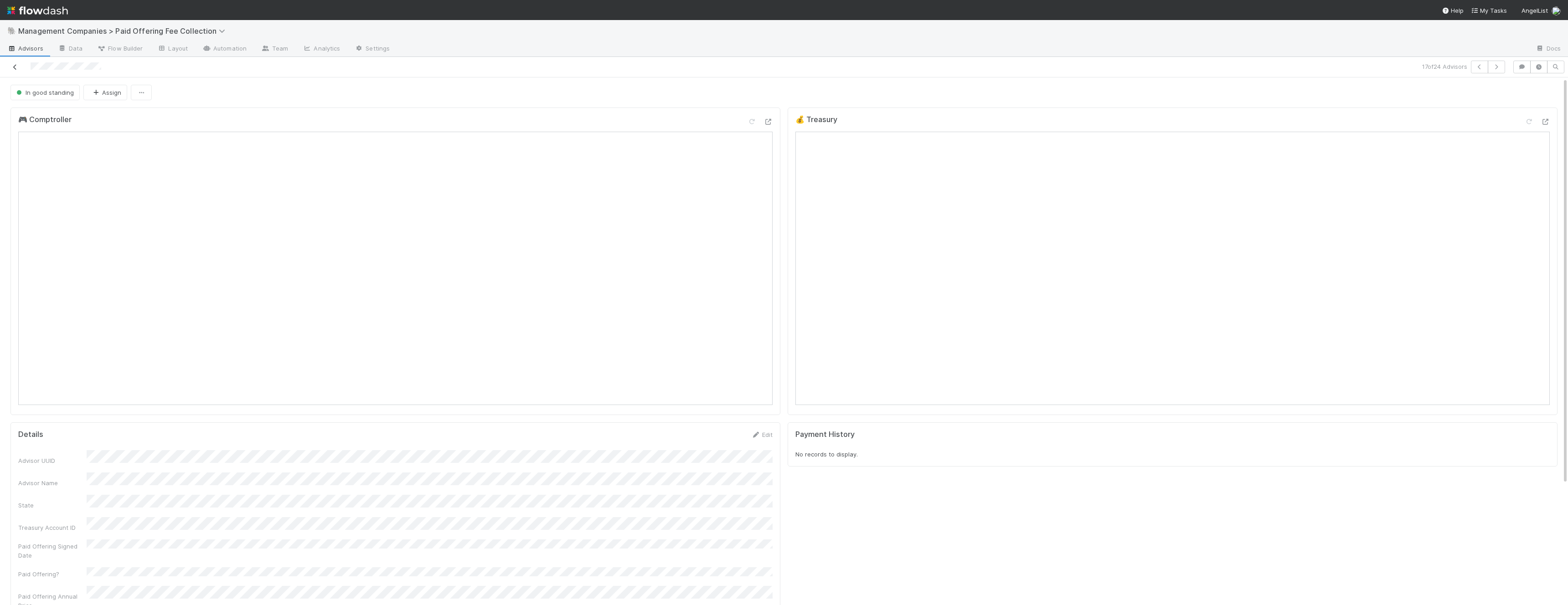
click at [15, 68] on icon at bounding box center [15, 68] width 9 height 6
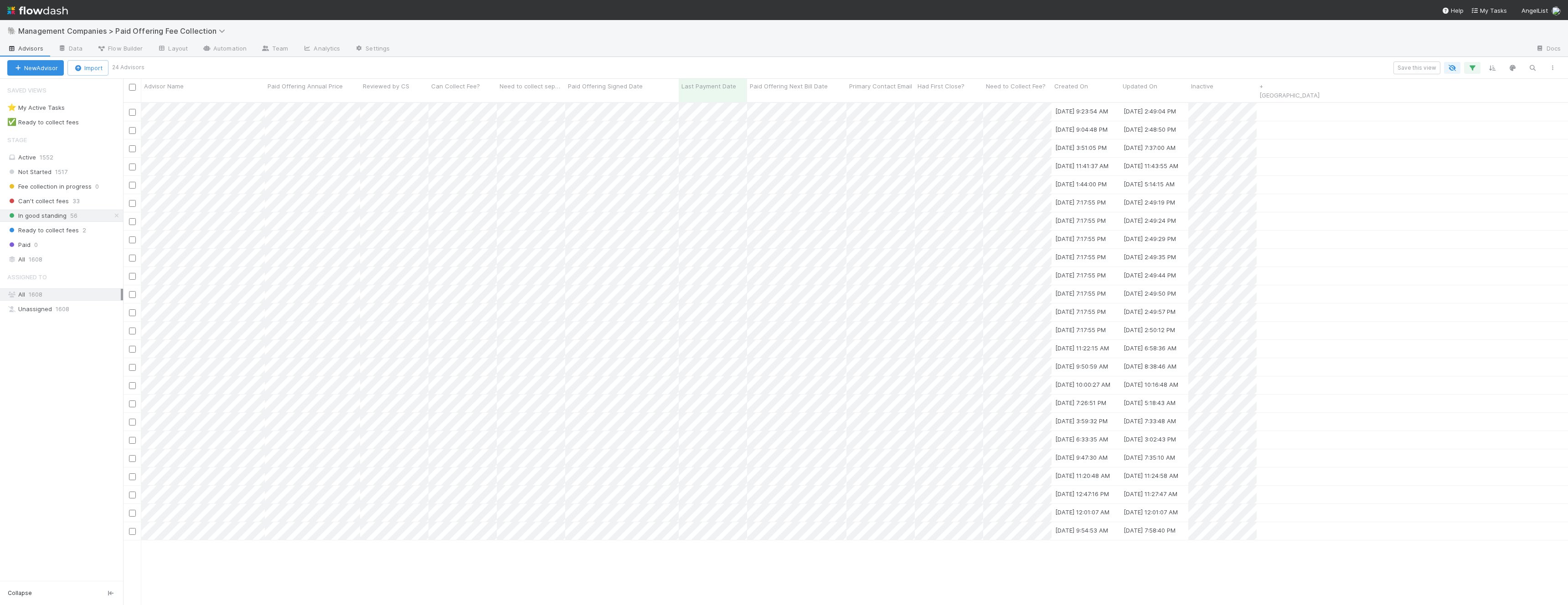
scroll to position [511, 1445]
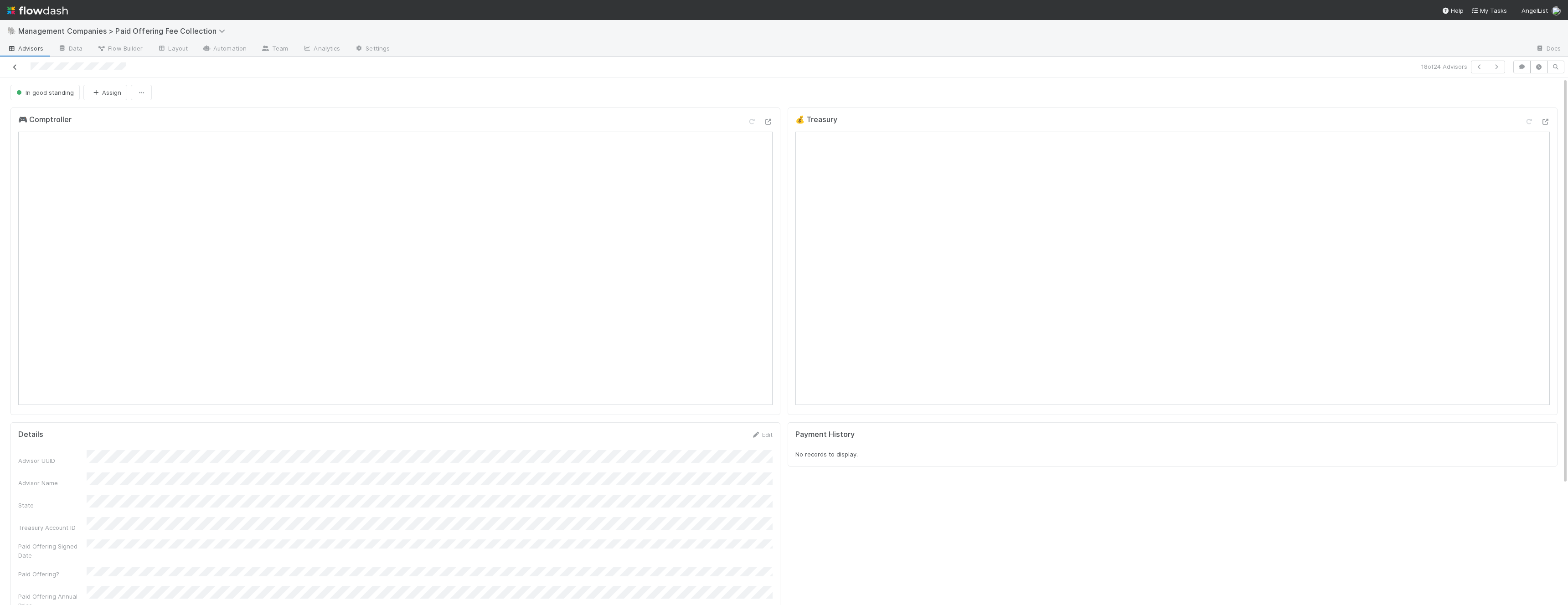
click at [12, 68] on icon at bounding box center [15, 68] width 9 height 6
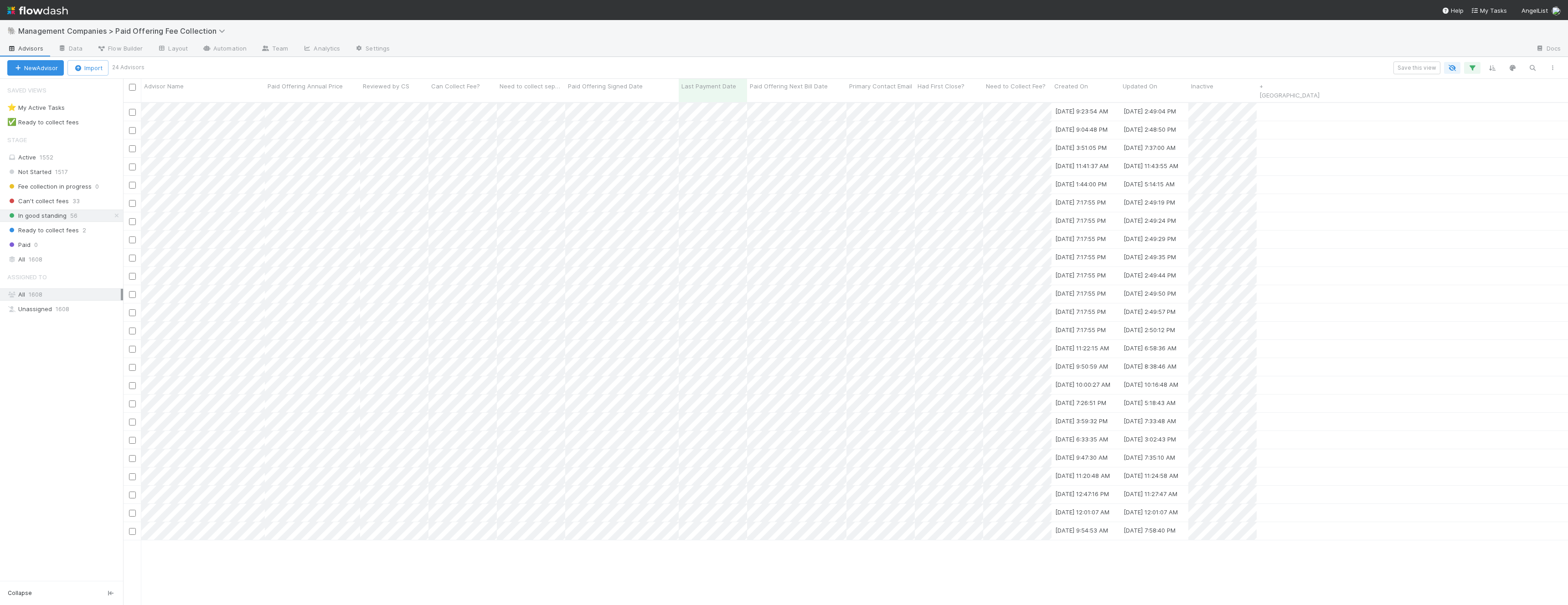
scroll to position [511, 1445]
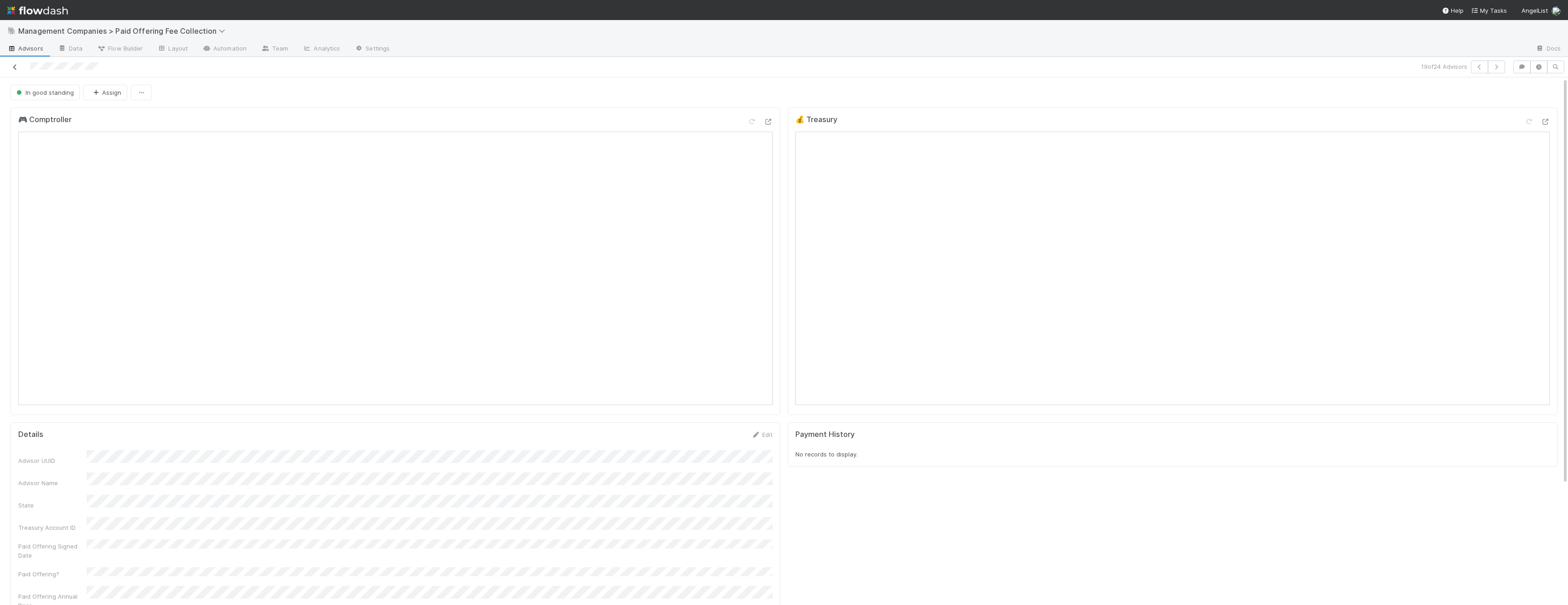
click at [13, 68] on icon at bounding box center [15, 68] width 9 height 6
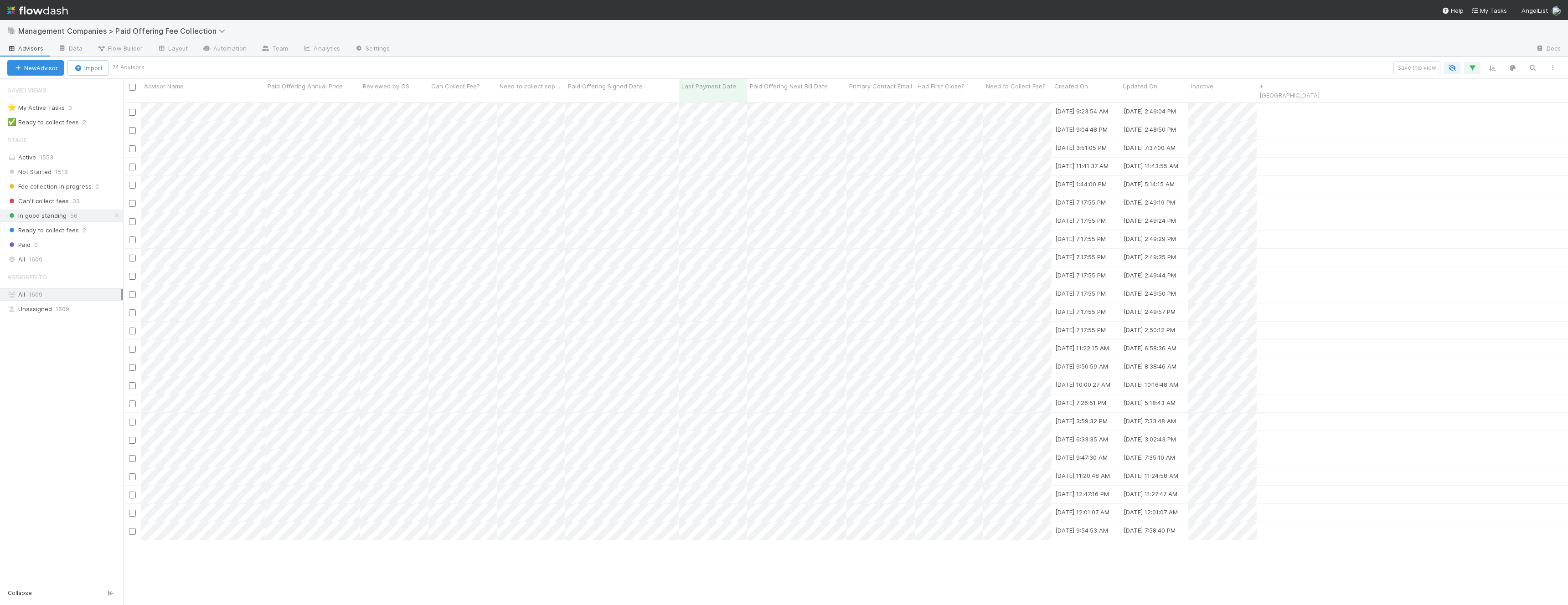
scroll to position [511, 1445]
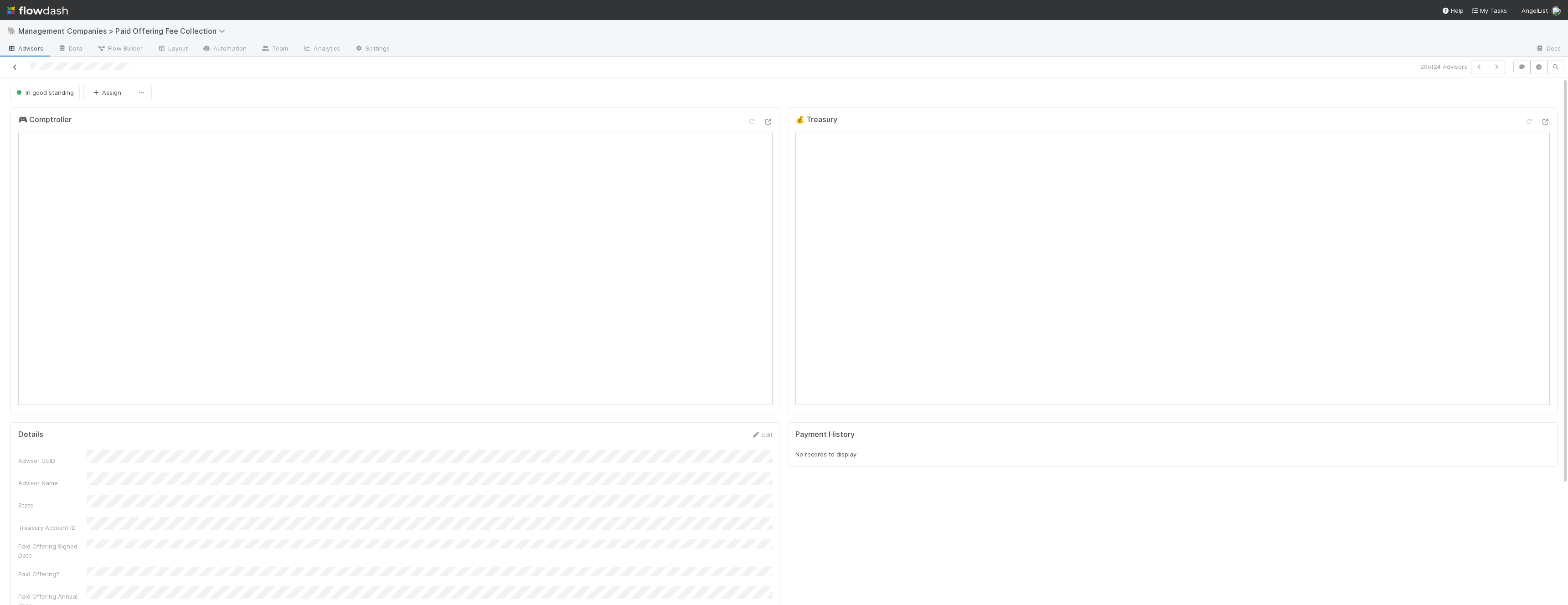
click at [16, 66] on icon at bounding box center [15, 68] width 9 height 6
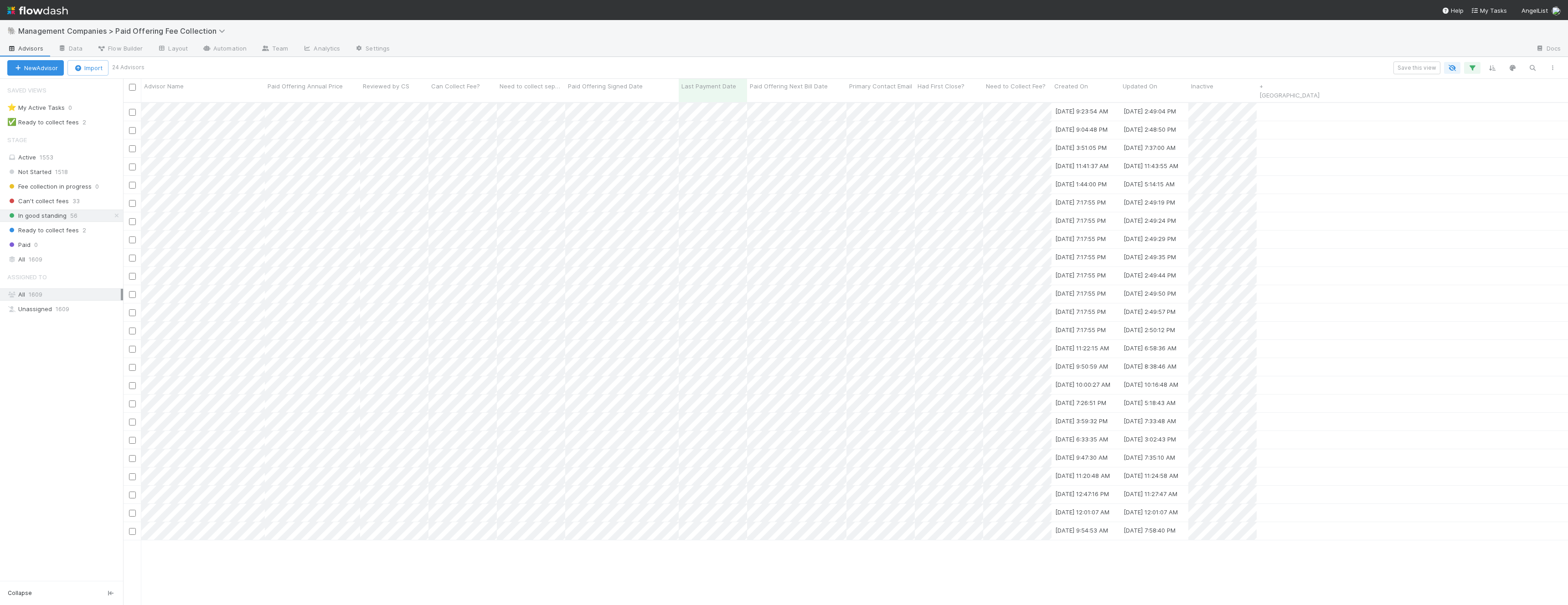
scroll to position [511, 1445]
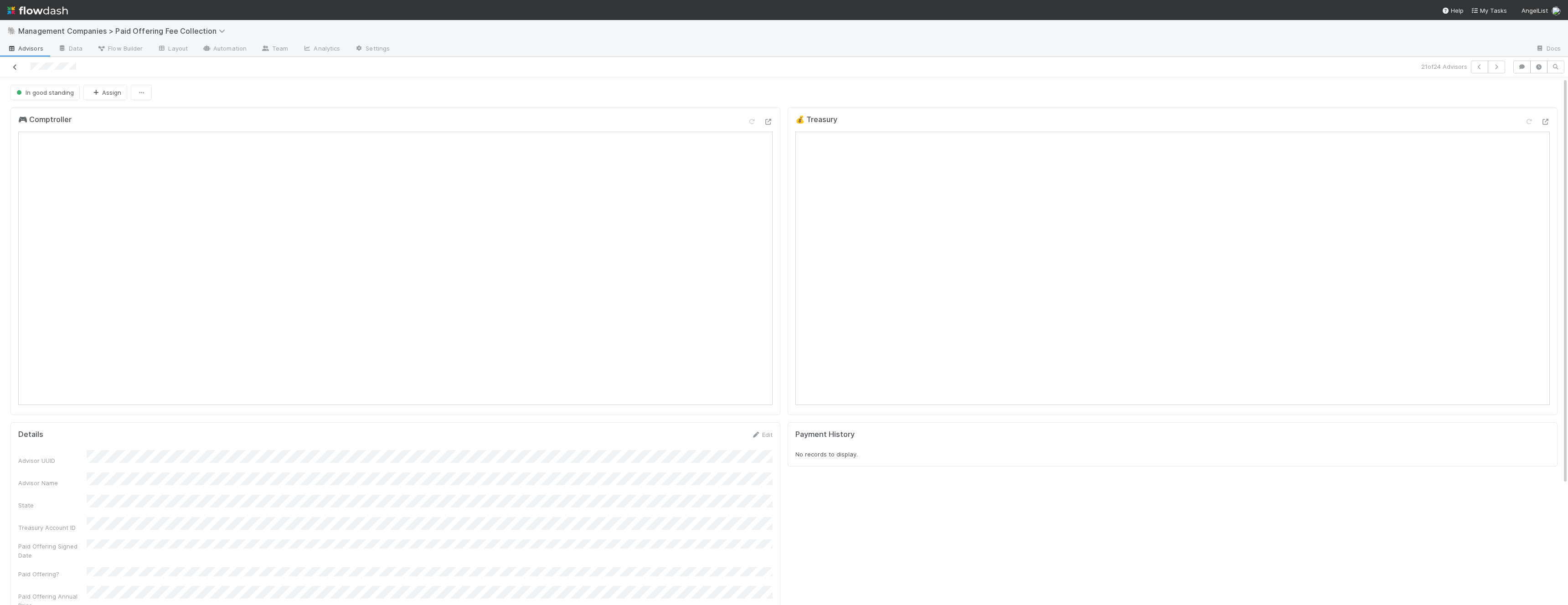
click at [16, 70] on icon at bounding box center [15, 68] width 9 height 6
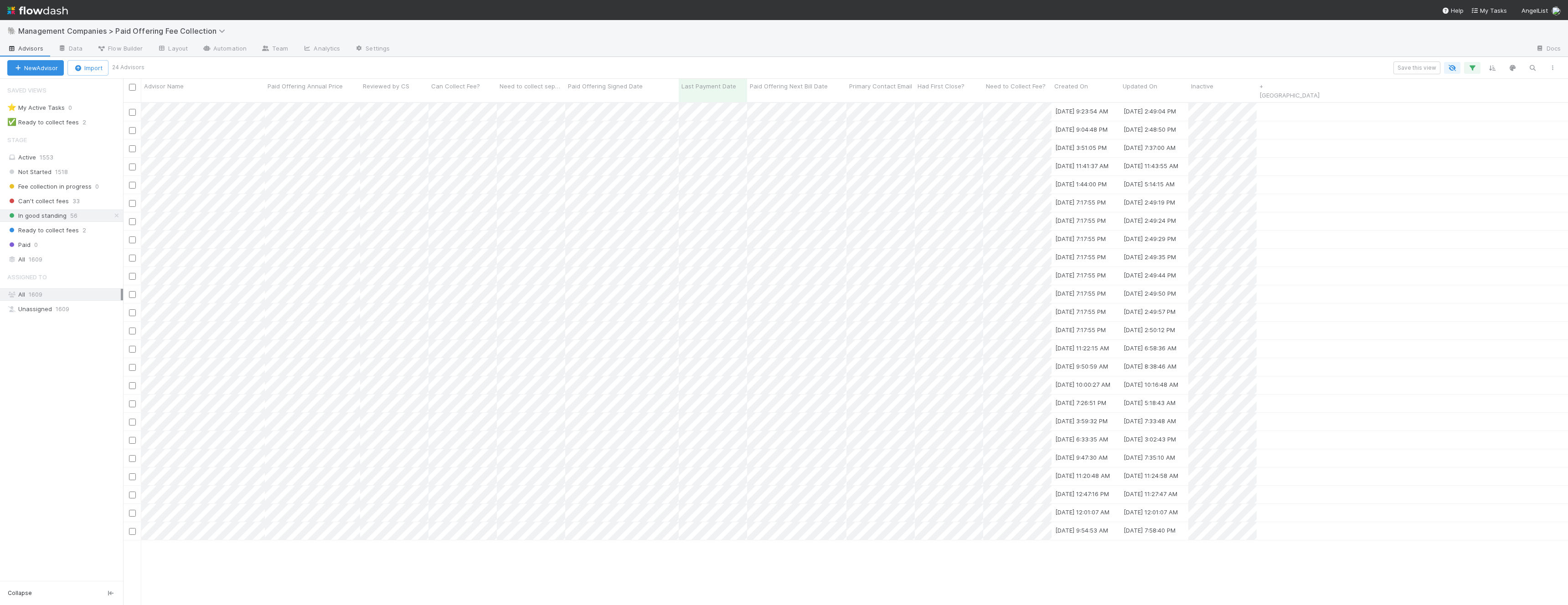
scroll to position [511, 1445]
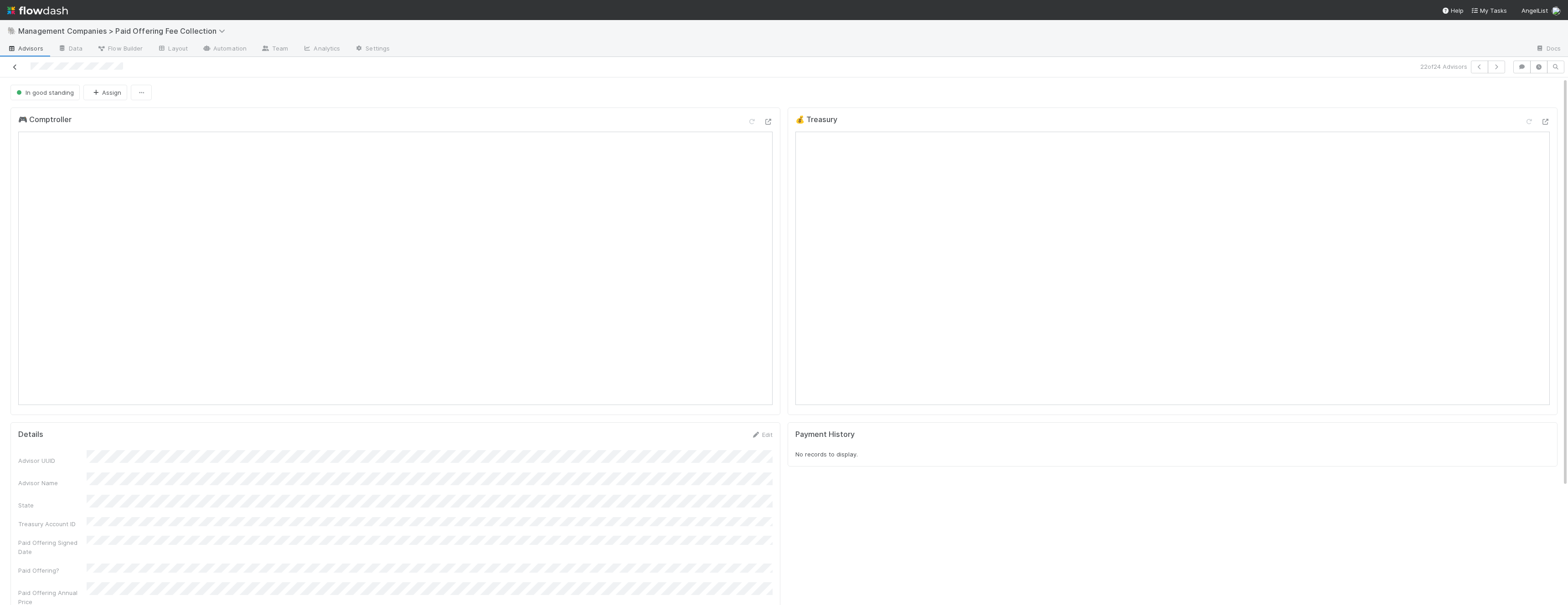
click at [15, 67] on icon at bounding box center [15, 68] width 9 height 6
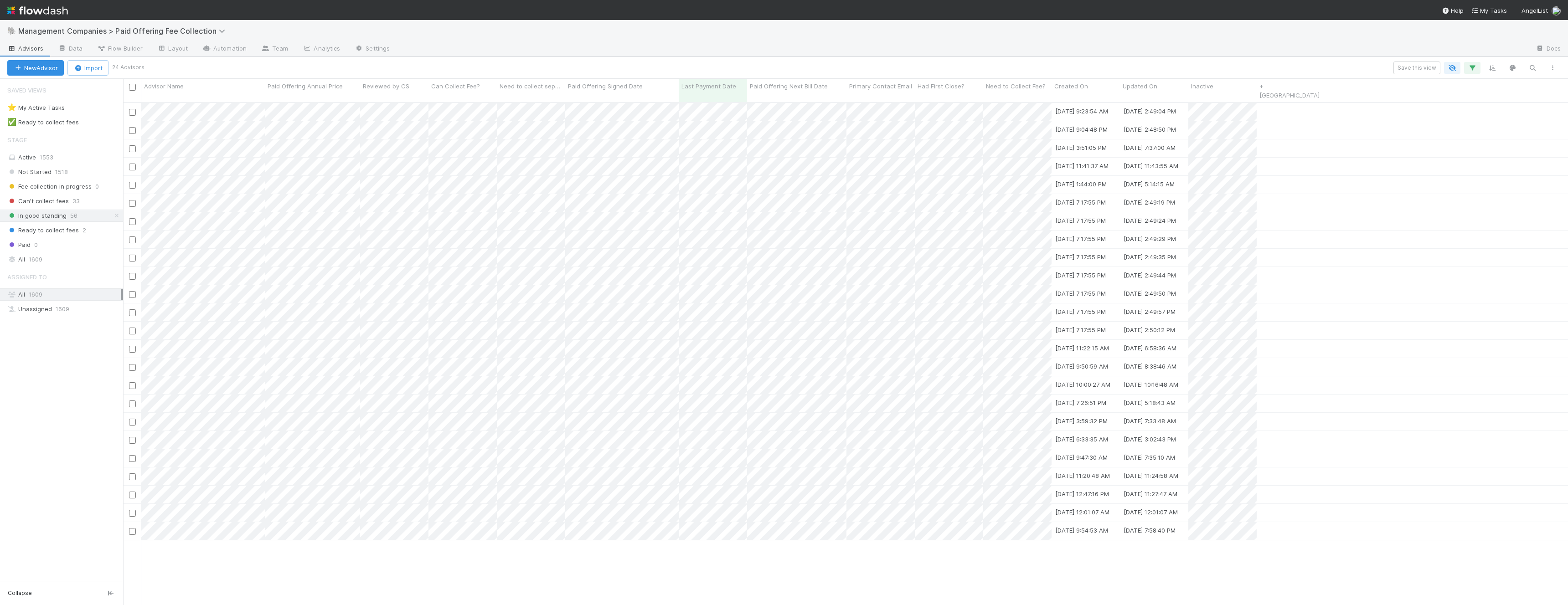
scroll to position [511, 1445]
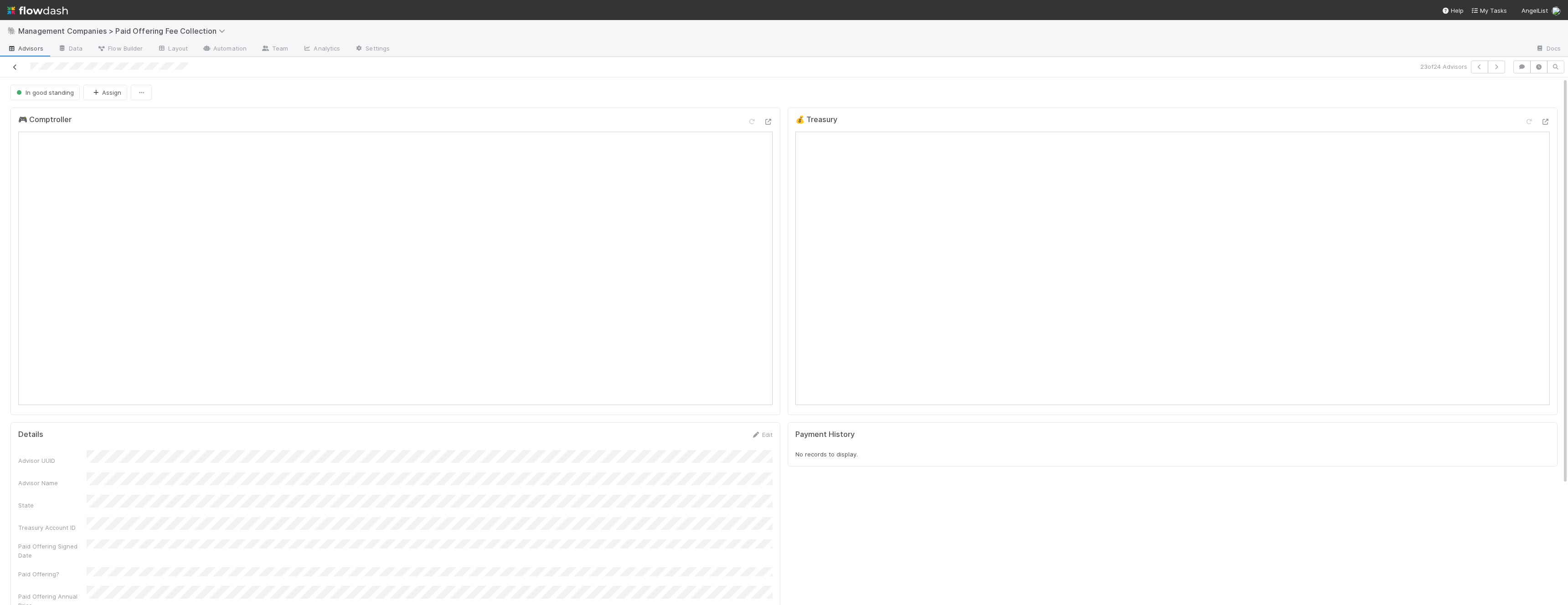
click at [14, 70] on icon at bounding box center [15, 68] width 9 height 6
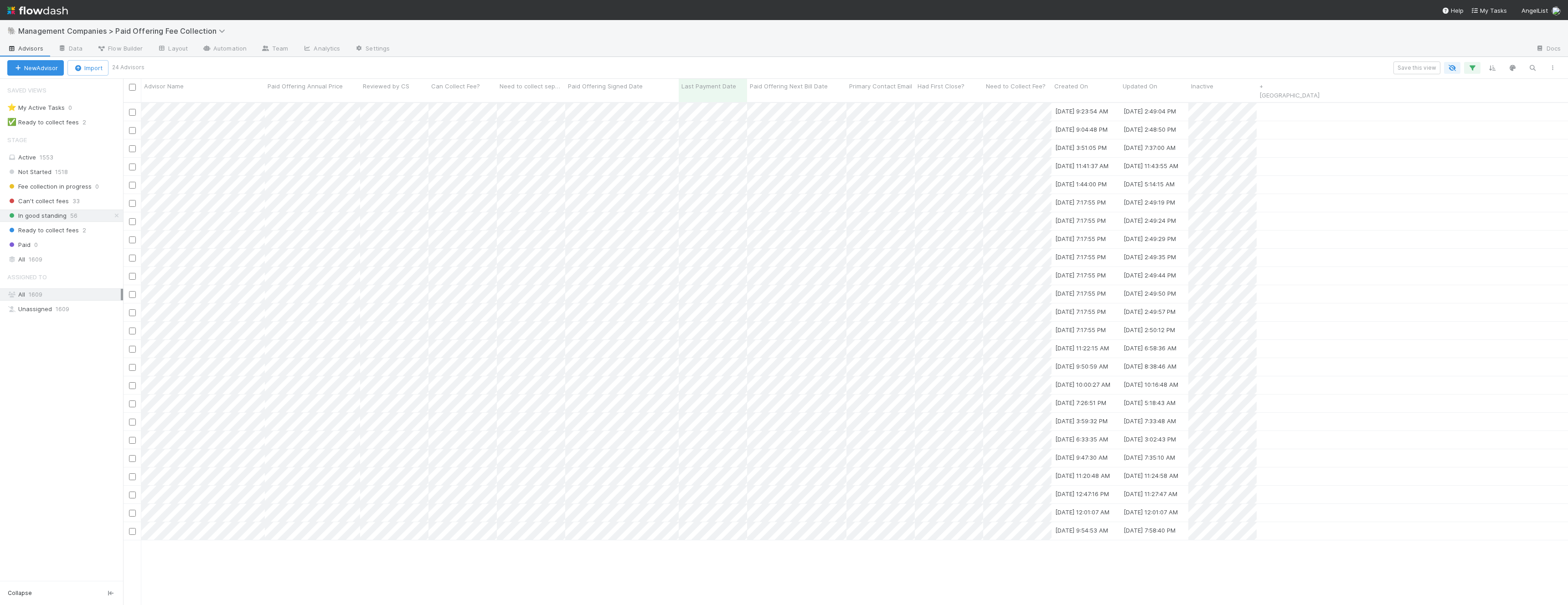
scroll to position [511, 1445]
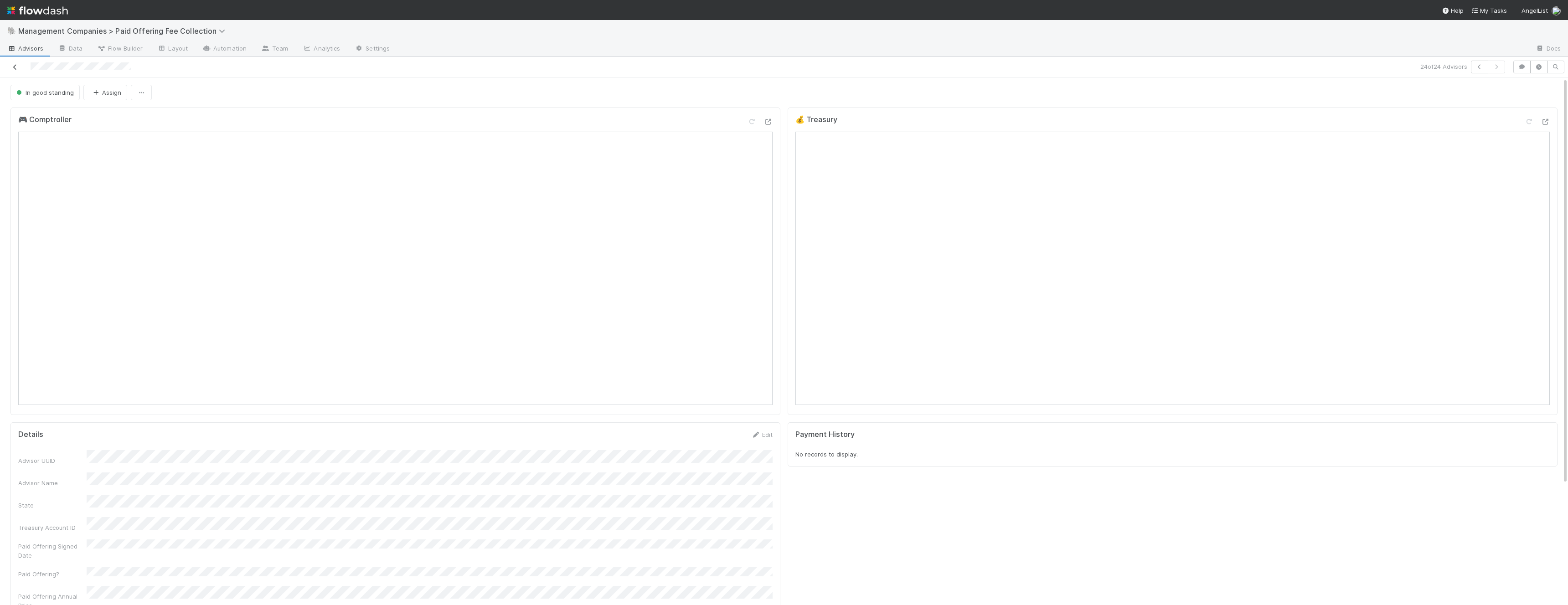
click at [17, 65] on icon at bounding box center [15, 68] width 9 height 6
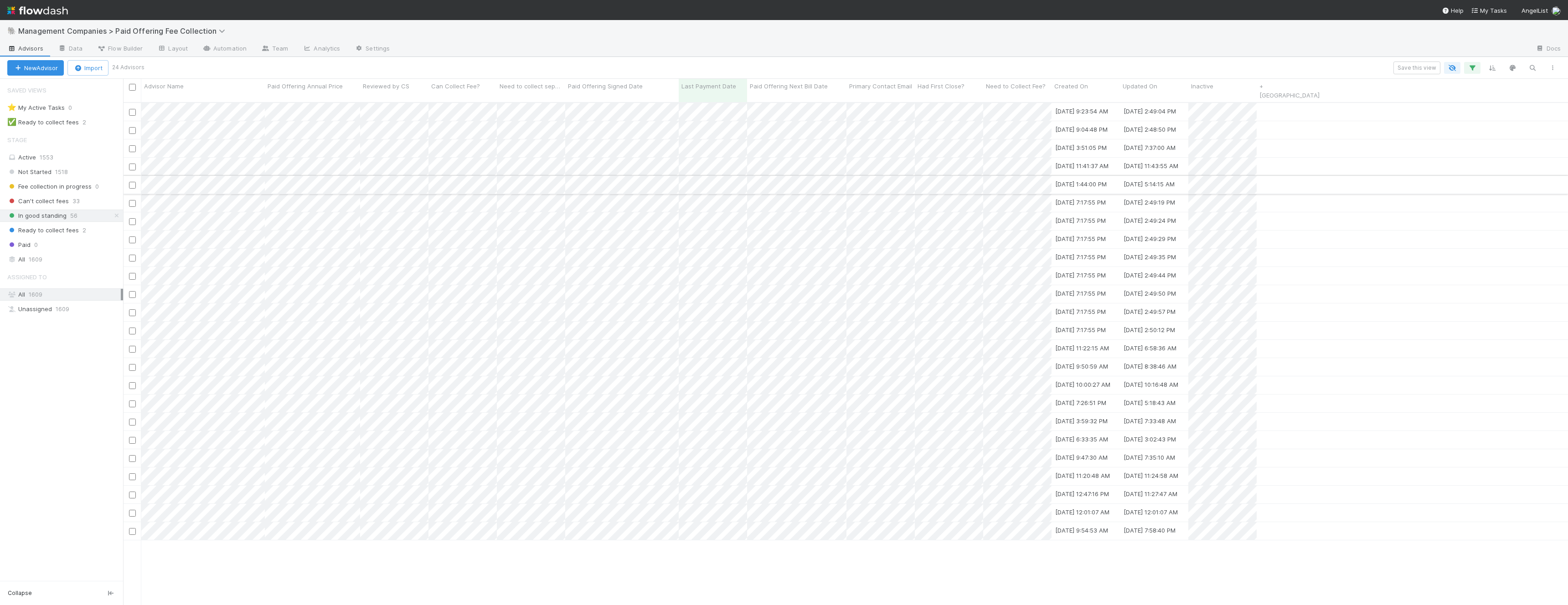
scroll to position [511, 1445]
type input "ravelin"
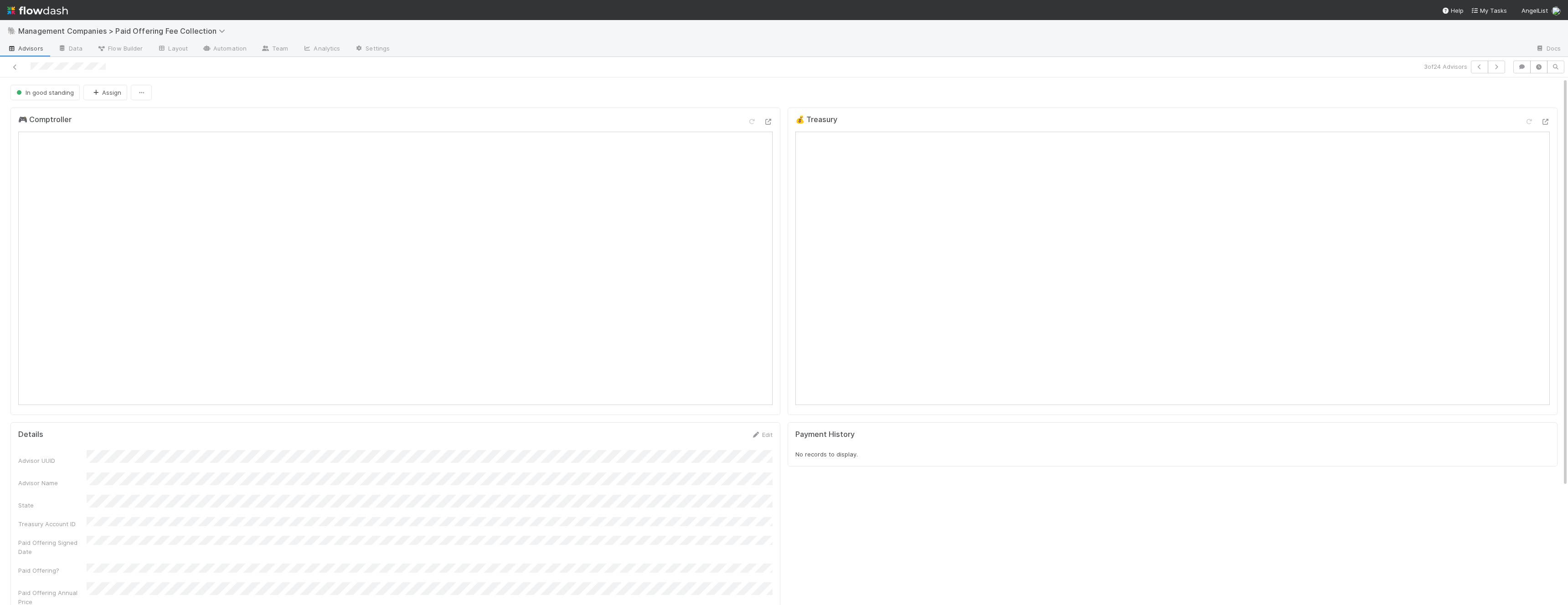
scroll to position [0, 1]
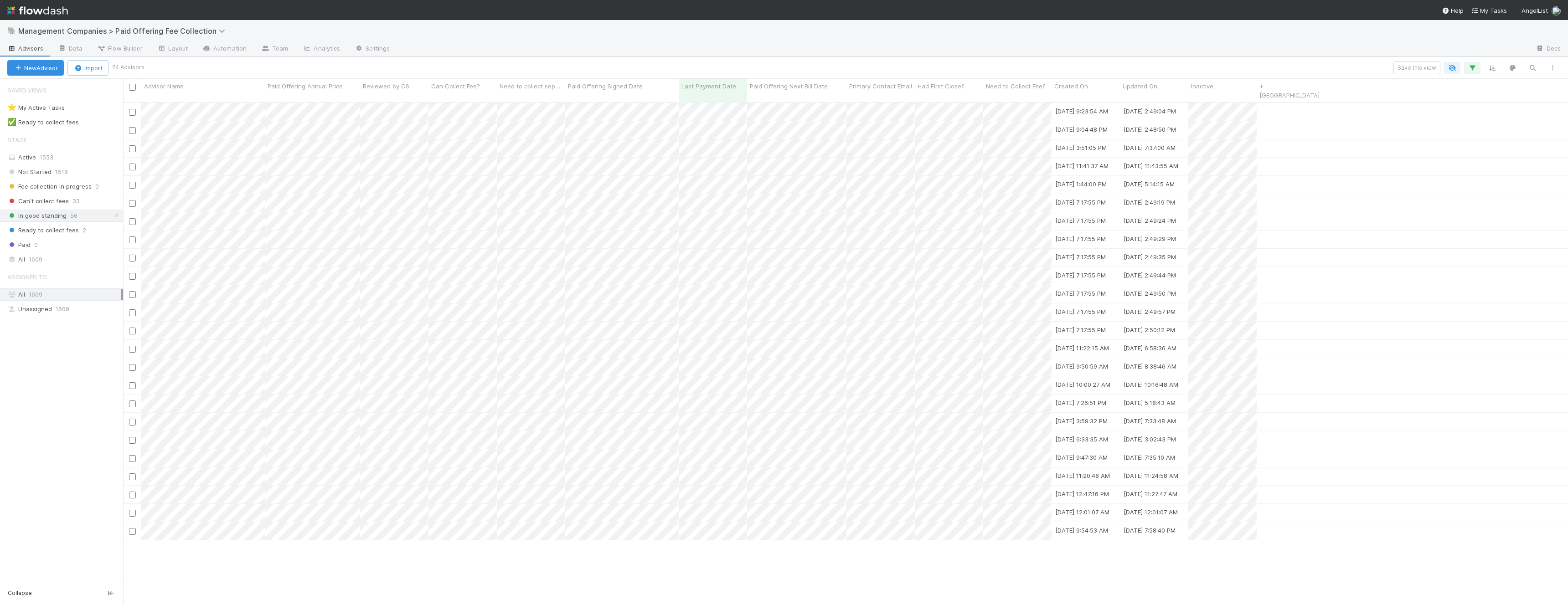
scroll to position [1, 1]
click at [1469, 66] on icon "button" at bounding box center [1472, 68] width 9 height 8
click at [1257, 146] on button "Or if..." at bounding box center [1332, 147] width 273 height 13
click at [1257, 151] on div "Assigned To" at bounding box center [1251, 154] width 74 height 13
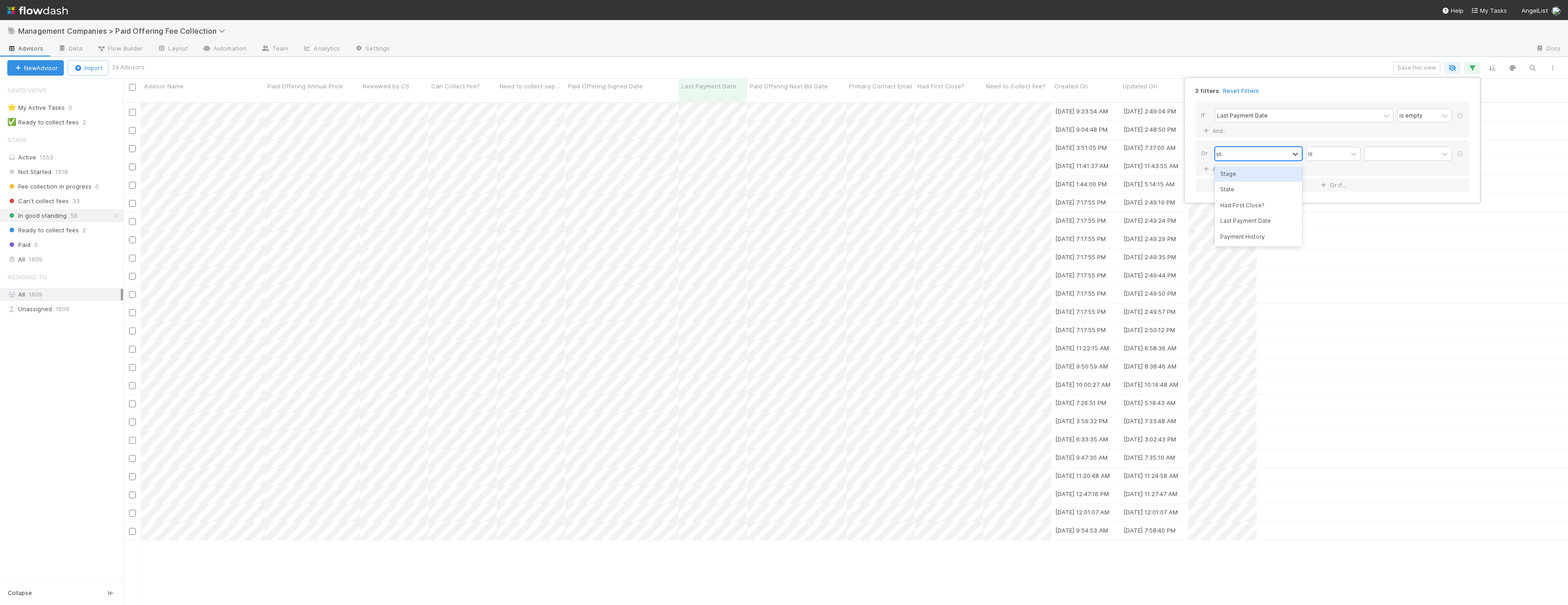
type input "state"
click at [1248, 175] on div "State" at bounding box center [1259, 173] width 88 height 15
click at [1384, 157] on input "text" at bounding box center [1408, 154] width 88 height 13
click at [1340, 156] on div "contains" at bounding box center [1326, 154] width 41 height 13
click at [1329, 237] on div "is not" at bounding box center [1333, 245] width 55 height 15
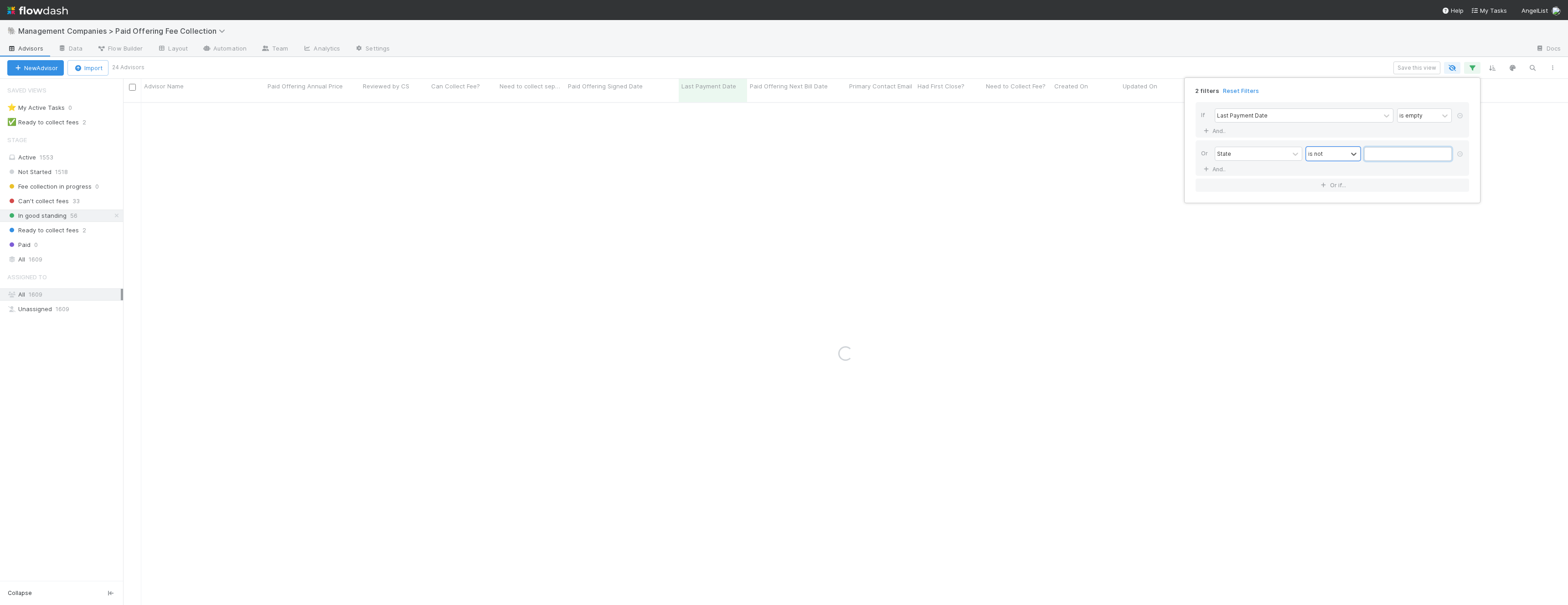
click at [1398, 157] on input "text" at bounding box center [1408, 154] width 88 height 13
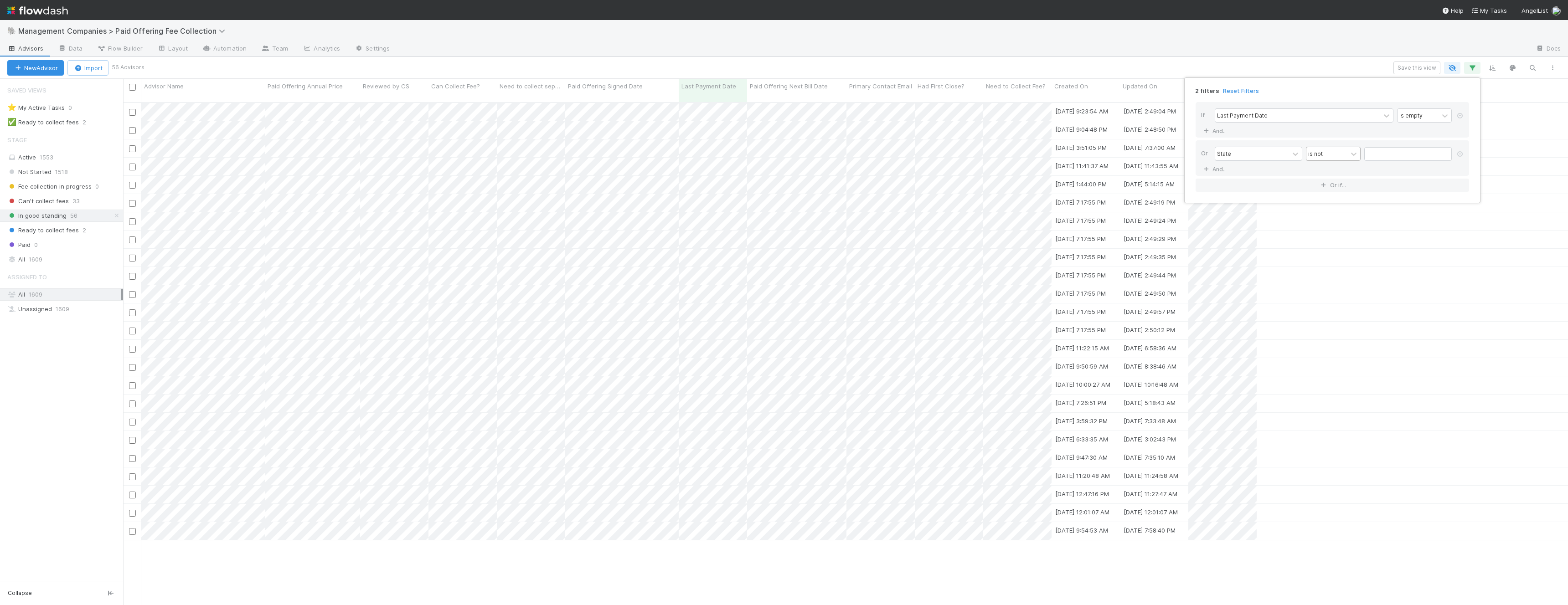
click at [1342, 153] on div "is not" at bounding box center [1326, 154] width 41 height 13
click at [1325, 222] on div "is" at bounding box center [1333, 229] width 55 height 15
click at [1390, 159] on input "text" at bounding box center [1408, 154] width 88 height 13
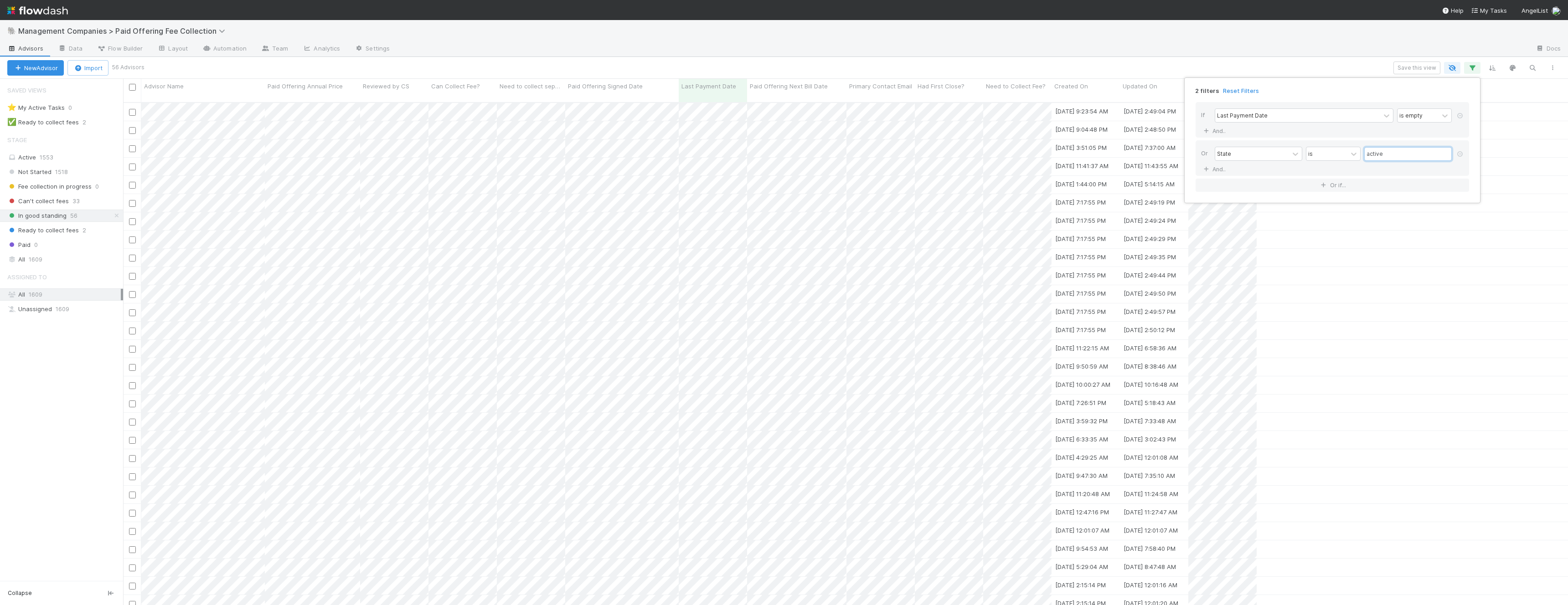
type input "active"
click at [1203, 155] on div "Or" at bounding box center [1208, 155] width 13 height 16
click at [1214, 131] on link "And.." at bounding box center [1215, 131] width 29 height 13
click at [1270, 130] on div "Assigned To" at bounding box center [1251, 131] width 74 height 13
type input "state"
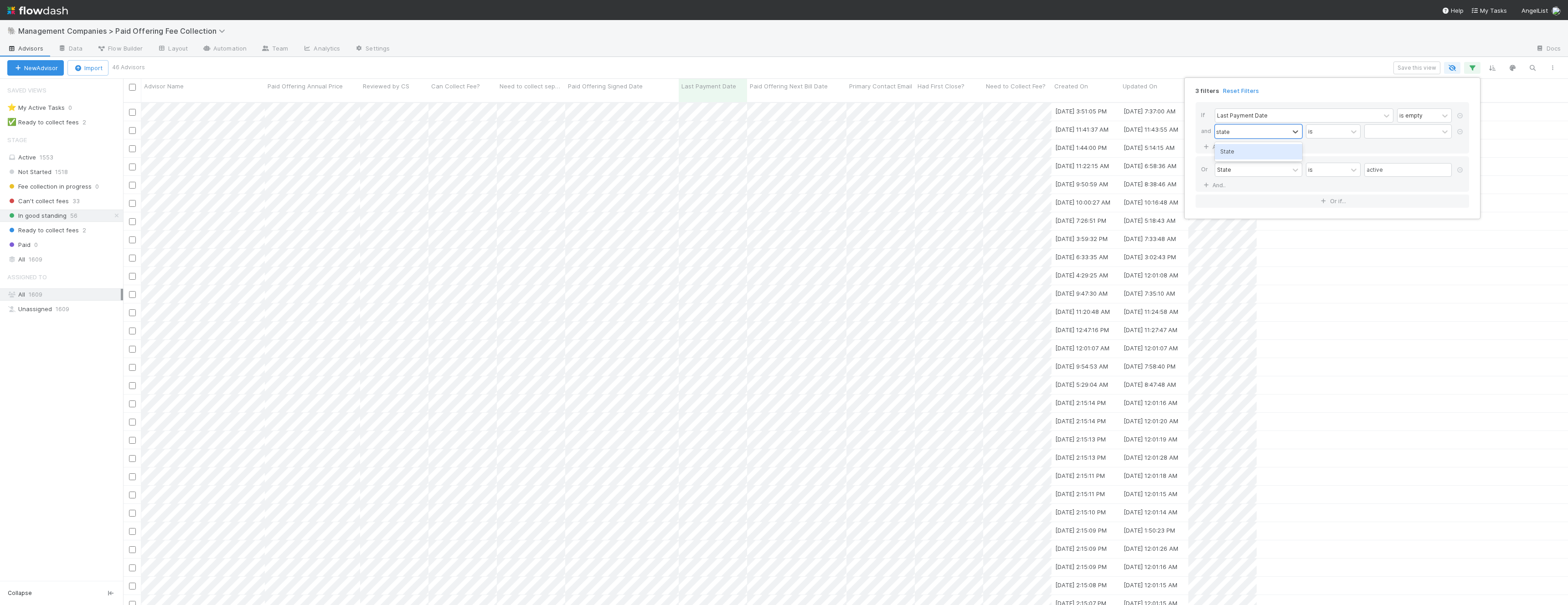
click at [1257, 149] on div "State" at bounding box center [1259, 152] width 88 height 15
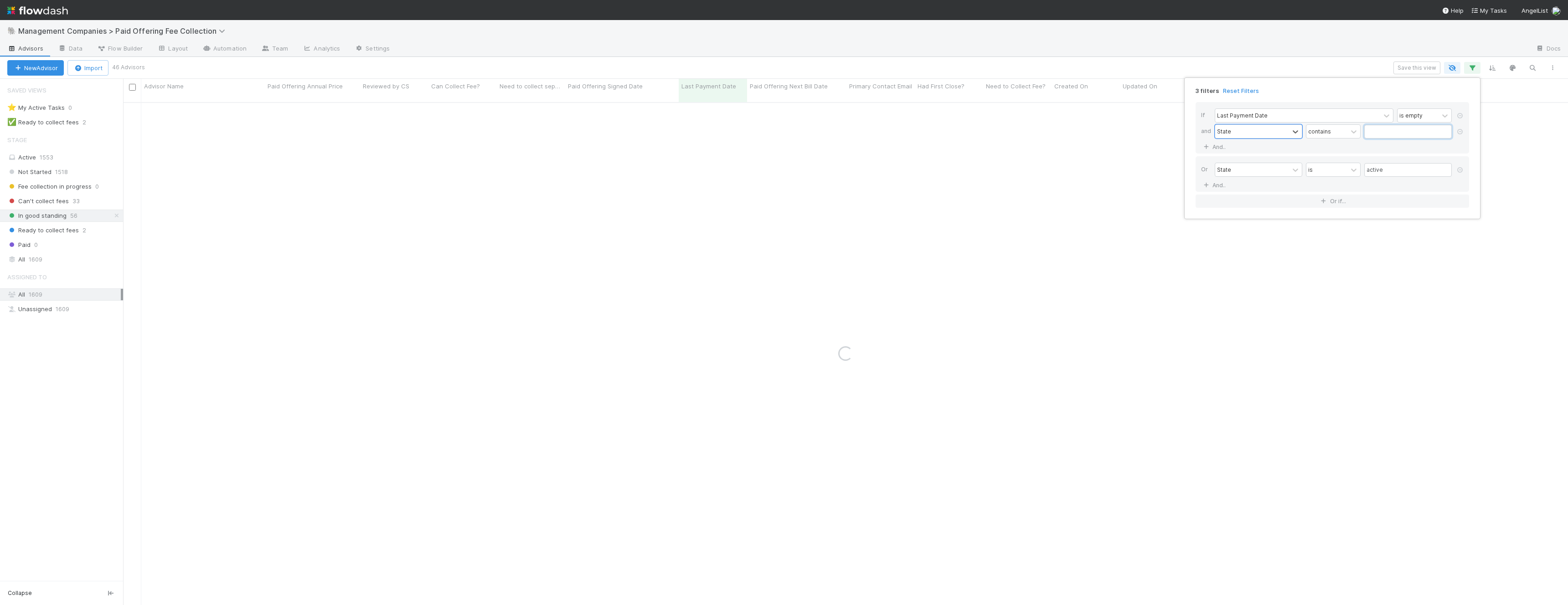
click at [1371, 138] on input "text" at bounding box center [1408, 131] width 88 height 13
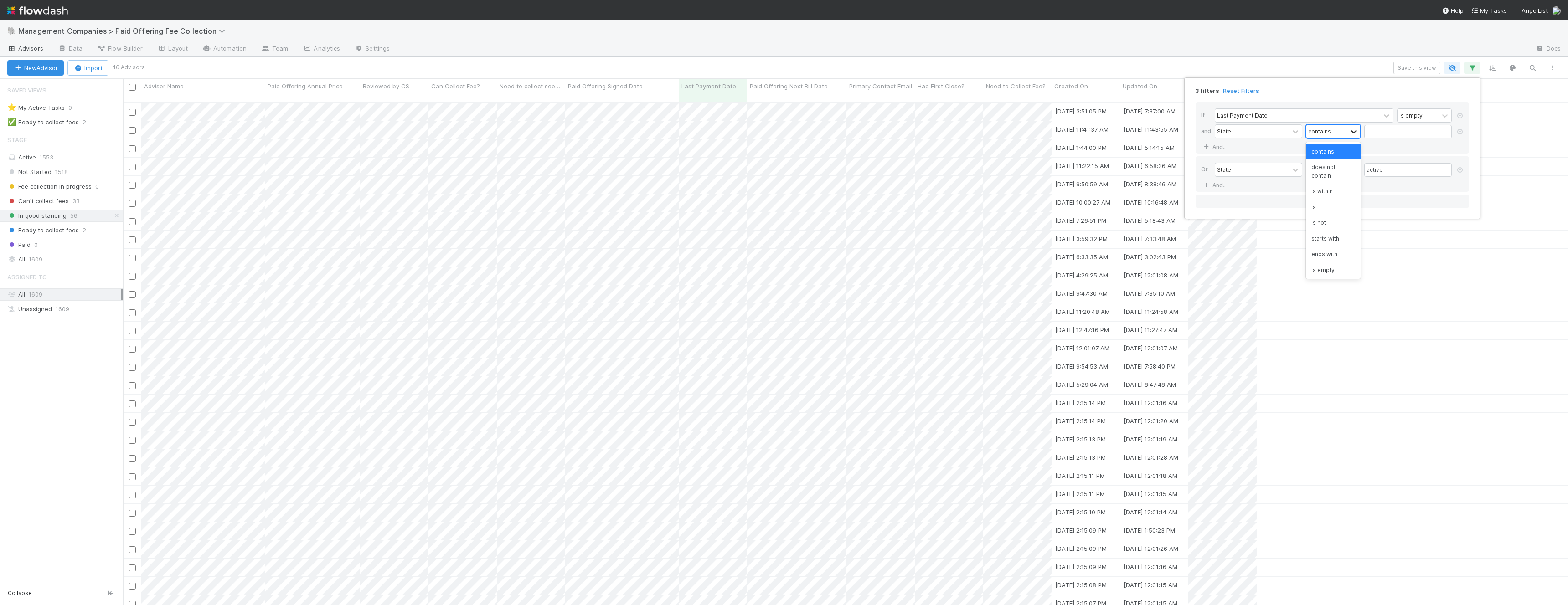
click at [1353, 136] on icon at bounding box center [1354, 131] width 9 height 9
click at [1327, 200] on div "is" at bounding box center [1333, 207] width 55 height 15
click at [1380, 131] on input "text" at bounding box center [1408, 131] width 88 height 13
type input "active"
click at [1460, 170] on icon at bounding box center [1460, 170] width 9 height 5
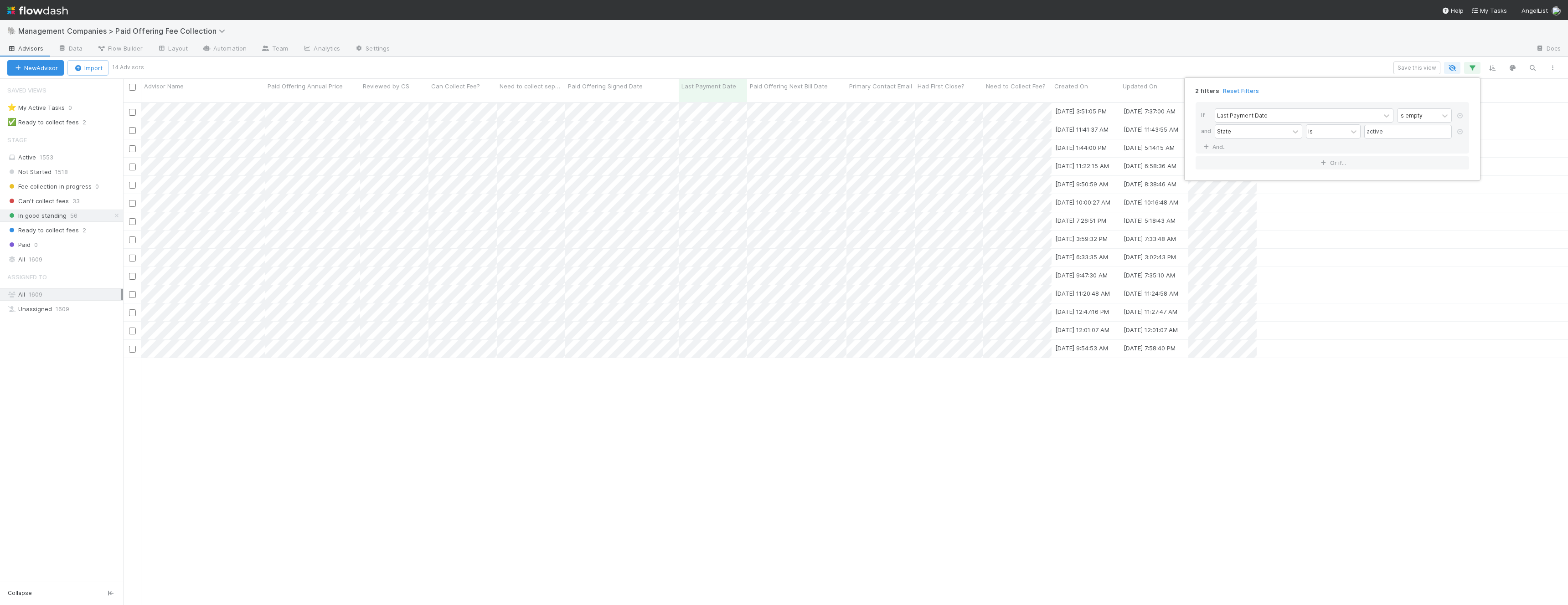
click at [1396, 255] on div "2 filters Reset Filters If Last Payment Date is empty and State is active And..…" at bounding box center [784, 302] width 1568 height 605
click at [760, 525] on div "2 filters Reset Filters If Last Payment Date is empty and State is active And..…" at bounding box center [784, 302] width 1568 height 605
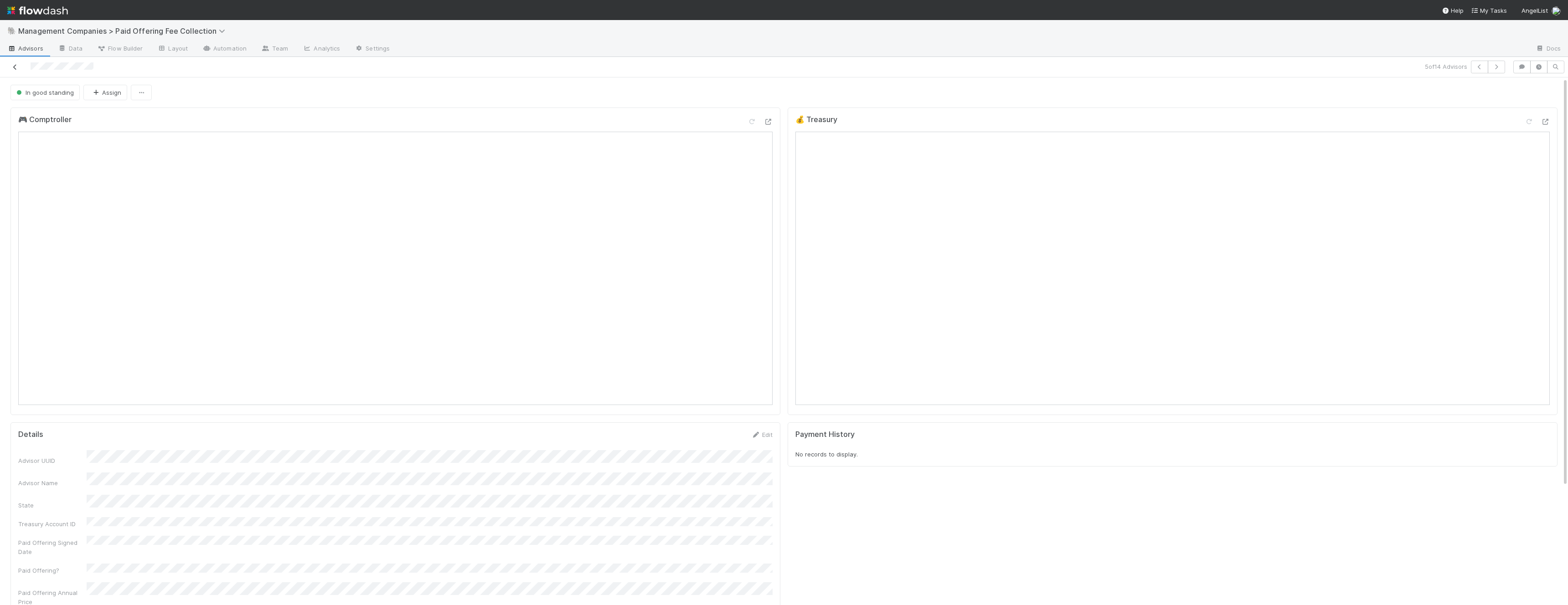
click at [15, 65] on icon at bounding box center [15, 68] width 9 height 6
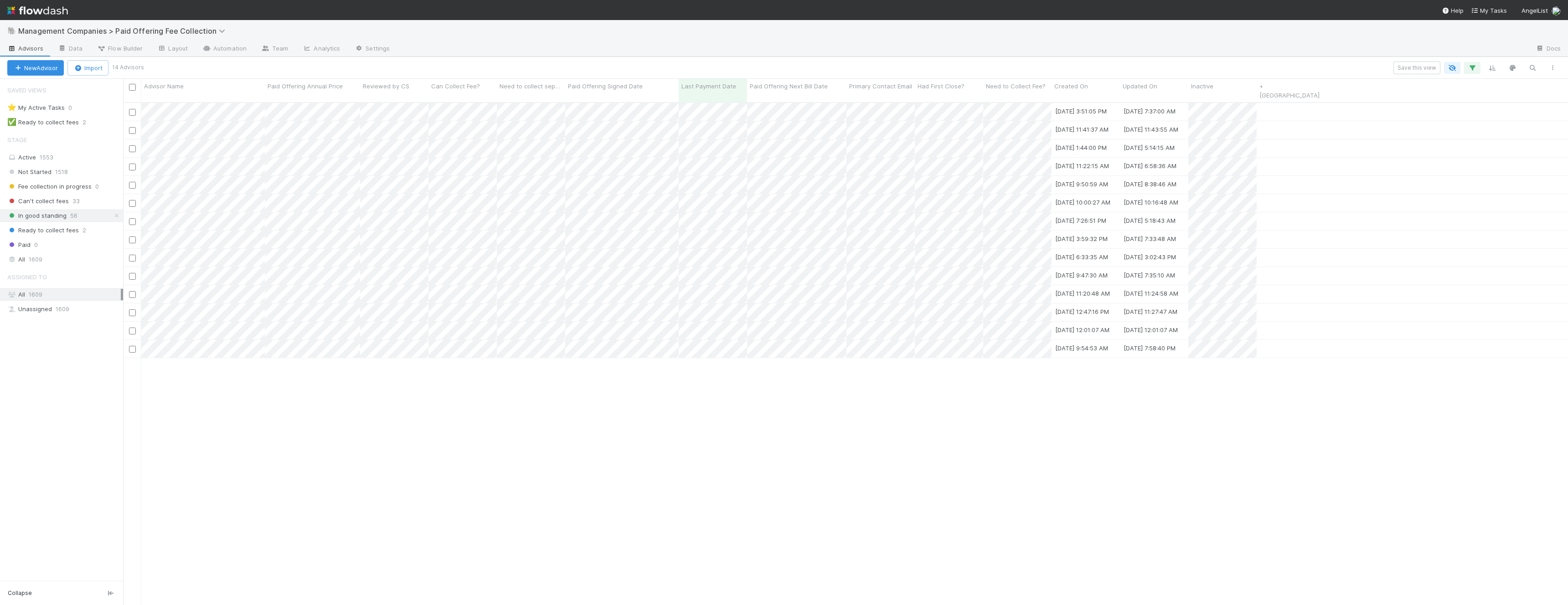
scroll to position [511, 1445]
click at [1250, 86] on div "Advisor Name Paid Offering Annual Price Reviewed by CS Can Collect Fee? Need to…" at bounding box center [724, 91] width 1202 height 23
click at [1239, 88] on div "Inactive" at bounding box center [1223, 86] width 63 height 9
click at [1233, 168] on div "Delete field" at bounding box center [1243, 165] width 104 height 13
click at [1233, 142] on p "All data in this field will be removed permanently. Are you sure?" at bounding box center [1259, 129] width 136 height 27
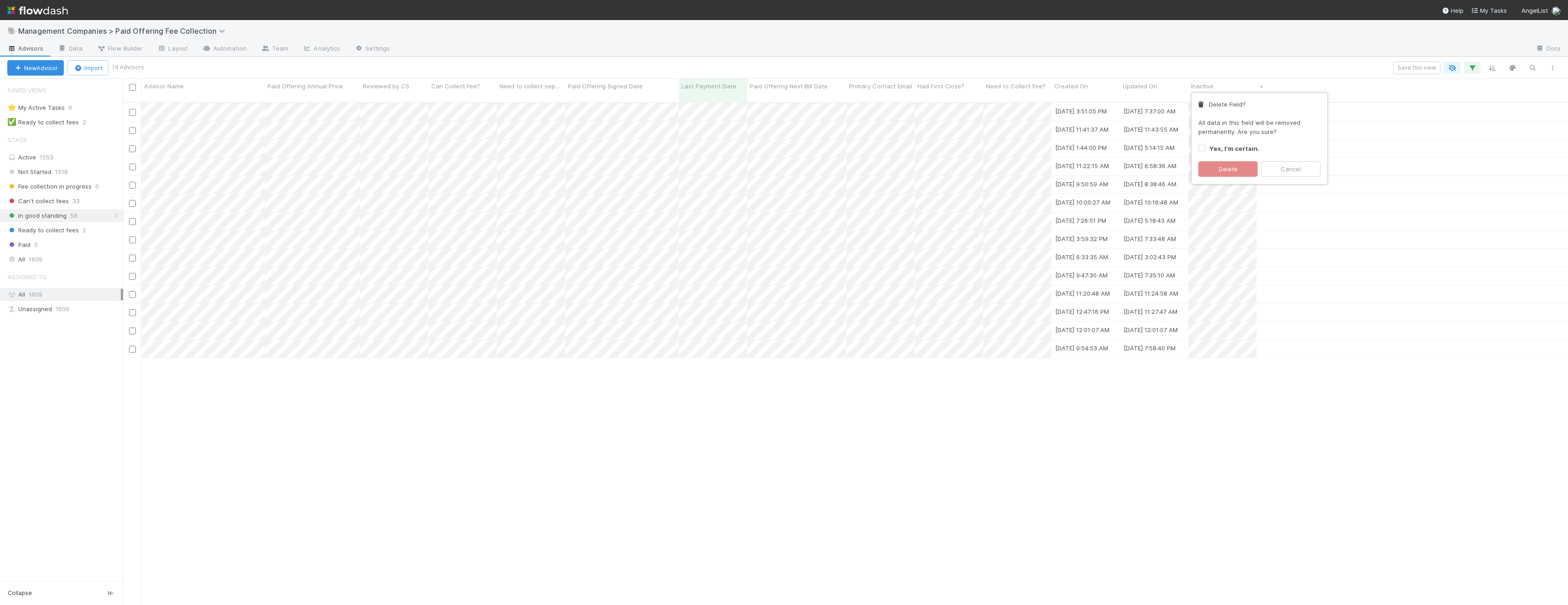
click at [1208, 147] on div "Yes, I’m certain." at bounding box center [1259, 149] width 122 height 11
click at [1209, 147] on label "Yes, I’m certain." at bounding box center [1234, 149] width 50 height 11
click at [1202, 147] on input "Yes, I’m certain." at bounding box center [1202, 147] width 7 height 8
checkbox input "true"
click at [1209, 166] on button "Delete" at bounding box center [1228, 169] width 59 height 15
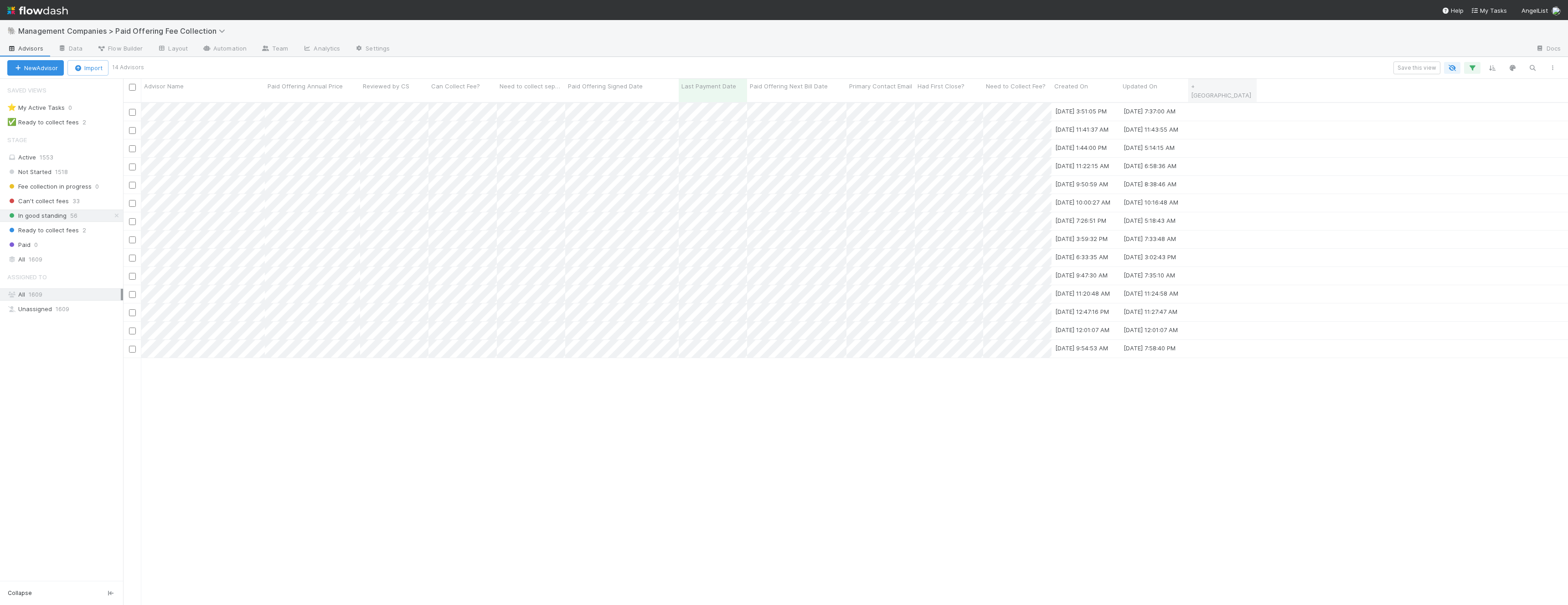
click at [1220, 86] on link "+ [GEOGRAPHIC_DATA]" at bounding box center [1221, 91] width 60 height 16
click at [1220, 136] on div "Text" at bounding box center [1215, 132] width 24 height 9
type input "close"
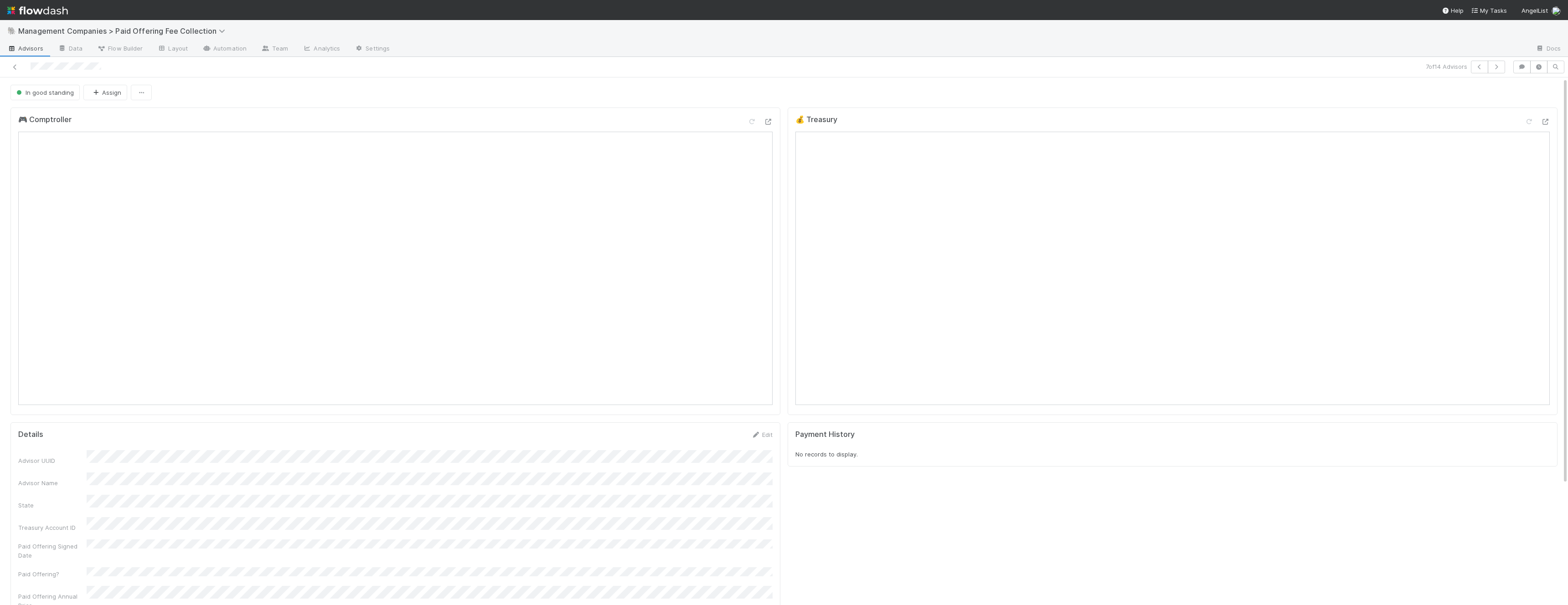
click at [13, 72] on div at bounding box center [380, 67] width 754 height 13
click at [15, 65] on icon at bounding box center [15, 68] width 9 height 6
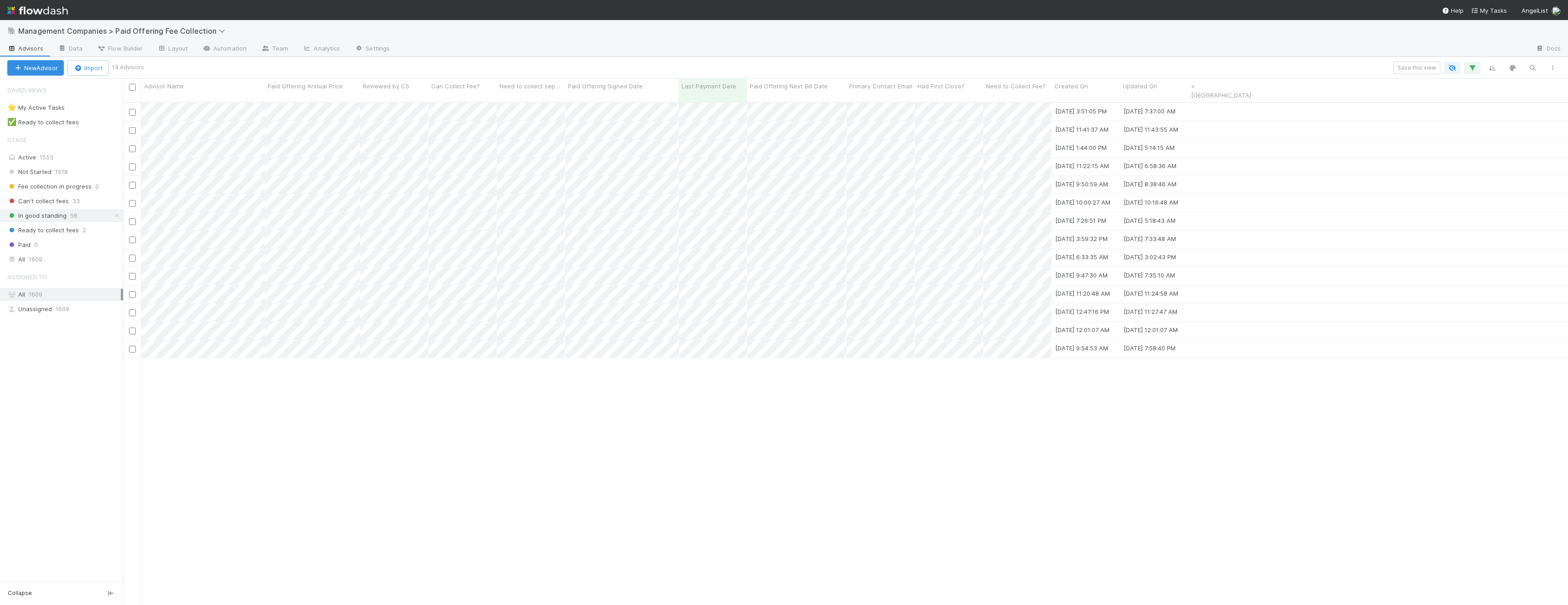
scroll to position [511, 1445]
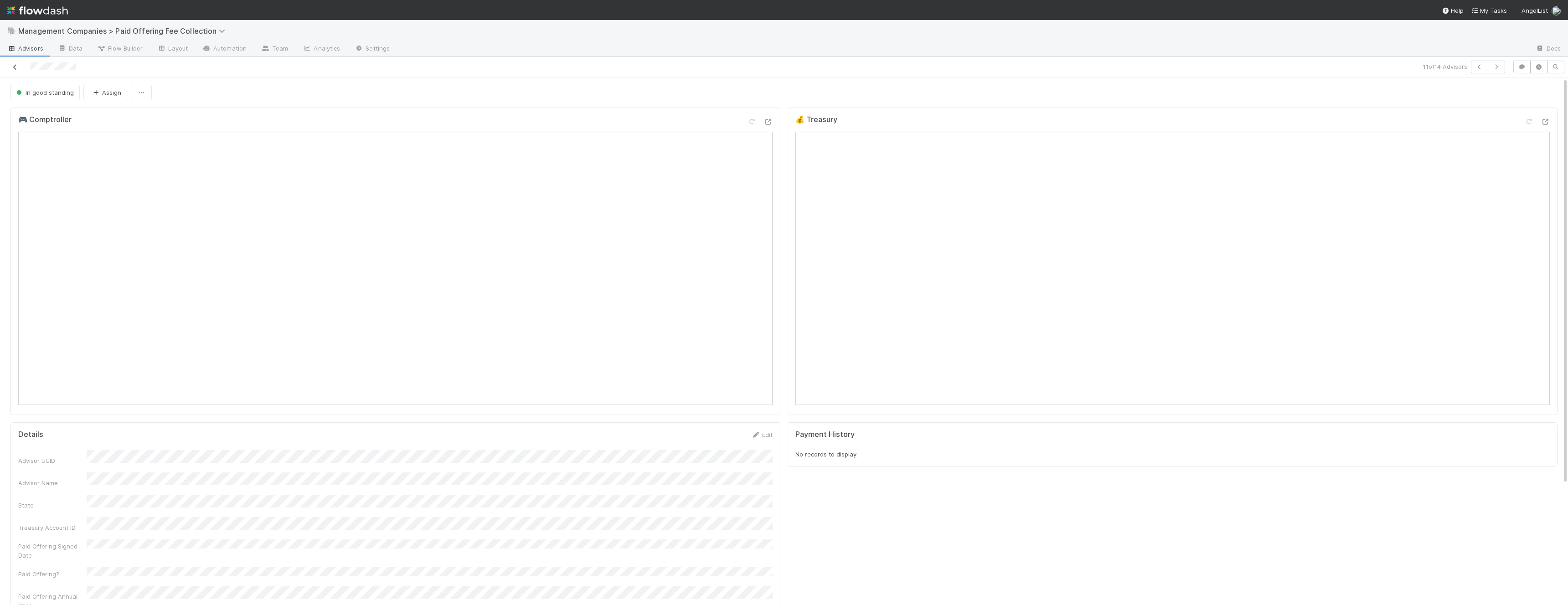
click at [16, 65] on icon at bounding box center [15, 68] width 9 height 6
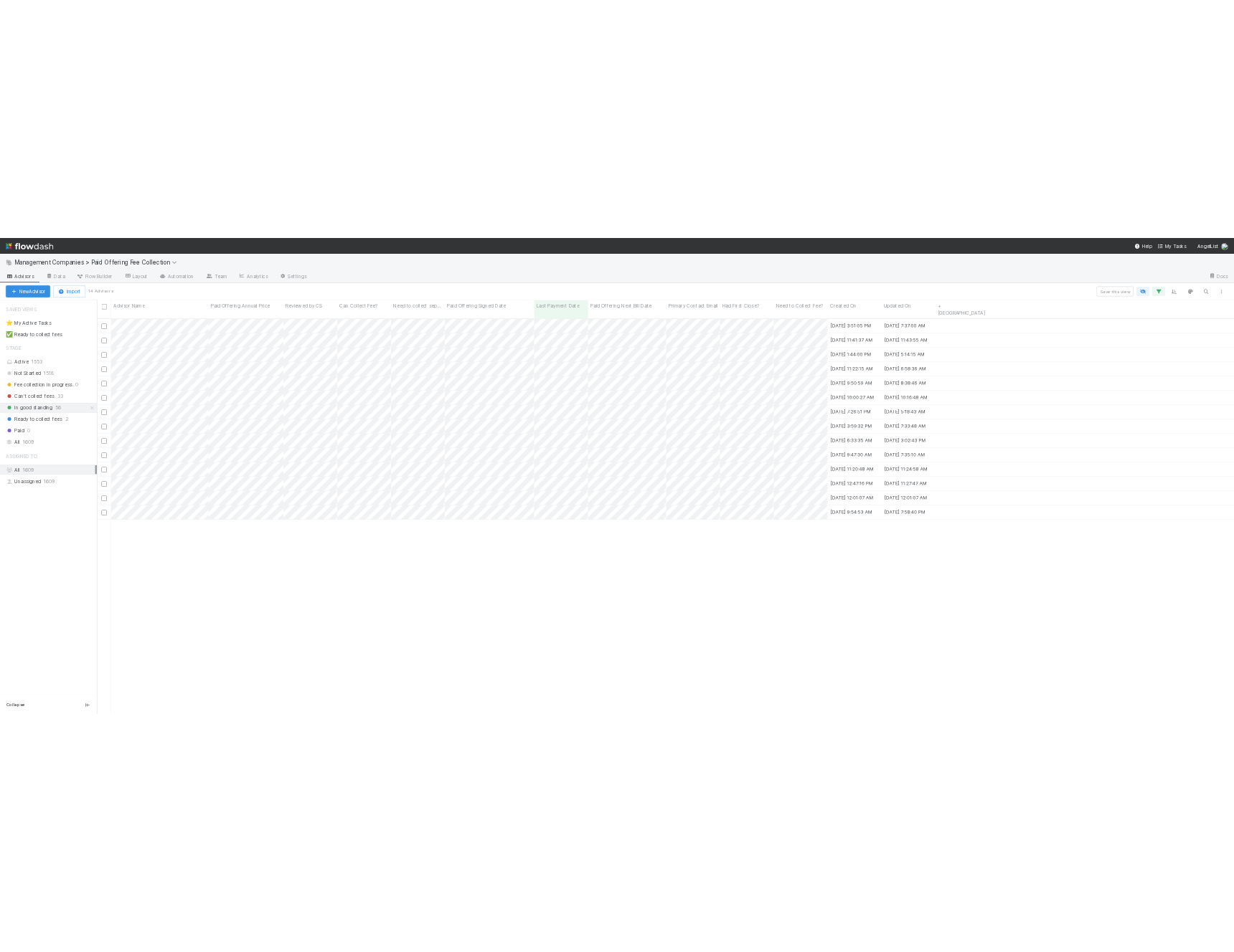
scroll to position [804, 2274]
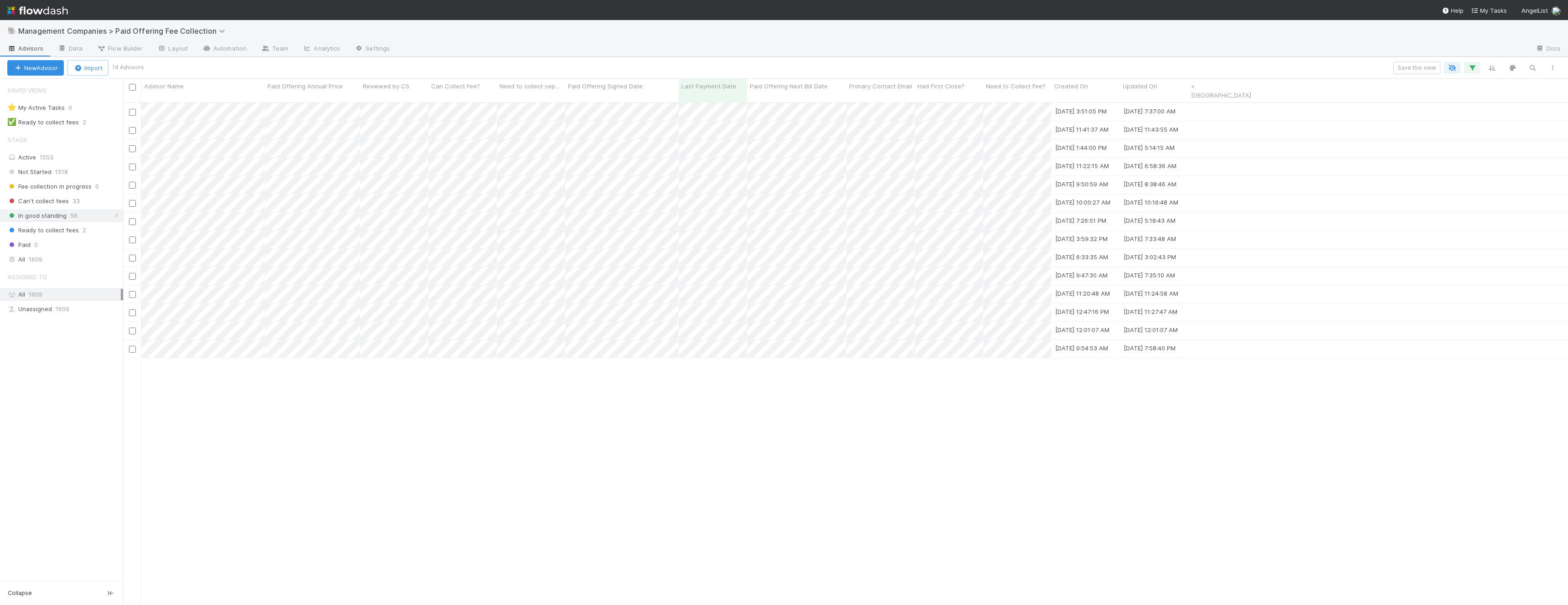
click at [478, 413] on div "[DATE] 3:51:05 PM [DATE] 7:37:00 AM [DATE] 11:41:37 AM [DATE] 11:43:55 AM [DATE…" at bounding box center [845, 358] width 1445 height 510
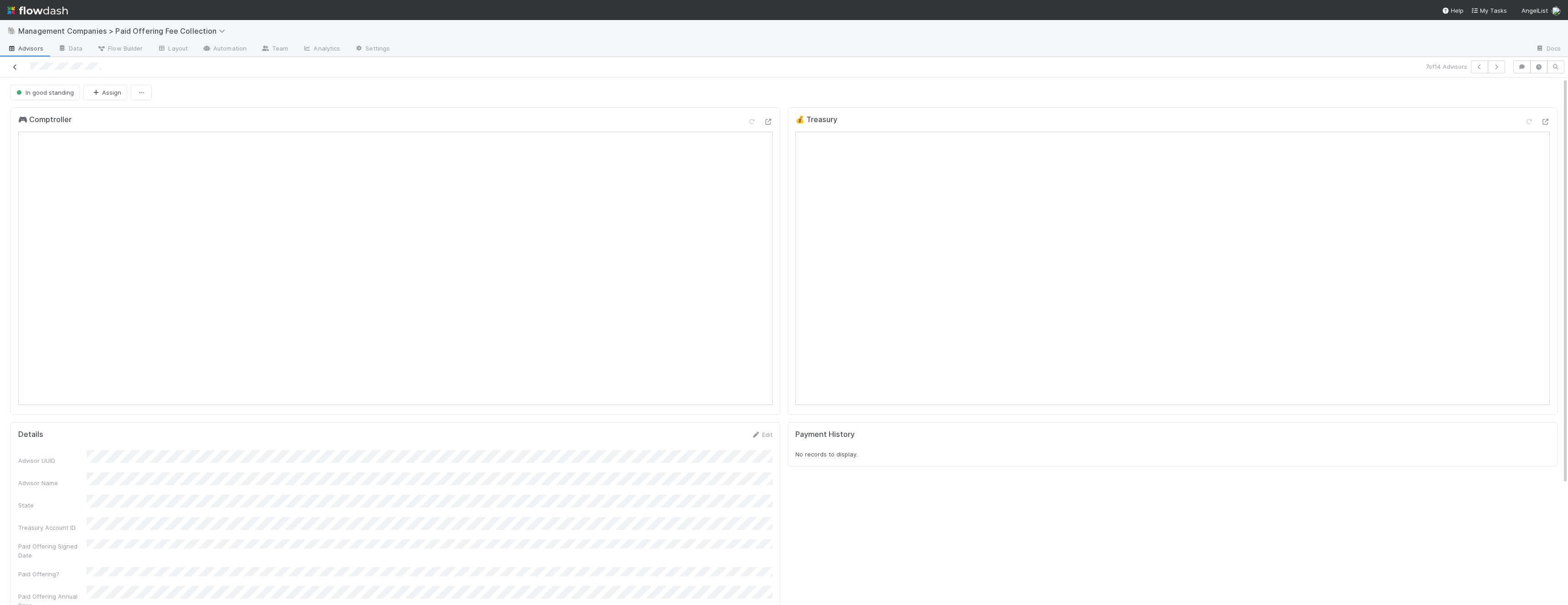
click at [16, 68] on icon at bounding box center [15, 68] width 9 height 6
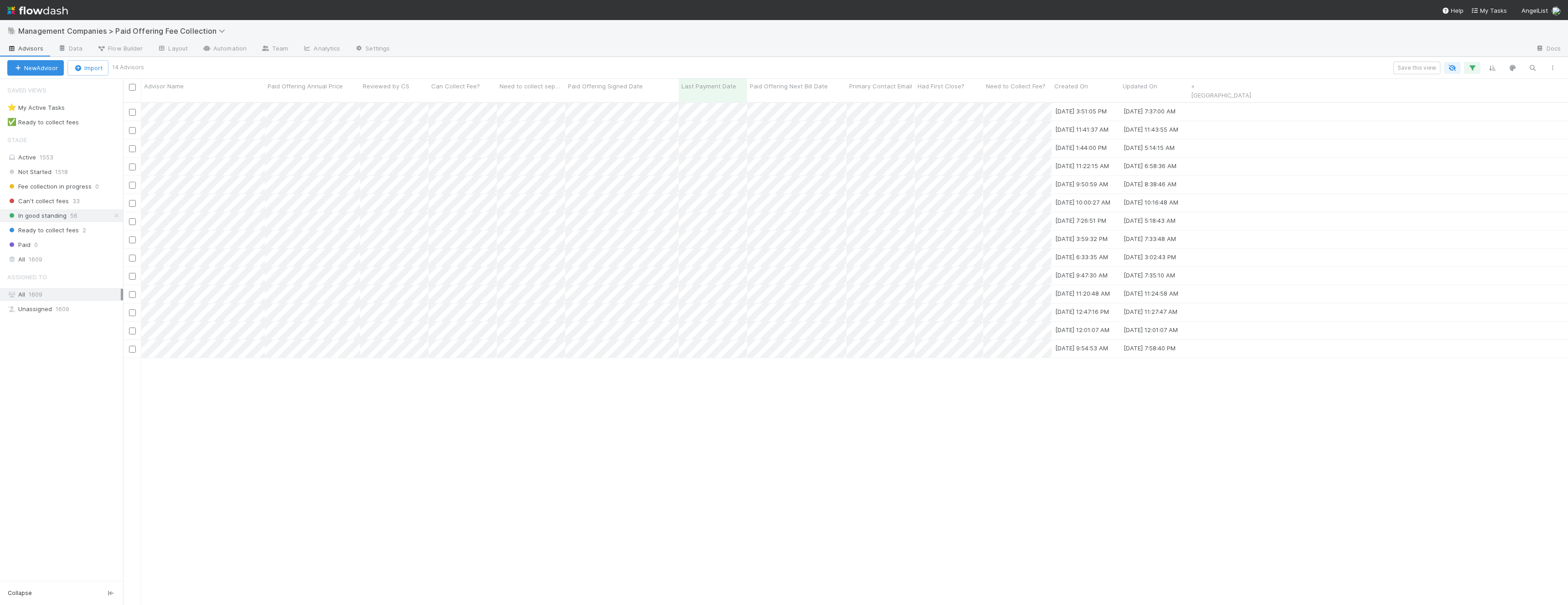
scroll to position [511, 1445]
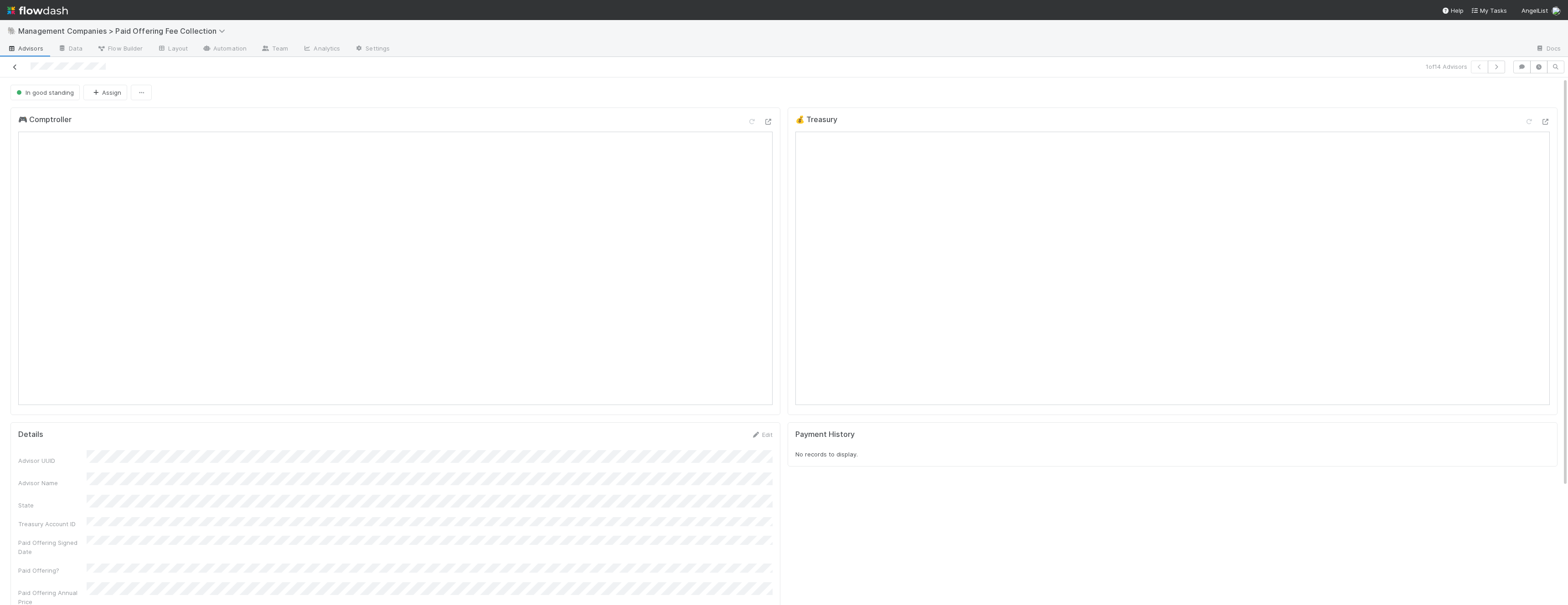
click at [13, 65] on icon at bounding box center [15, 68] width 9 height 6
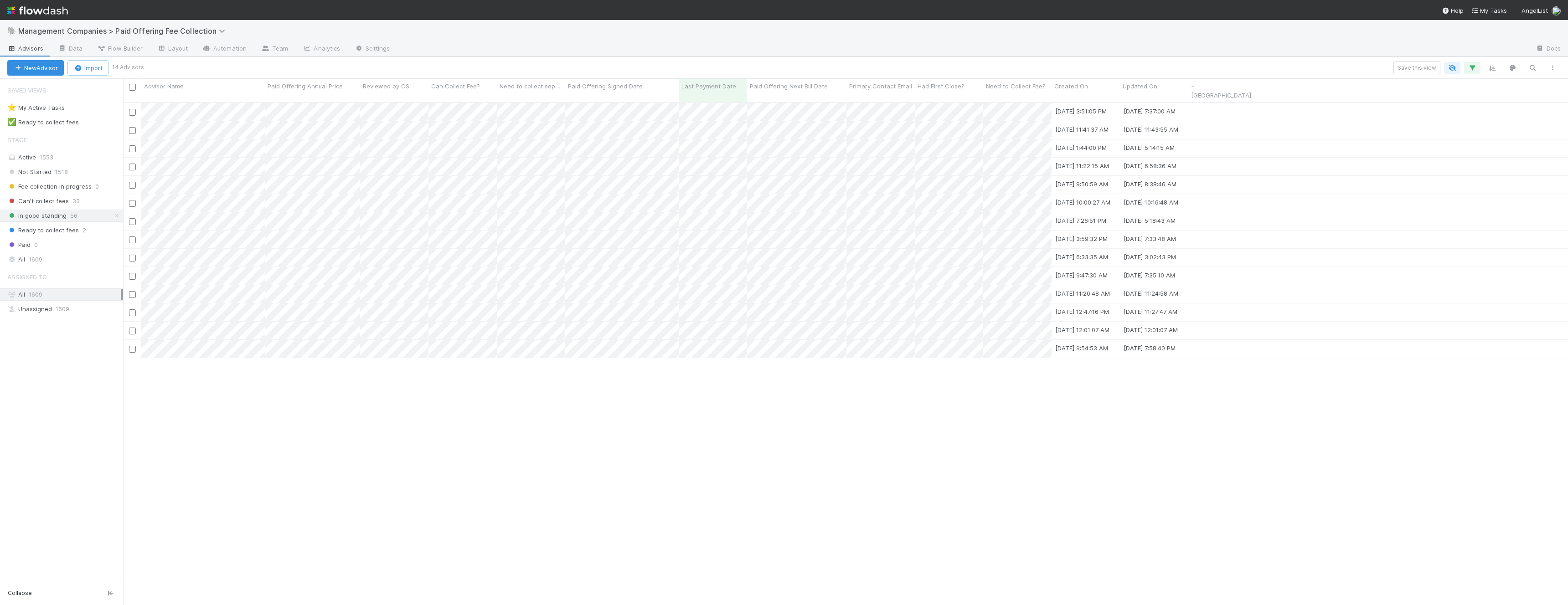
scroll to position [511, 1445]
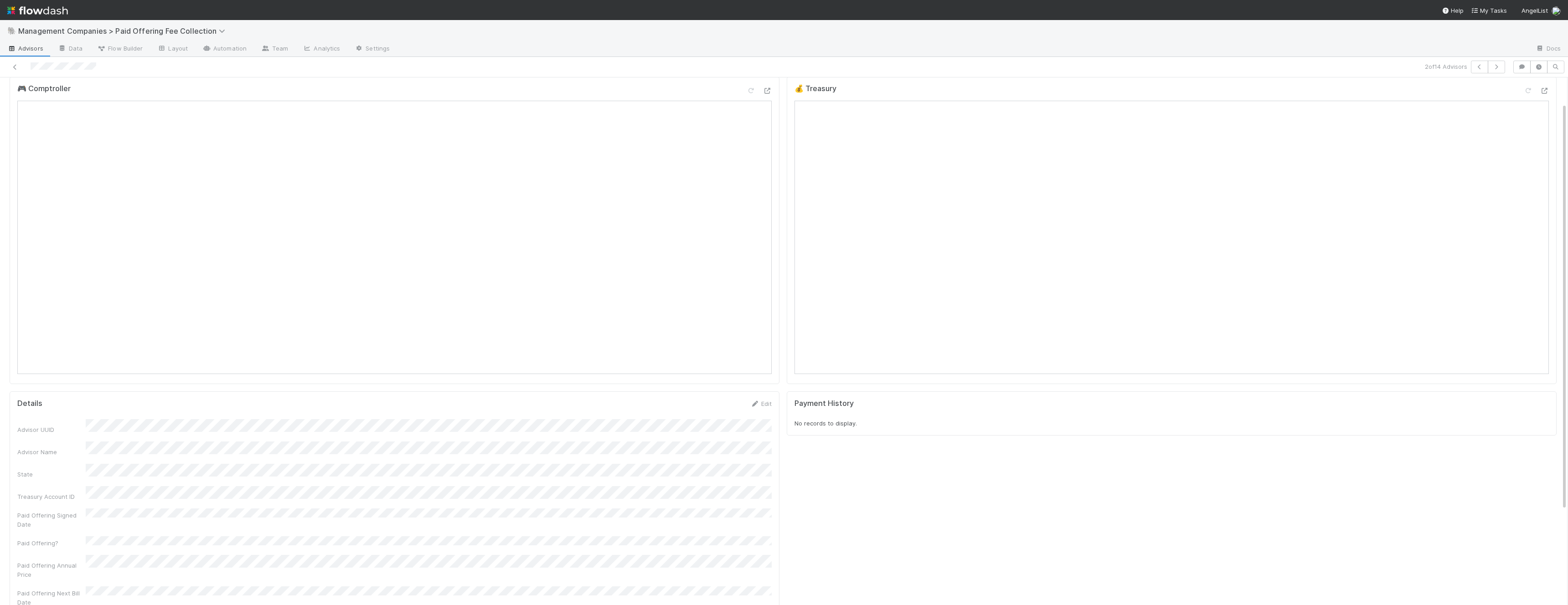
scroll to position [34, 0]
click at [21, 61] on div at bounding box center [380, 67] width 754 height 13
click at [15, 65] on icon at bounding box center [15, 68] width 9 height 6
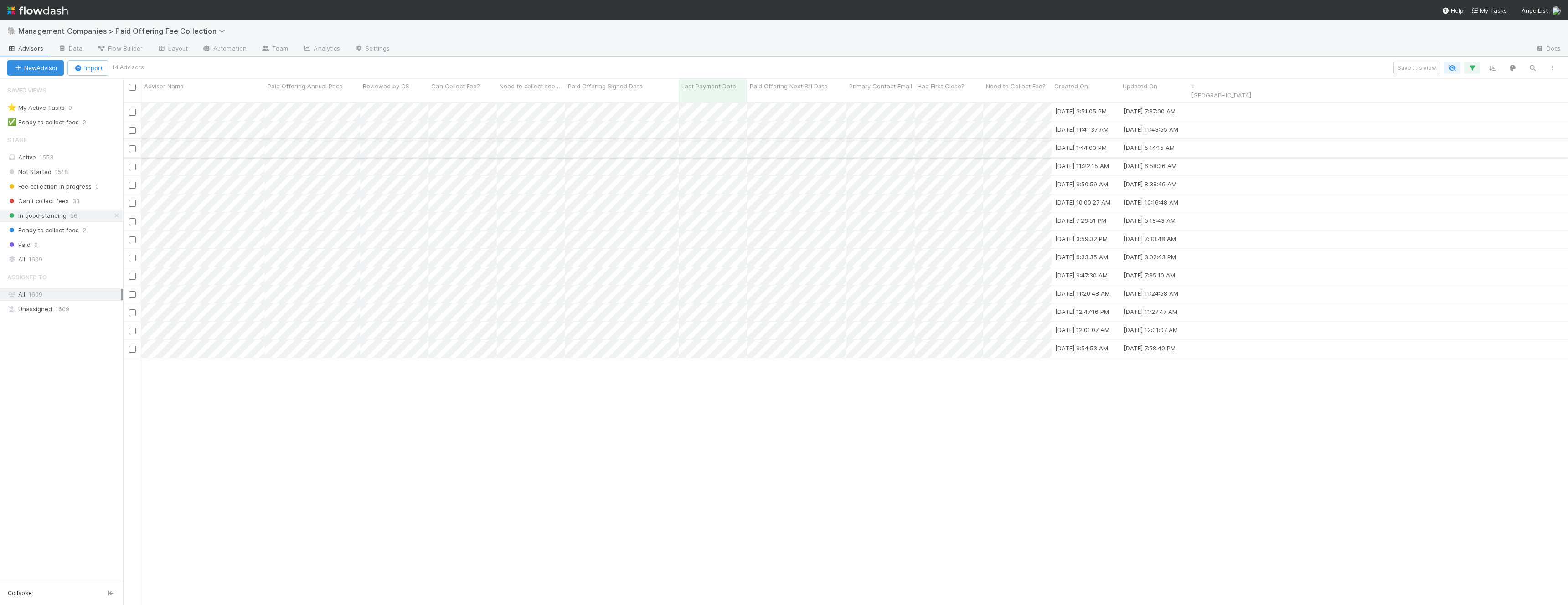
scroll to position [511, 1445]
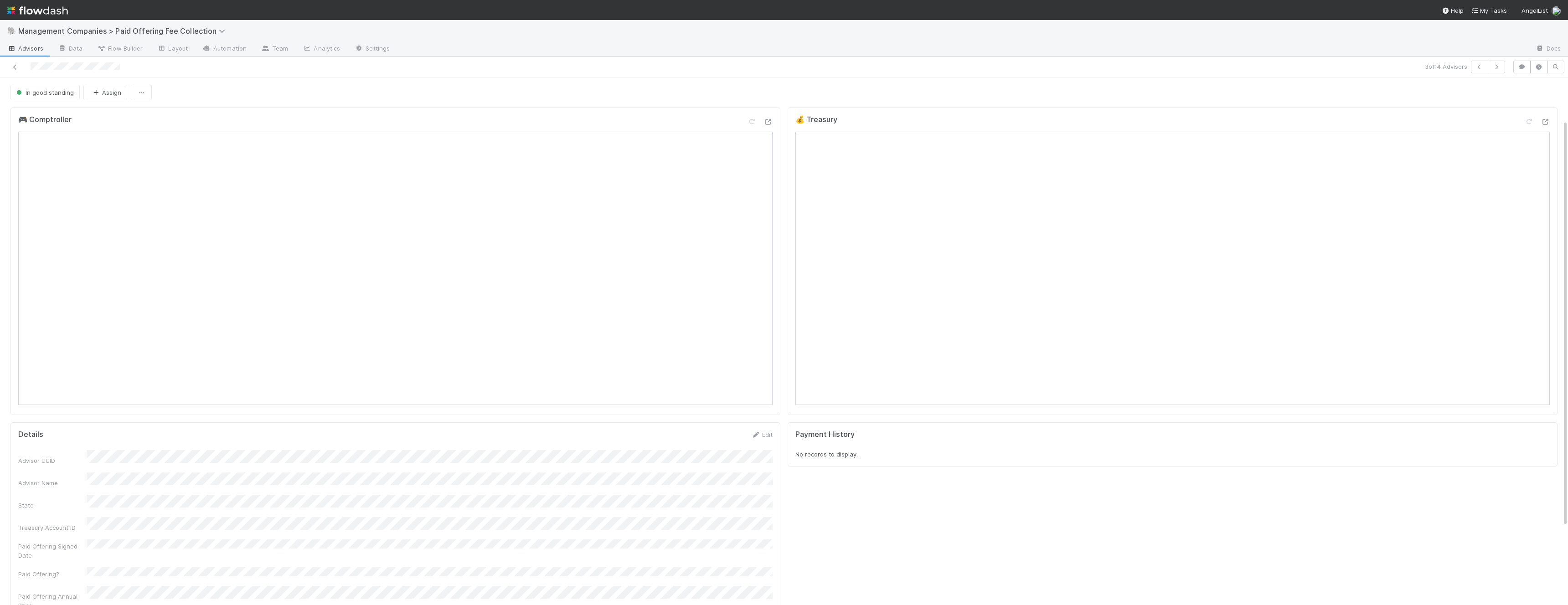
scroll to position [55, 0]
click at [9, 66] on div at bounding box center [380, 67] width 754 height 13
click at [16, 66] on icon at bounding box center [15, 68] width 9 height 6
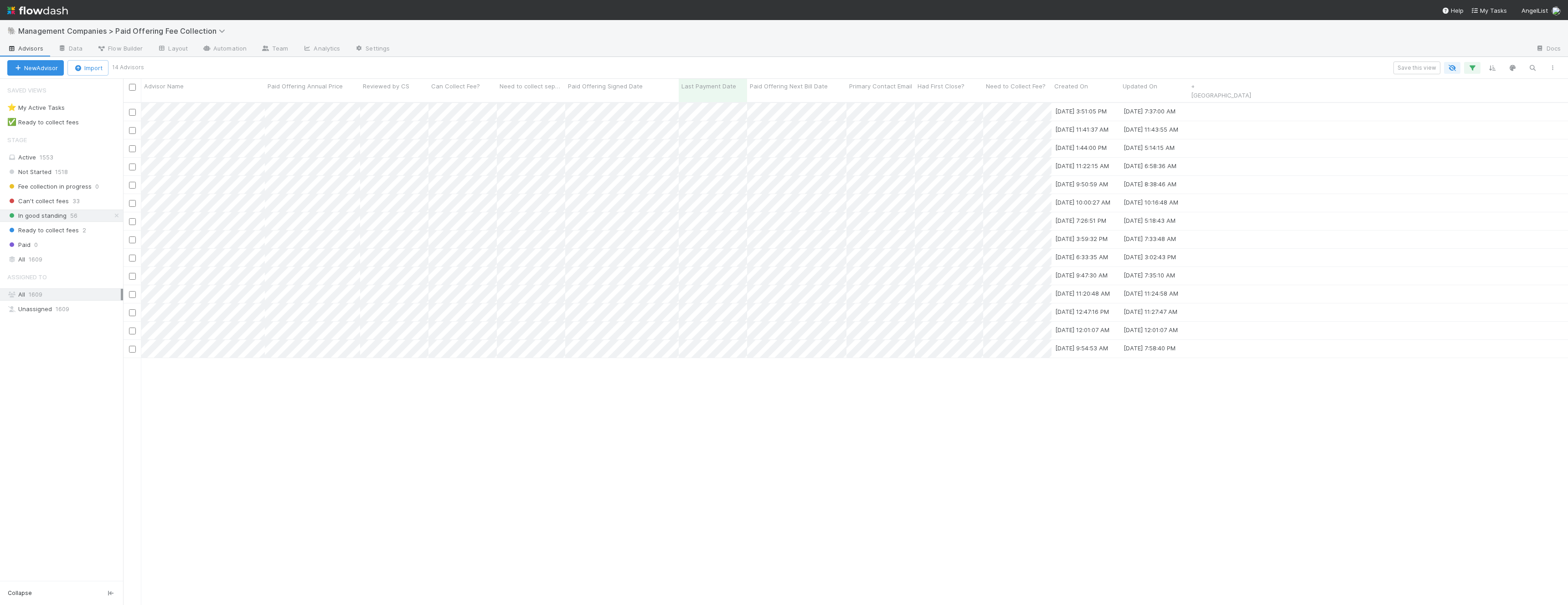
scroll to position [511, 1445]
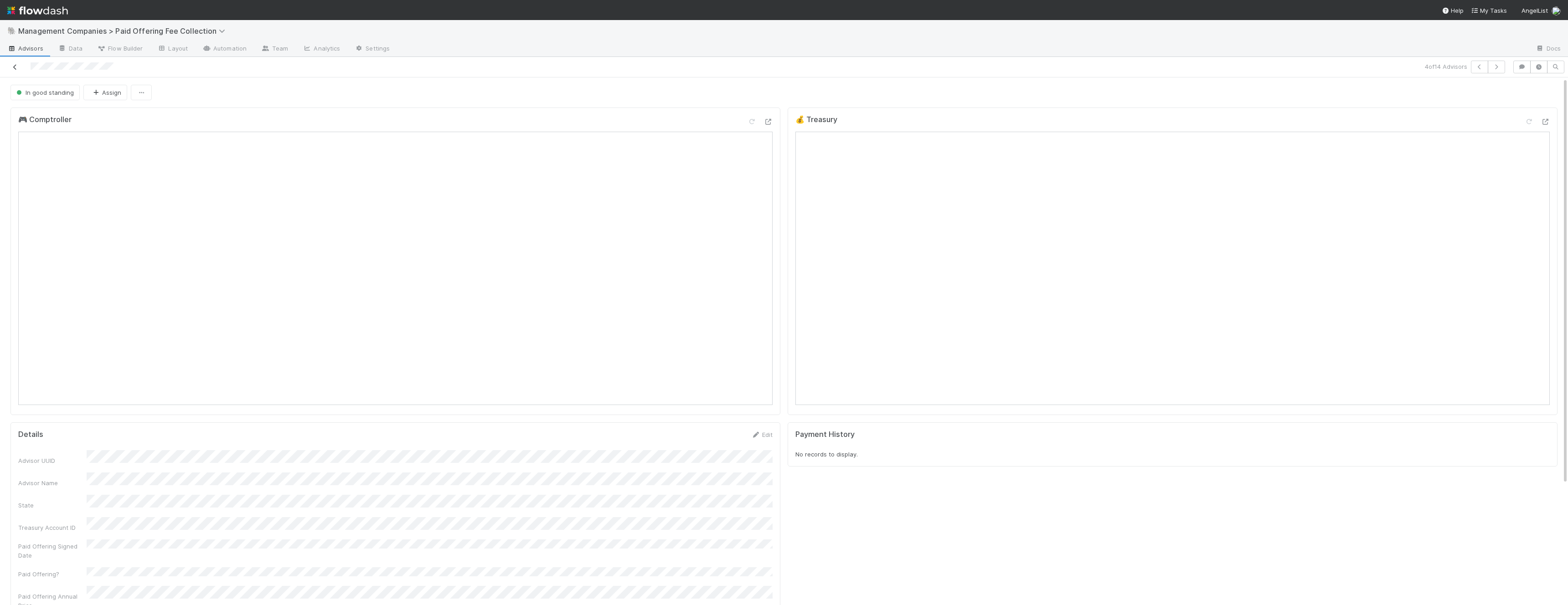
click at [17, 66] on icon at bounding box center [15, 68] width 9 height 6
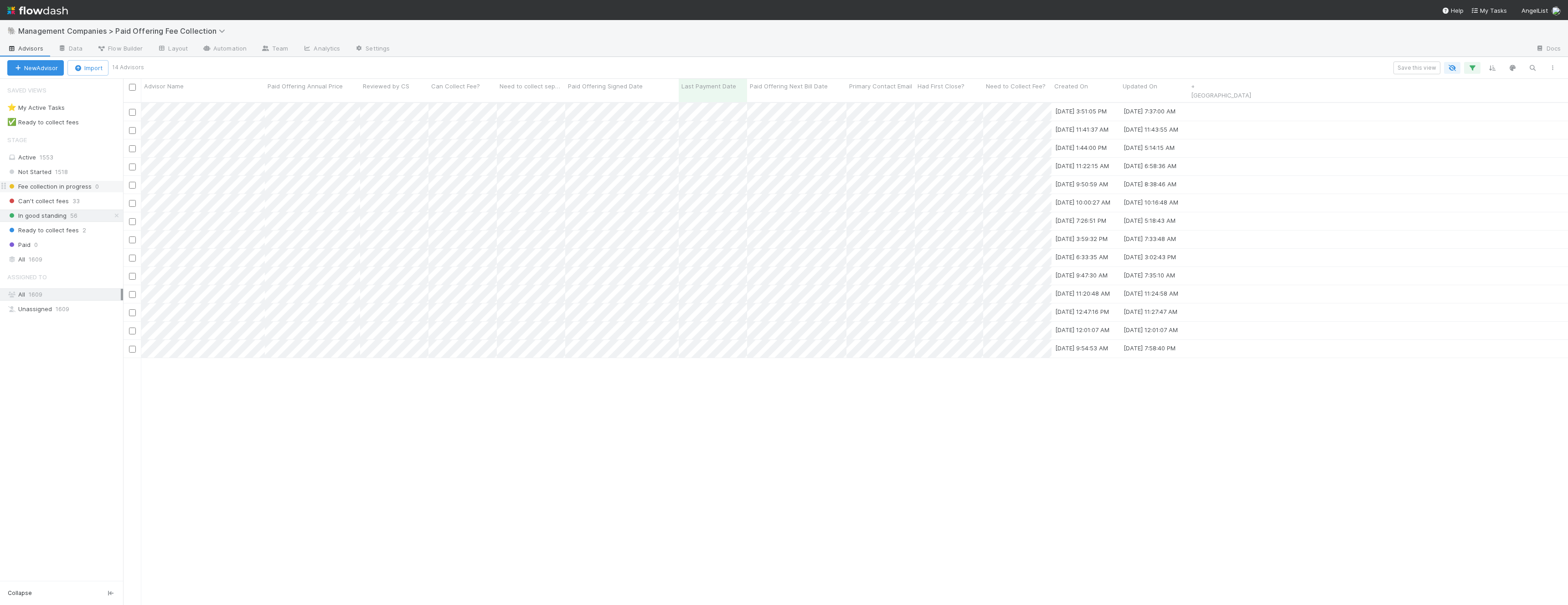
scroll to position [511, 1445]
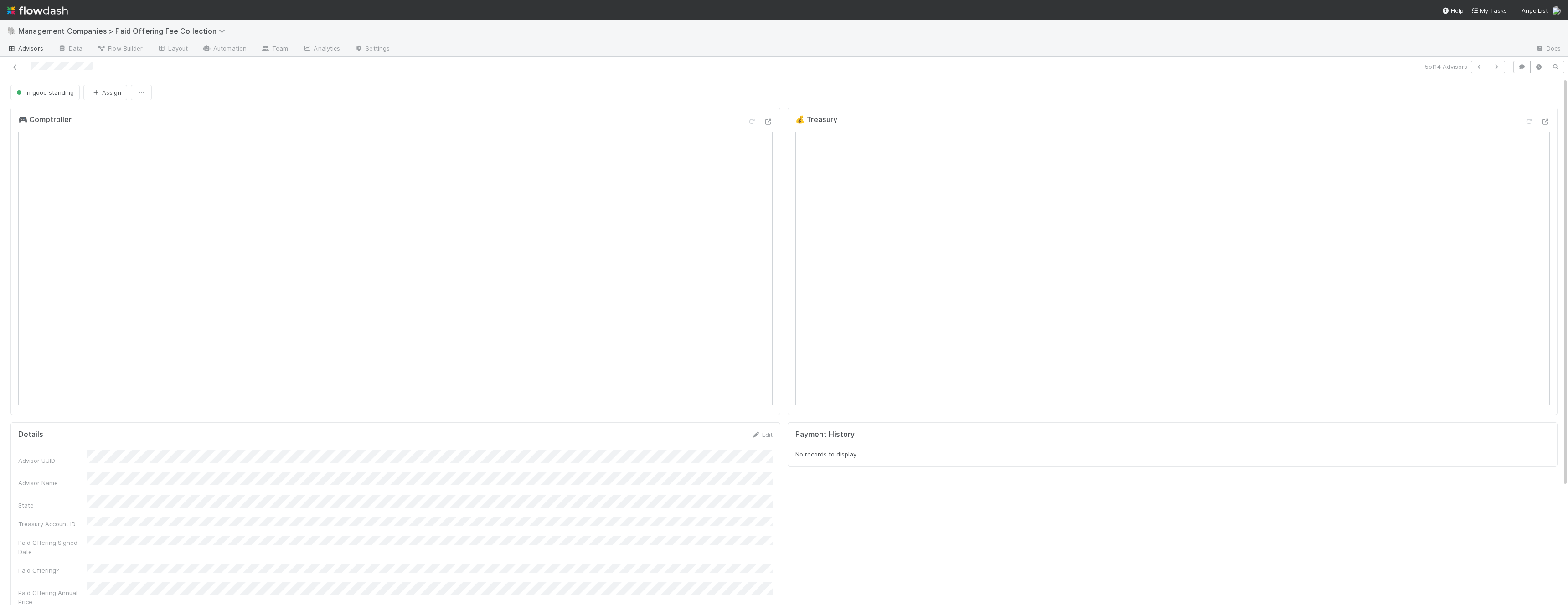
click at [21, 64] on div at bounding box center [380, 67] width 754 height 13
click at [15, 65] on icon at bounding box center [15, 68] width 9 height 6
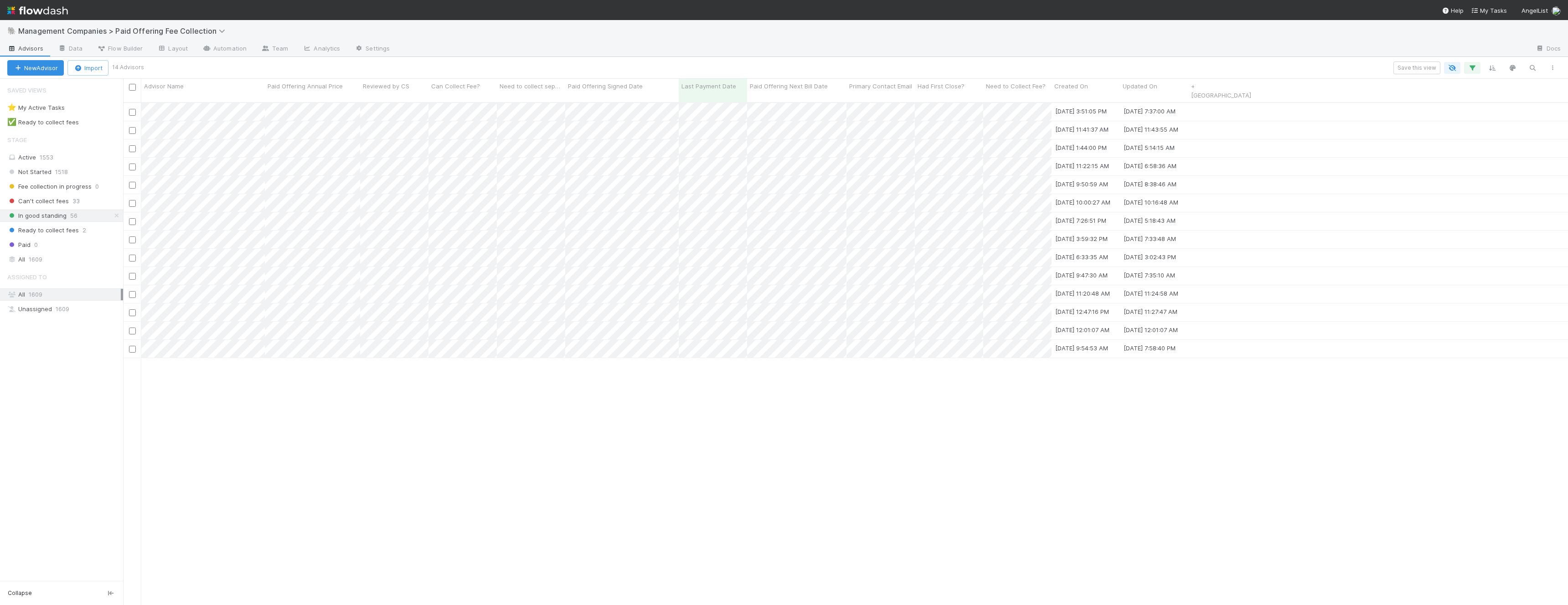
scroll to position [511, 1445]
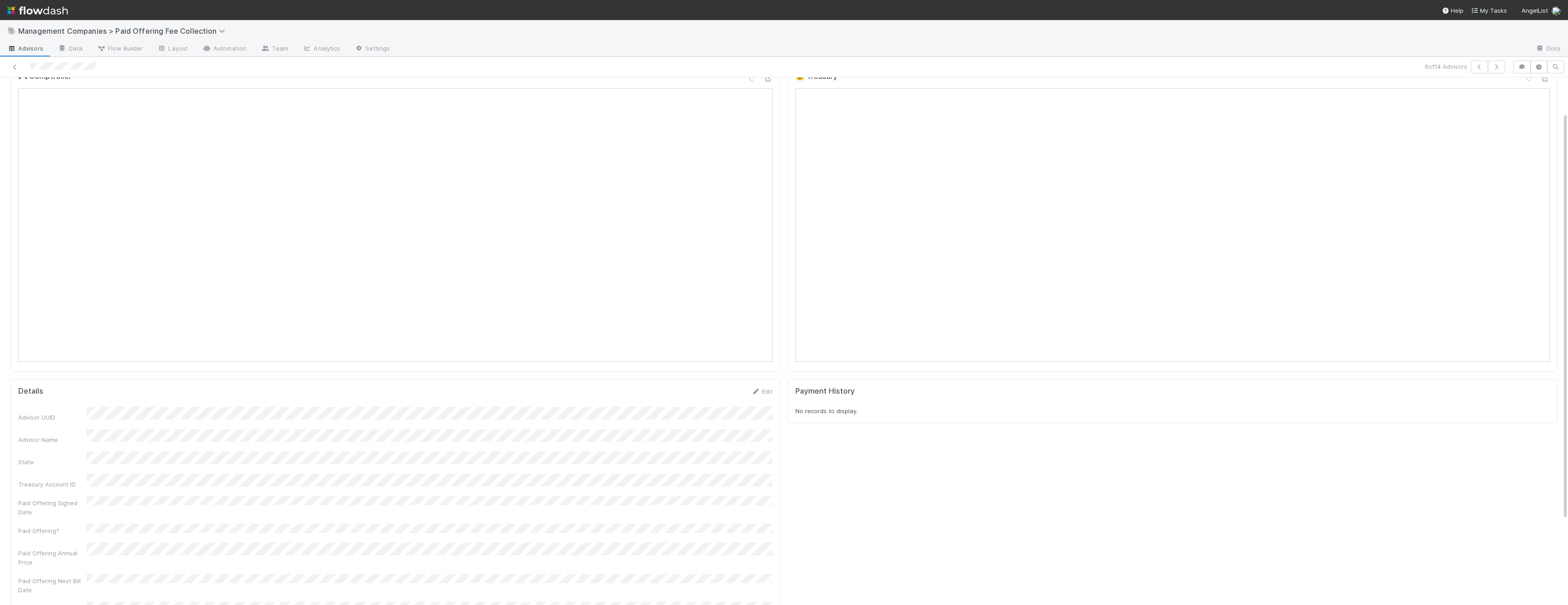
scroll to position [41, 0]
click at [15, 65] on icon at bounding box center [15, 68] width 9 height 6
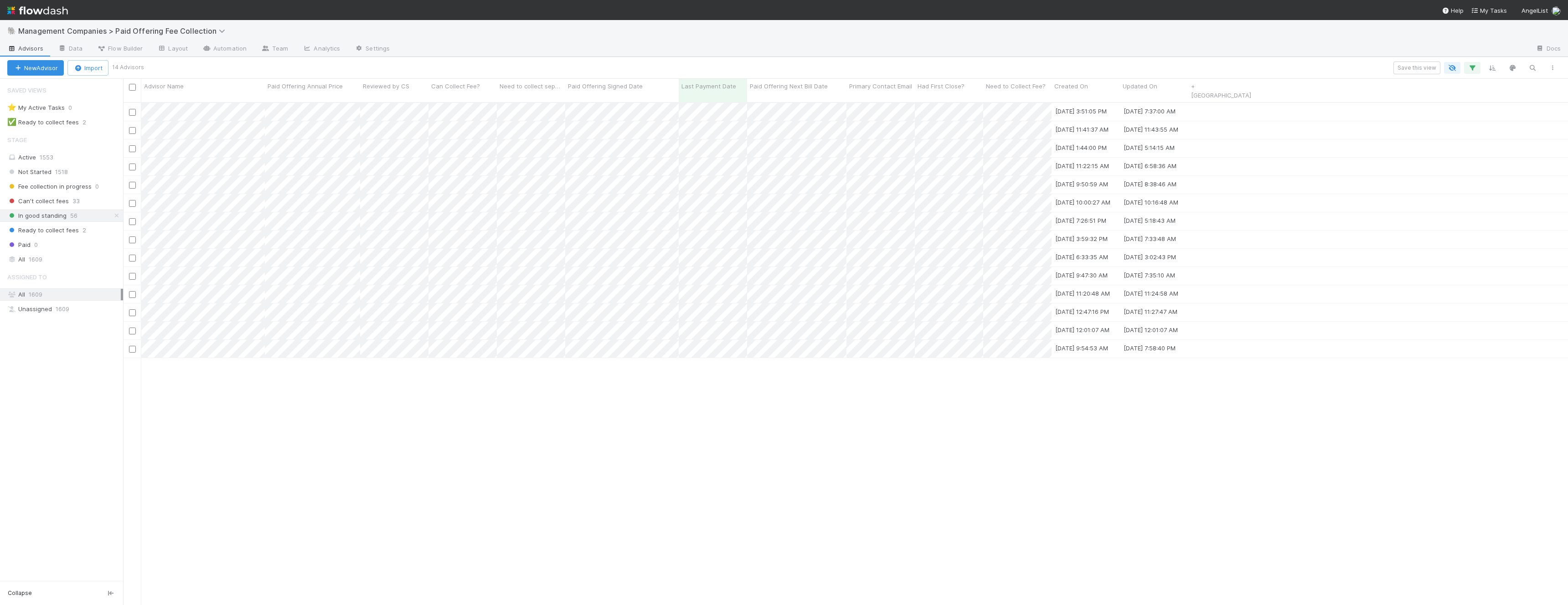
scroll to position [511, 1445]
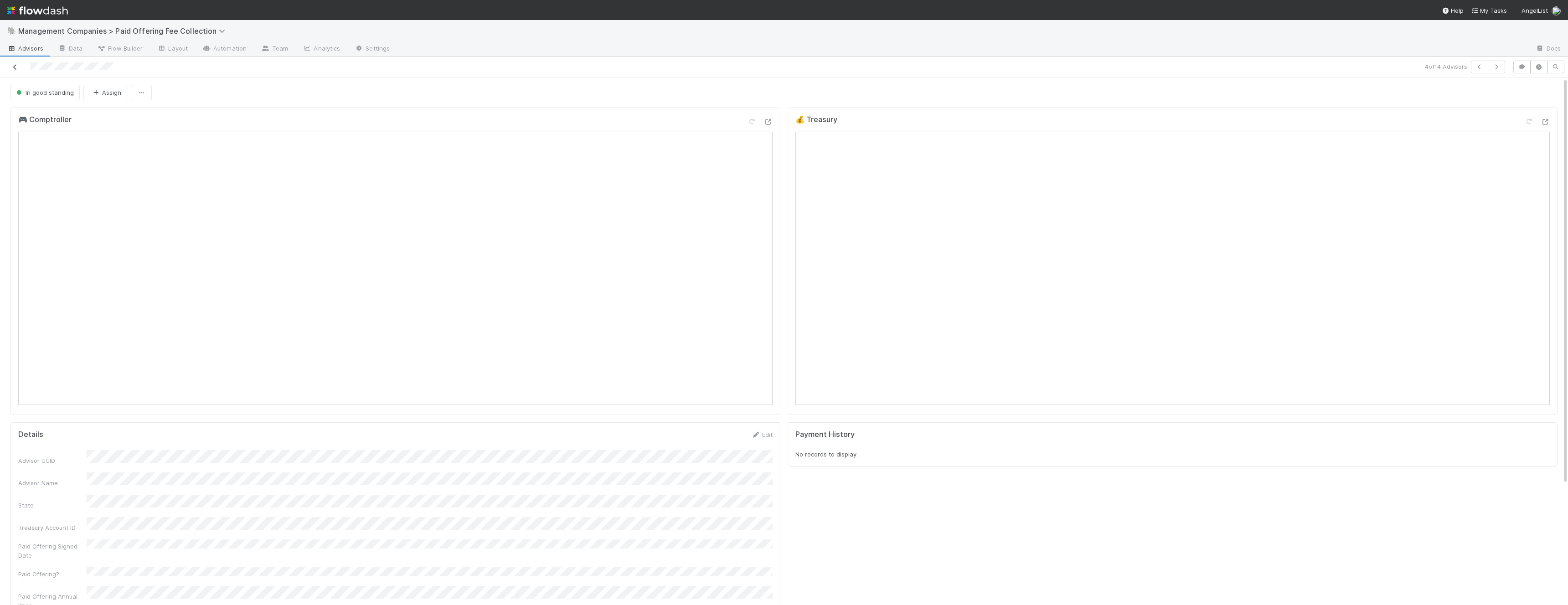
click at [11, 66] on icon at bounding box center [15, 68] width 9 height 6
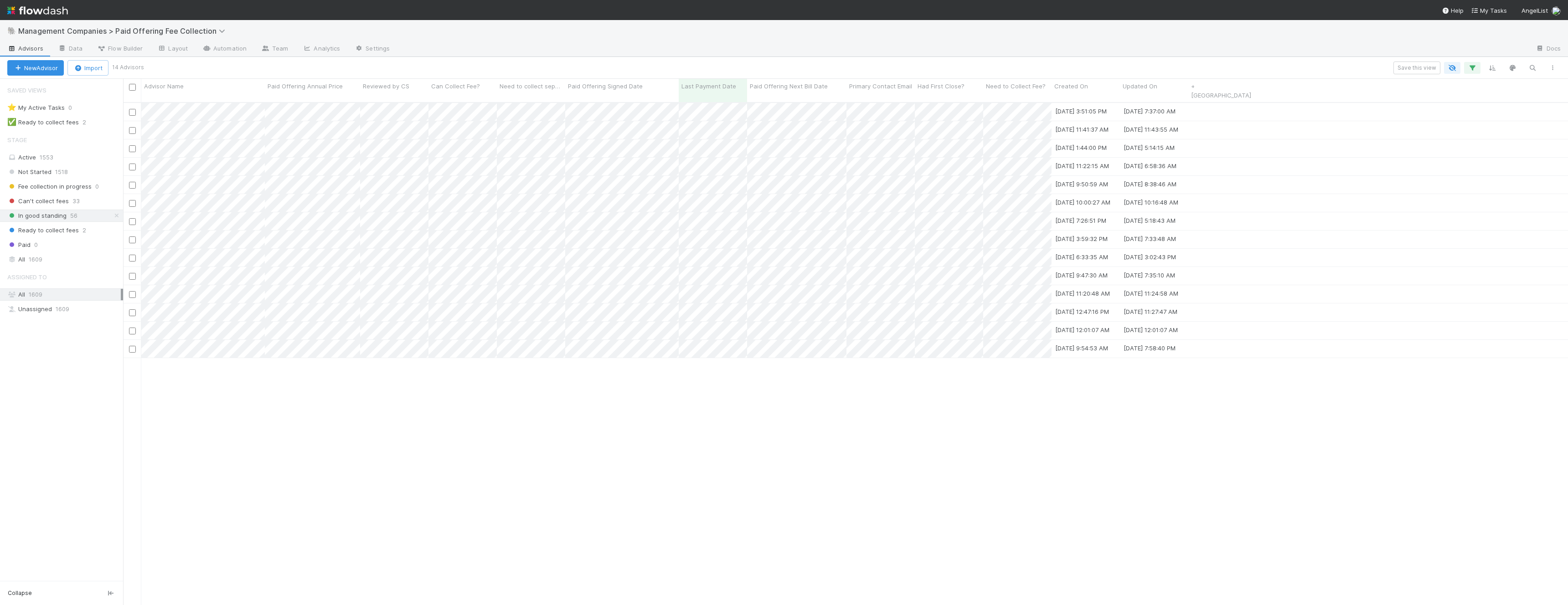
scroll to position [511, 1445]
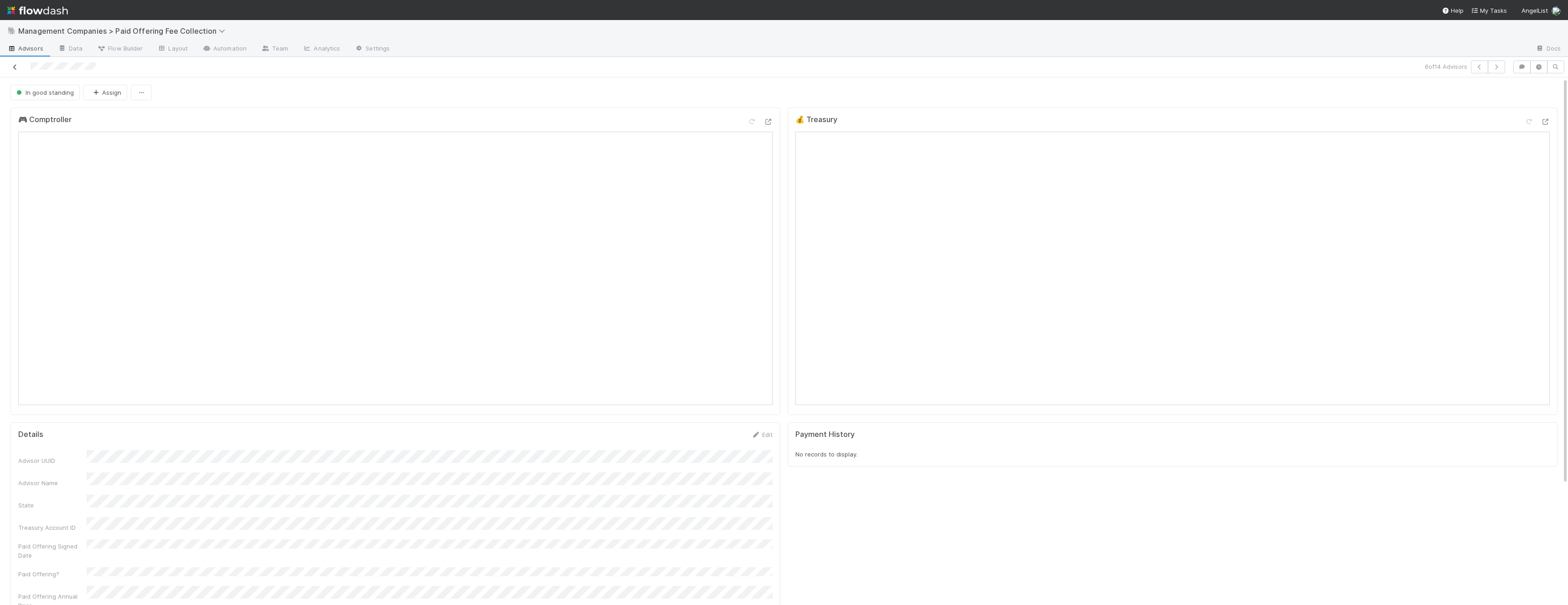
click at [16, 63] on link at bounding box center [15, 67] width 9 height 9
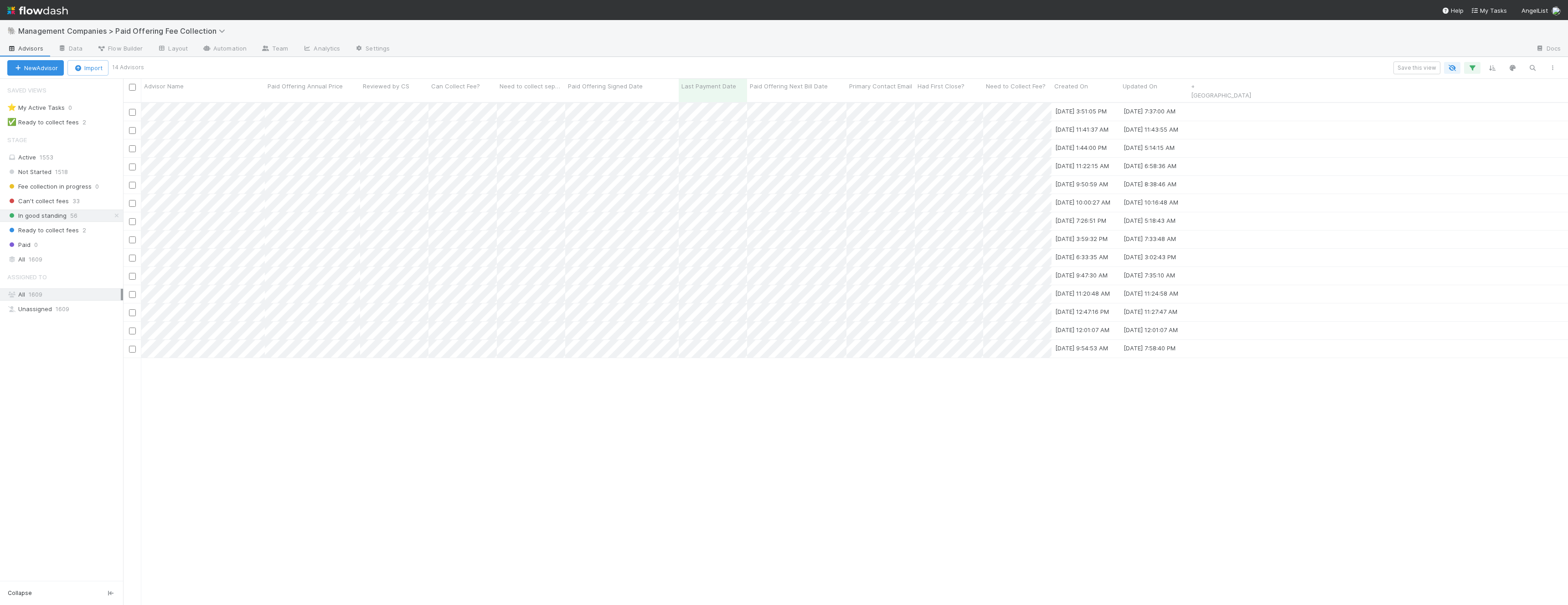
scroll to position [511, 1445]
click at [523, 228] on div at bounding box center [784, 302] width 1568 height 605
click at [945, 196] on div at bounding box center [784, 302] width 1568 height 605
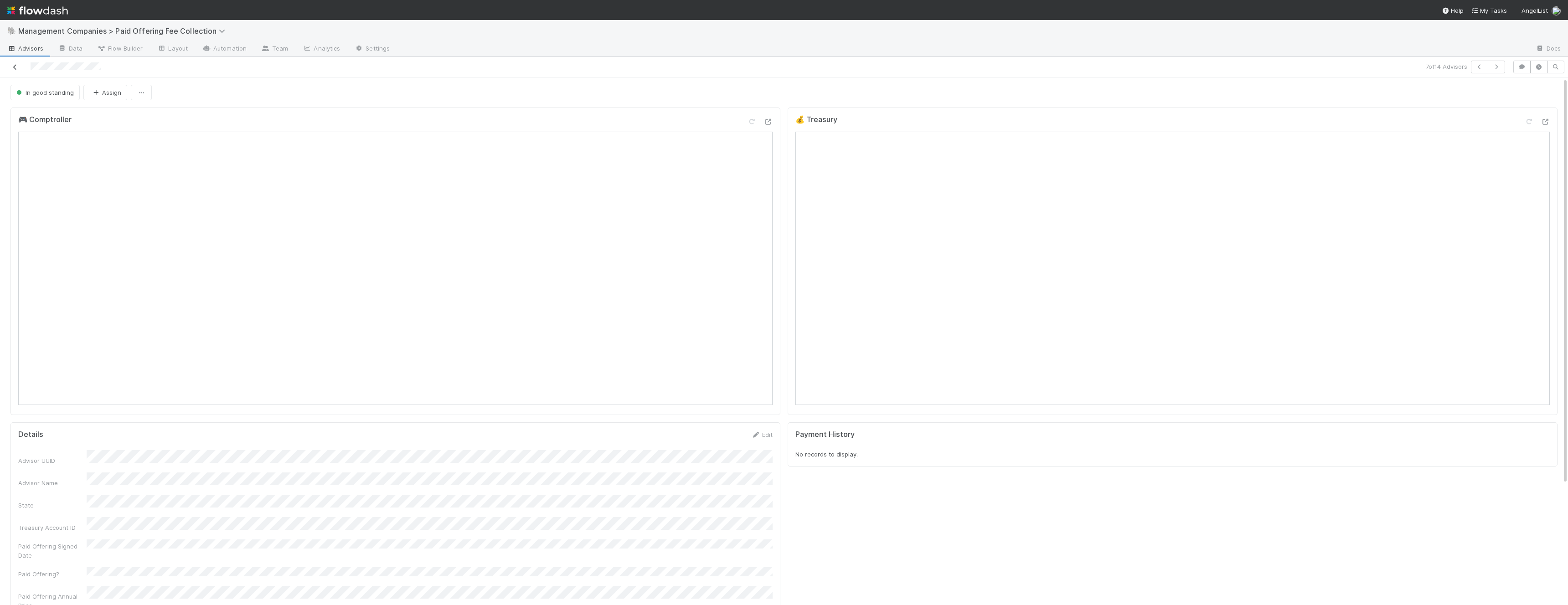
click at [16, 70] on link at bounding box center [15, 67] width 9 height 9
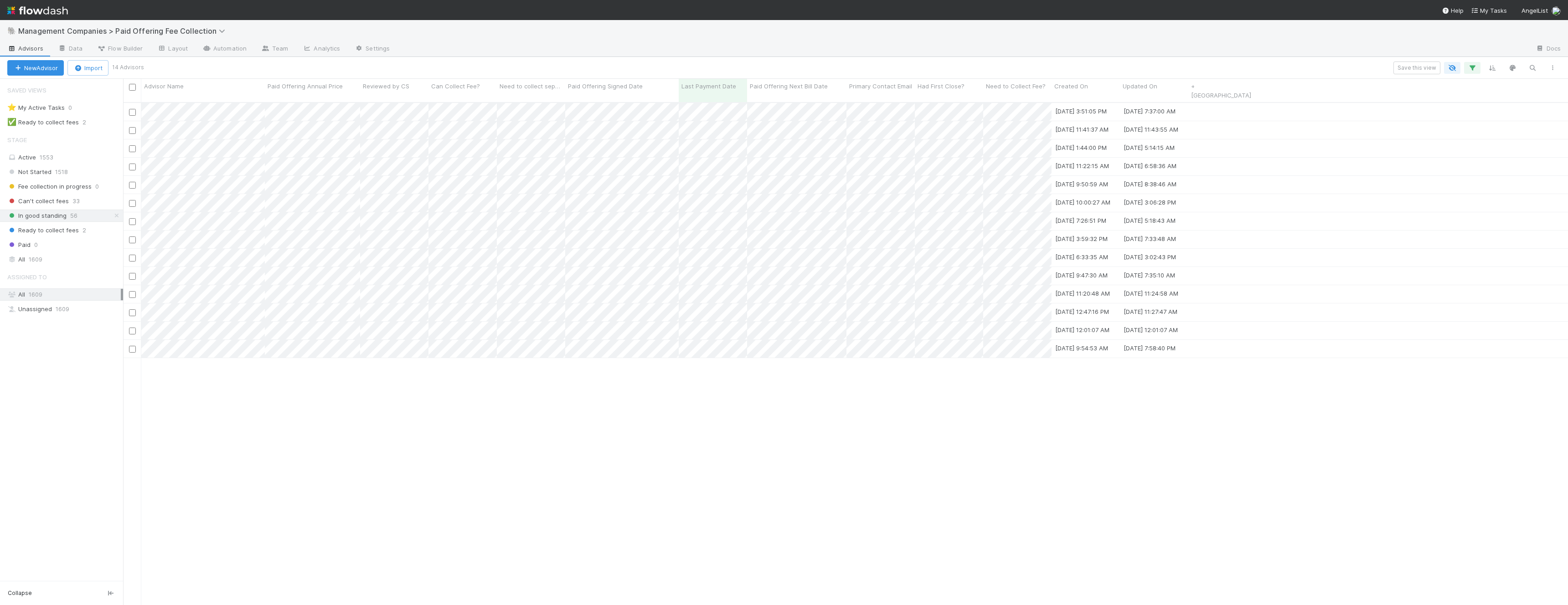
scroll to position [511, 1445]
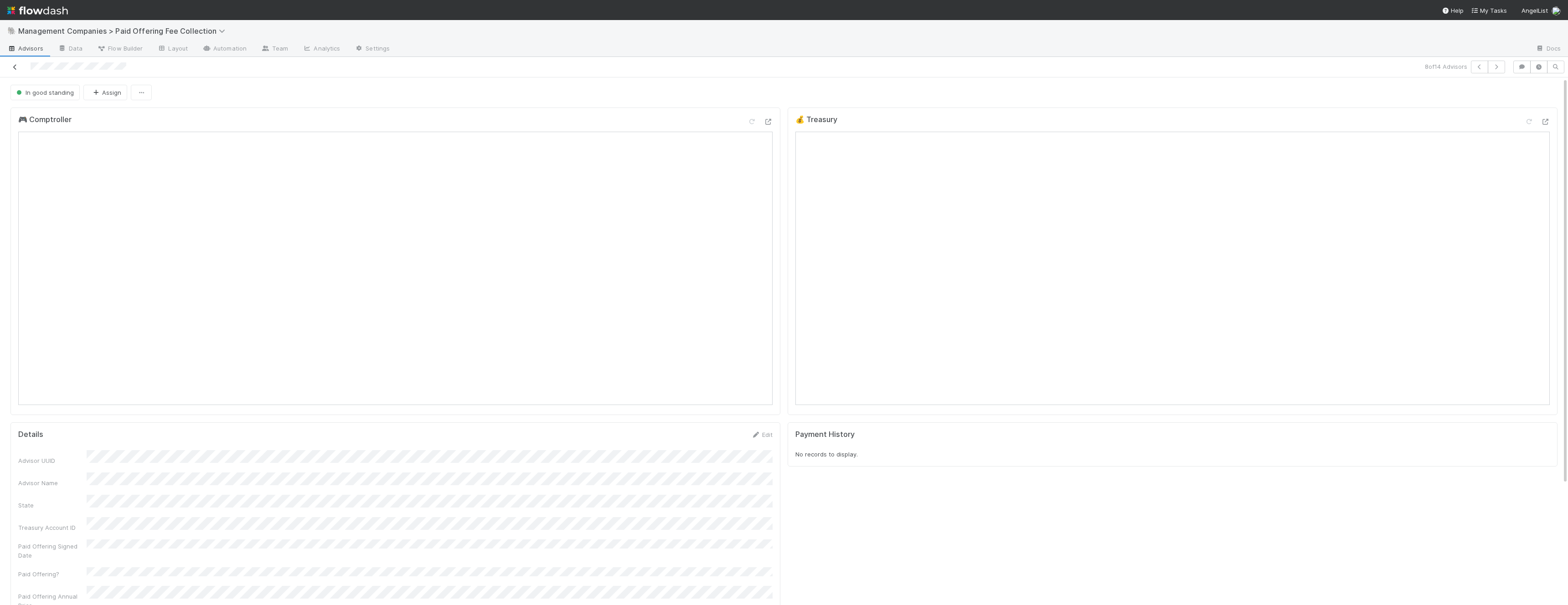
click at [16, 67] on icon at bounding box center [15, 68] width 9 height 6
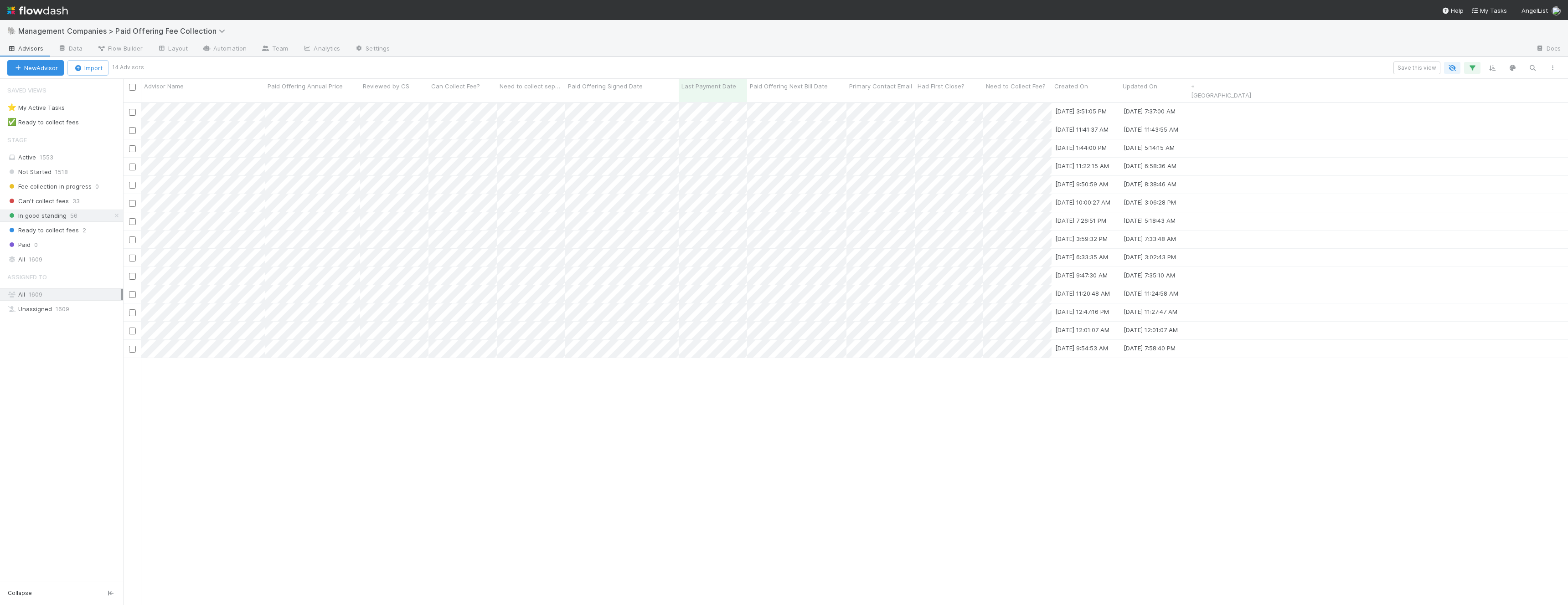
scroll to position [511, 1445]
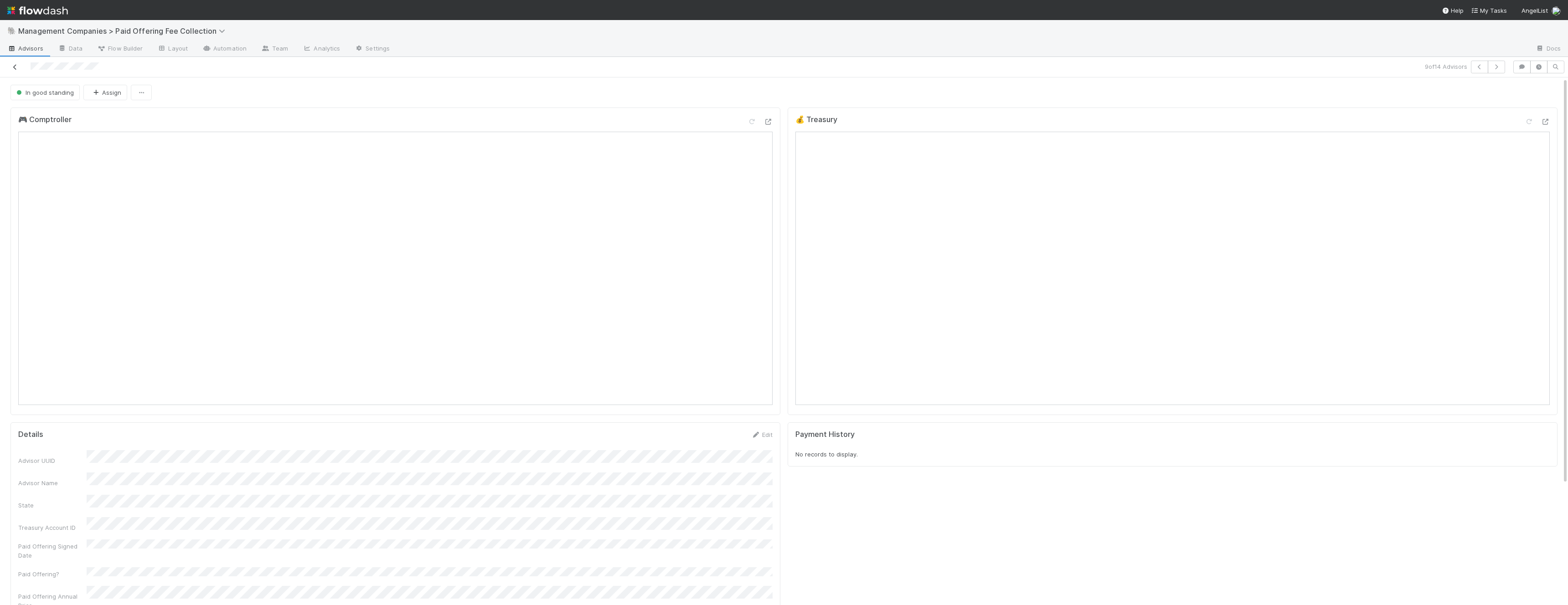
click at [15, 68] on icon at bounding box center [15, 68] width 9 height 6
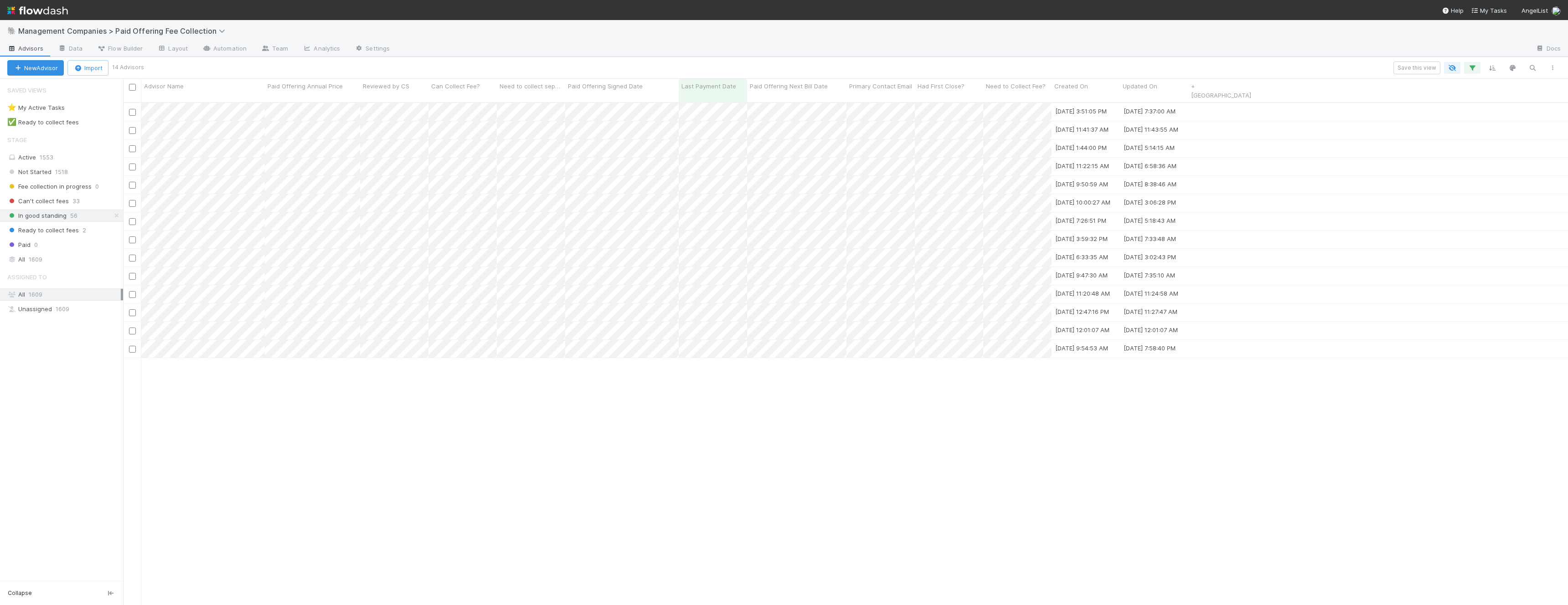
scroll to position [511, 1445]
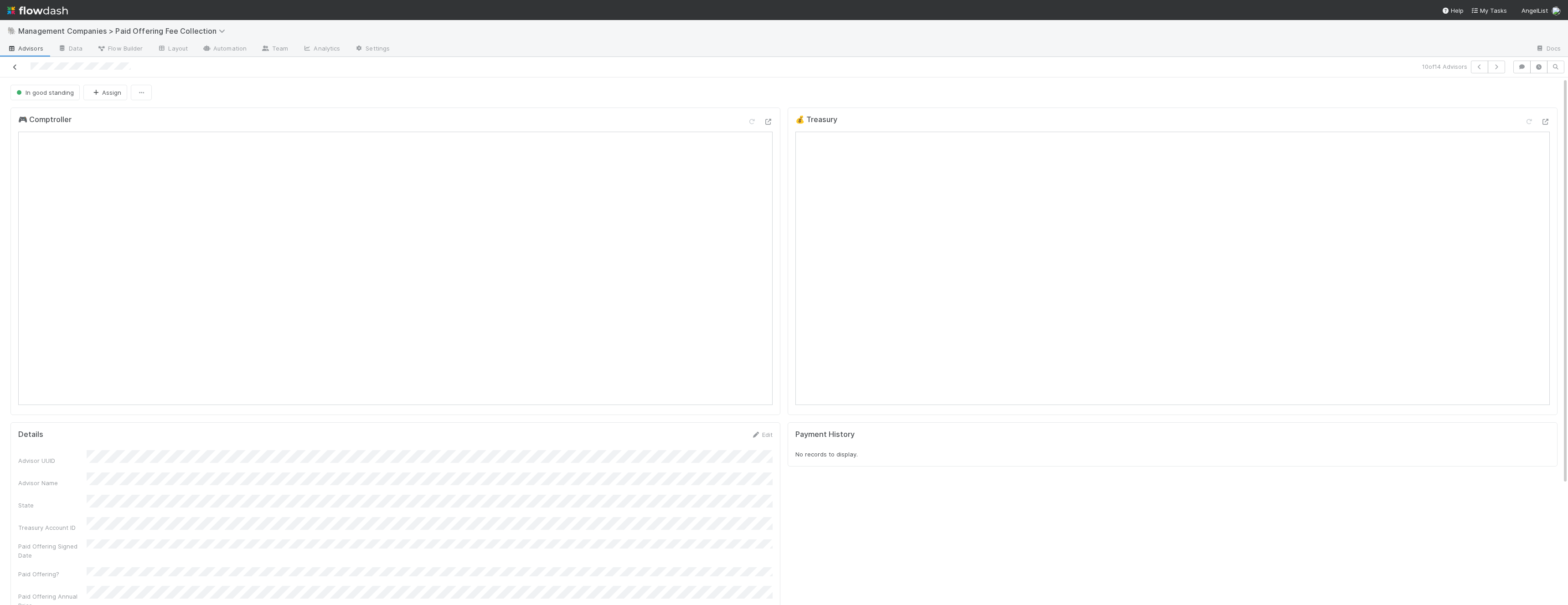
click at [13, 67] on icon at bounding box center [15, 68] width 9 height 6
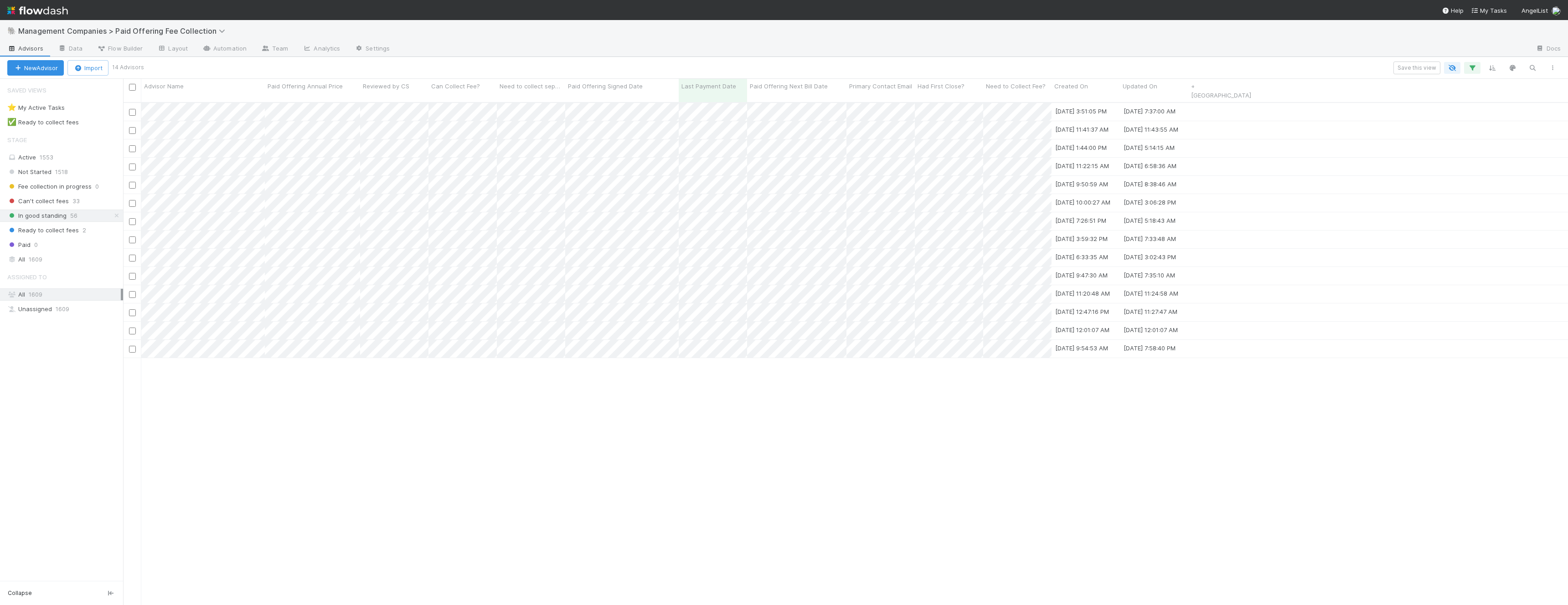
scroll to position [511, 1445]
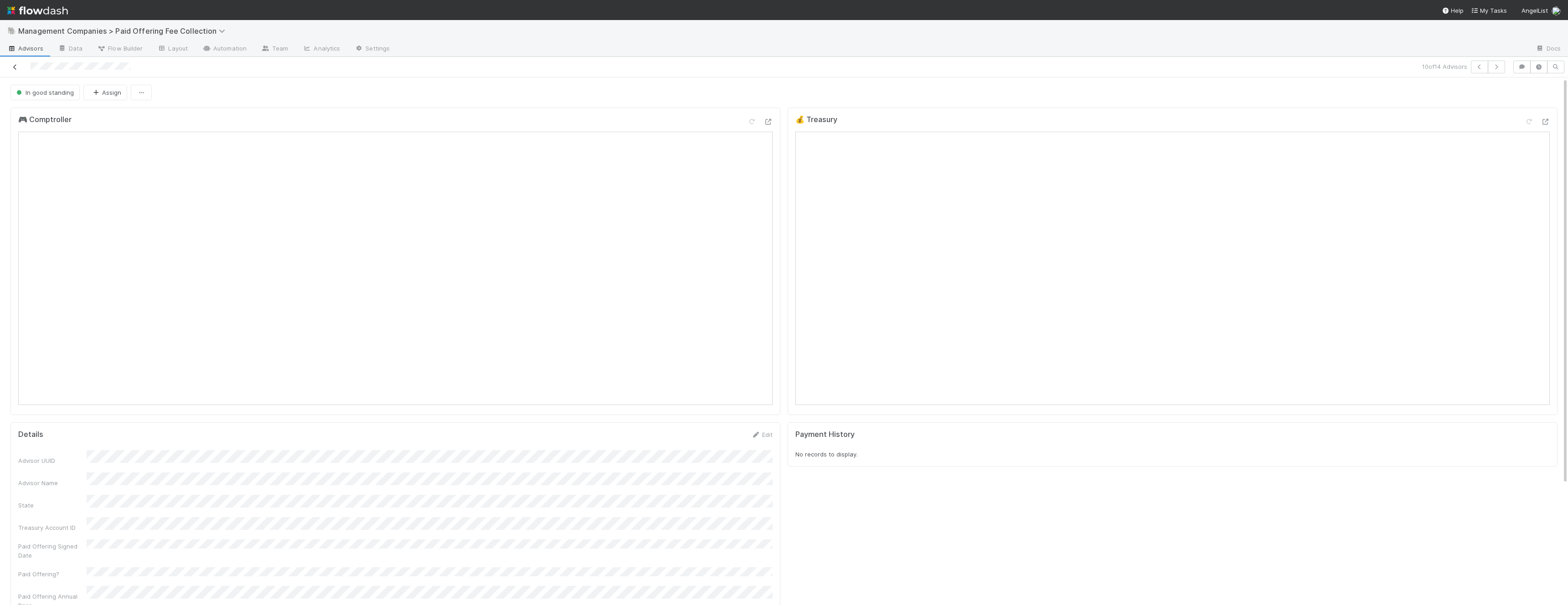
click at [17, 66] on icon at bounding box center [15, 68] width 9 height 6
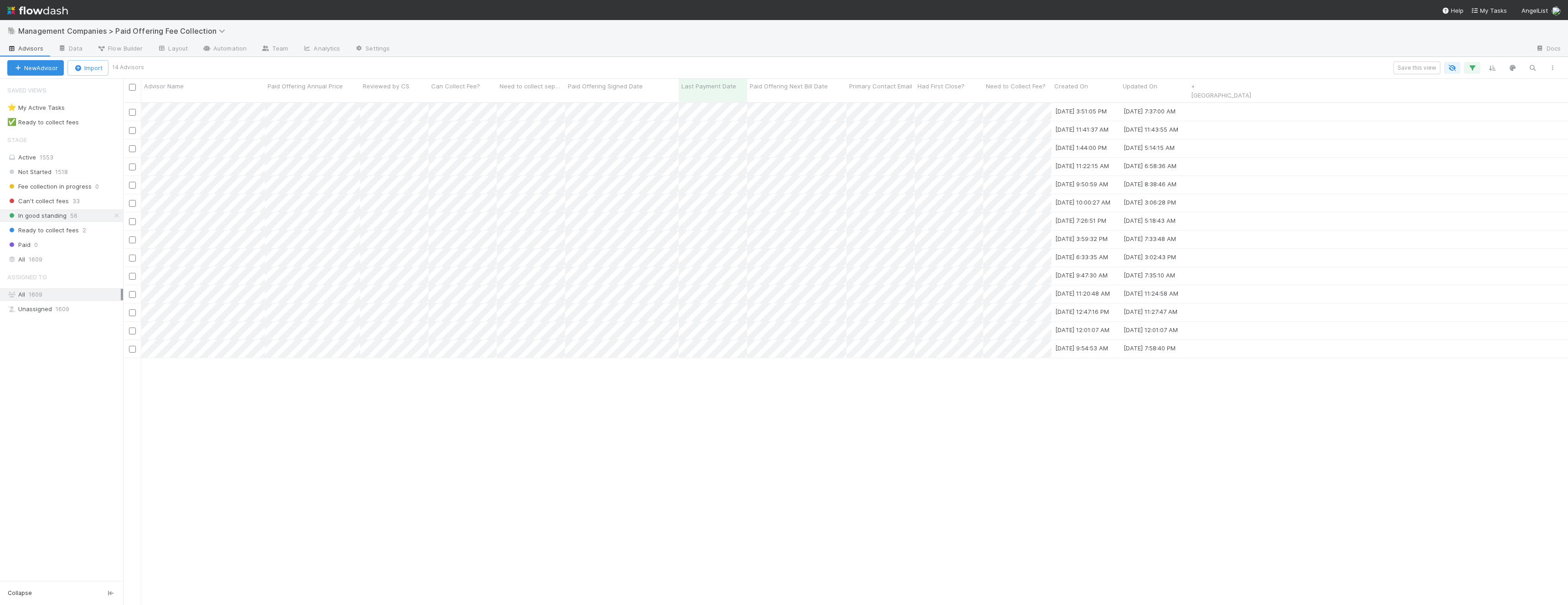
scroll to position [511, 1445]
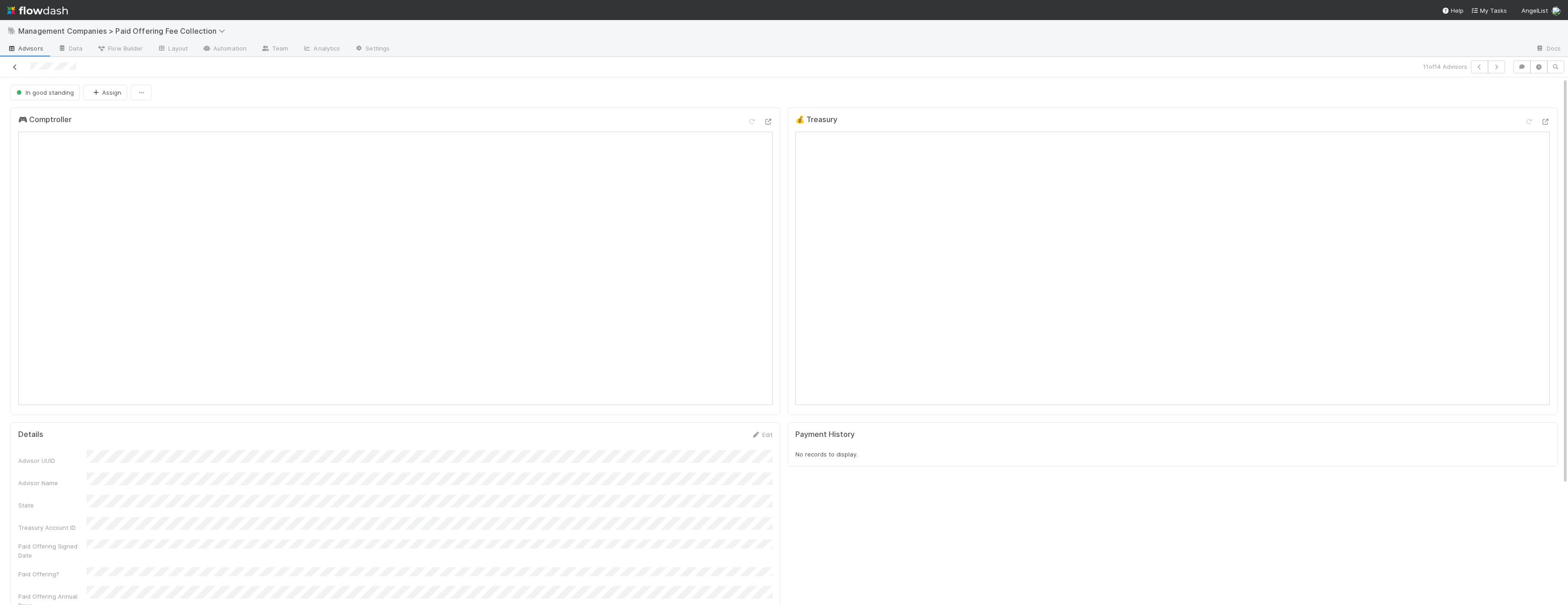
click at [16, 68] on icon at bounding box center [15, 68] width 9 height 6
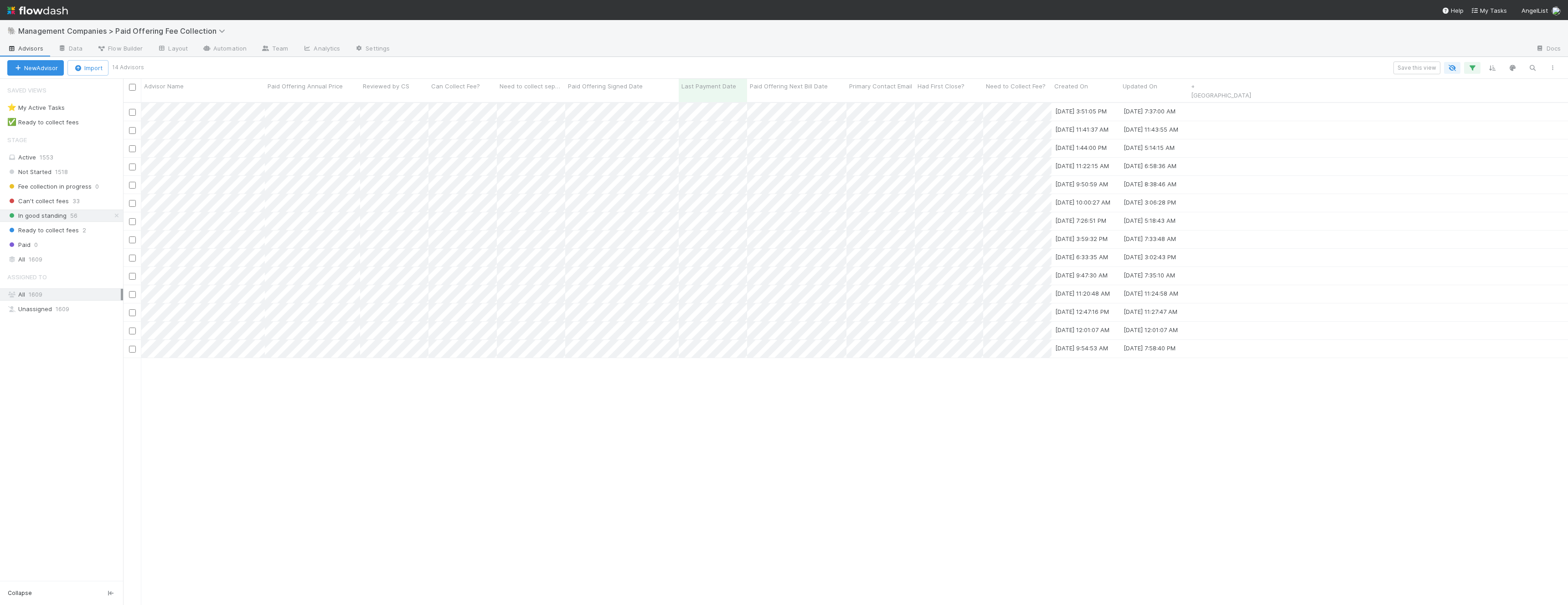
scroll to position [511, 1445]
click at [592, 480] on div at bounding box center [784, 302] width 1568 height 605
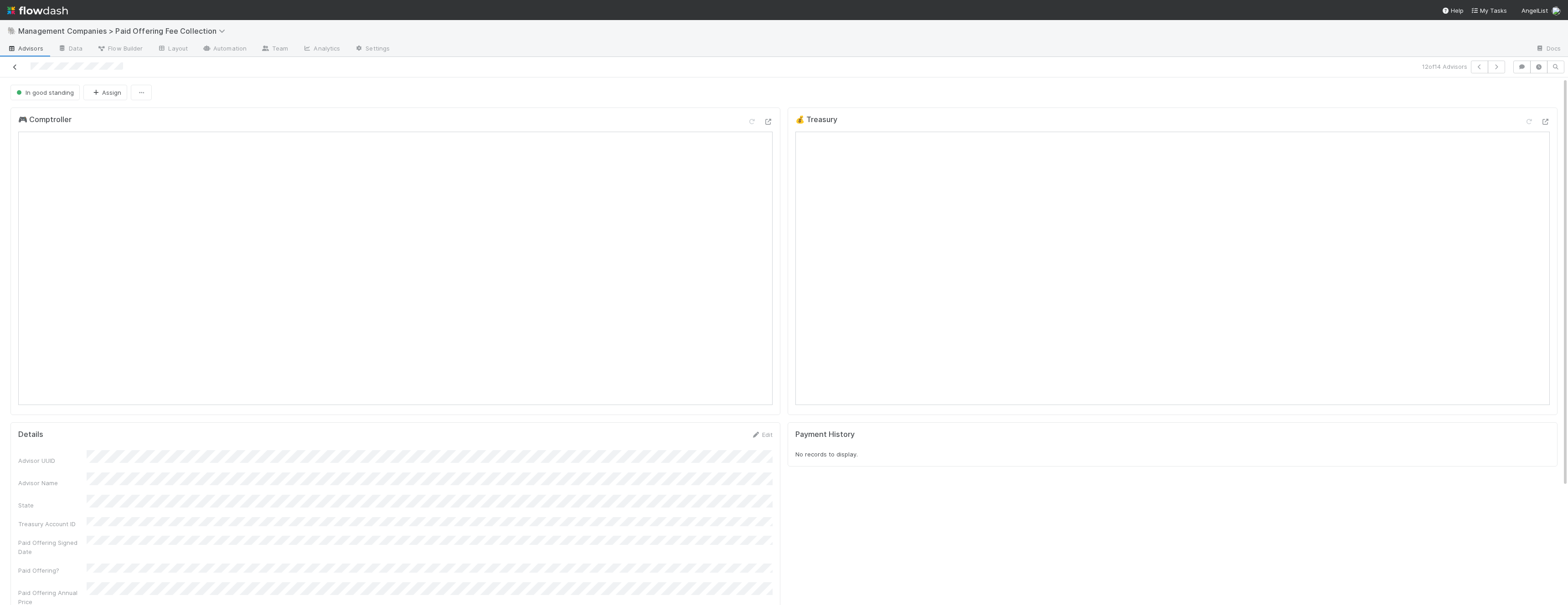
click at [15, 65] on icon at bounding box center [15, 68] width 9 height 6
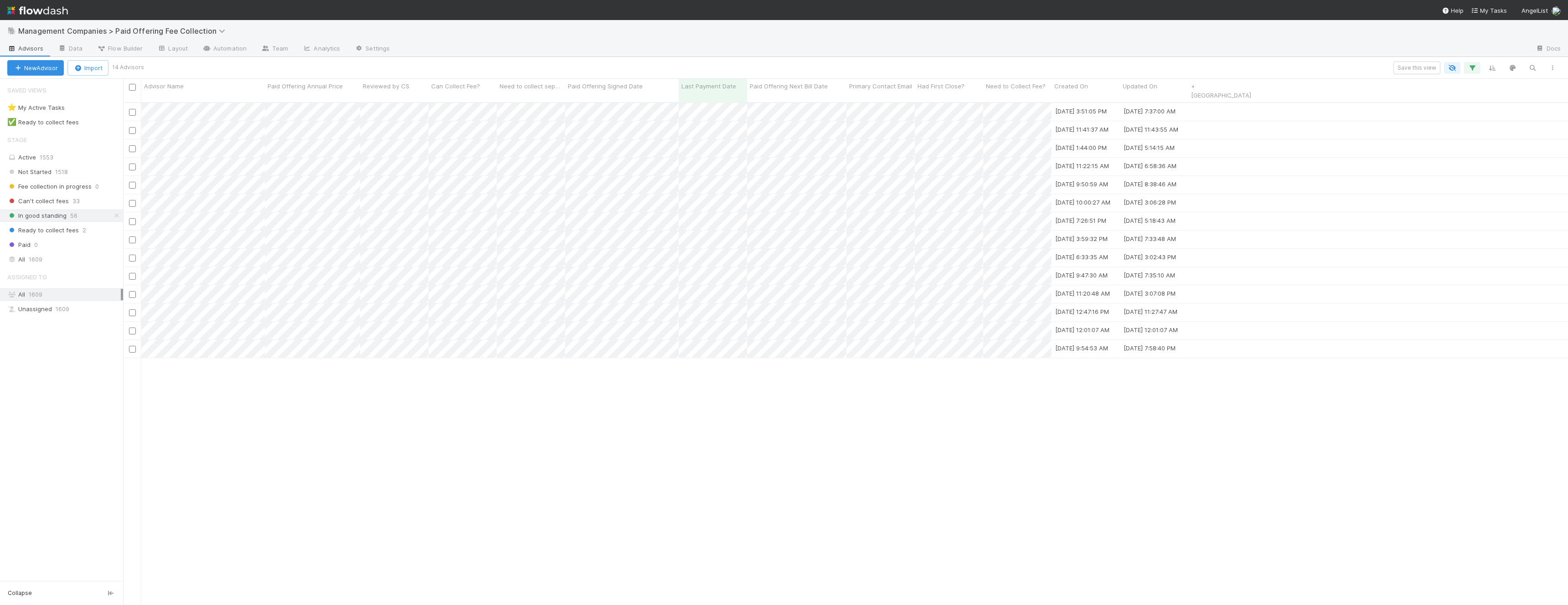
scroll to position [511, 1445]
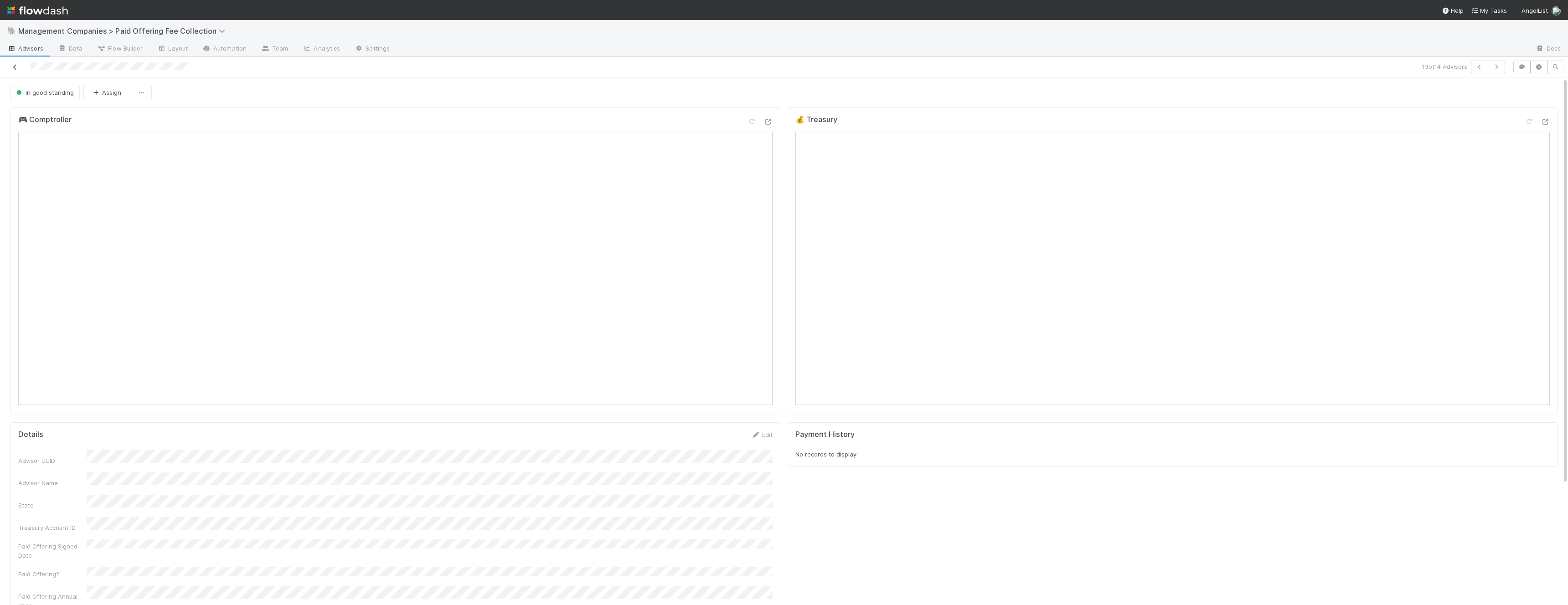
click at [11, 63] on link at bounding box center [15, 67] width 9 height 9
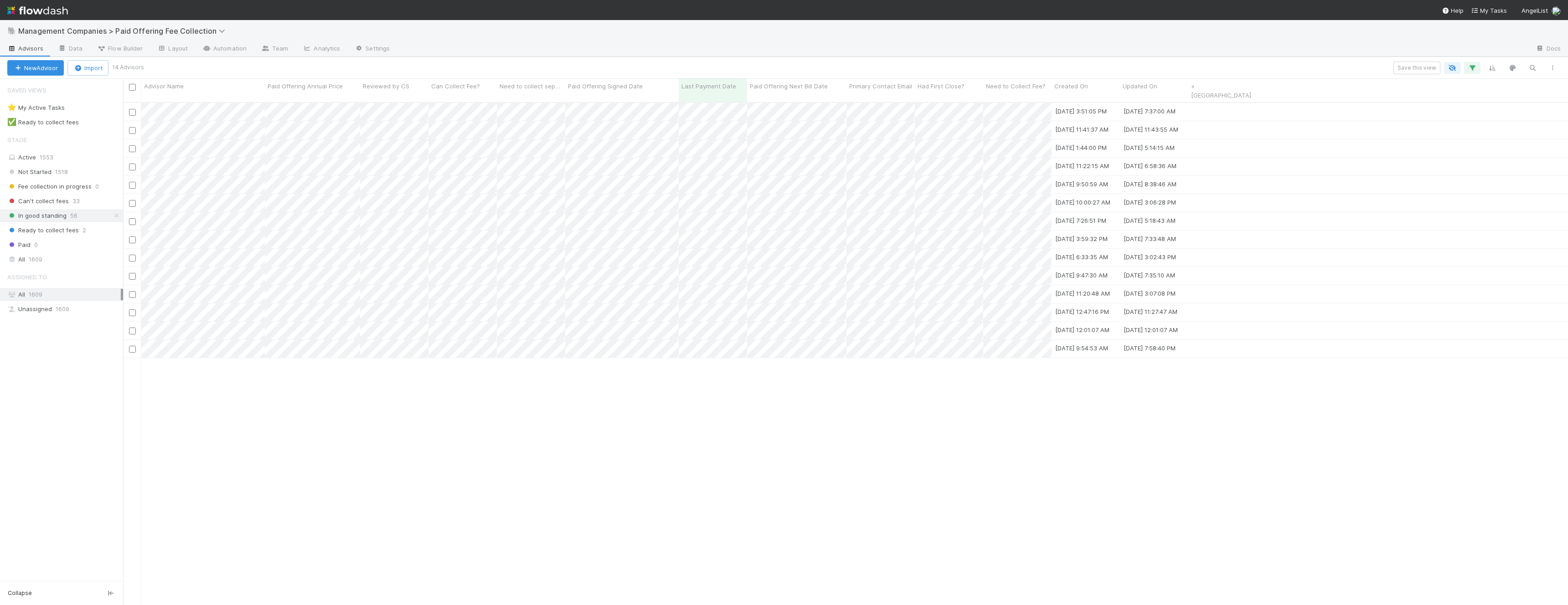
scroll to position [511, 1445]
click at [690, 405] on div at bounding box center [784, 302] width 1568 height 605
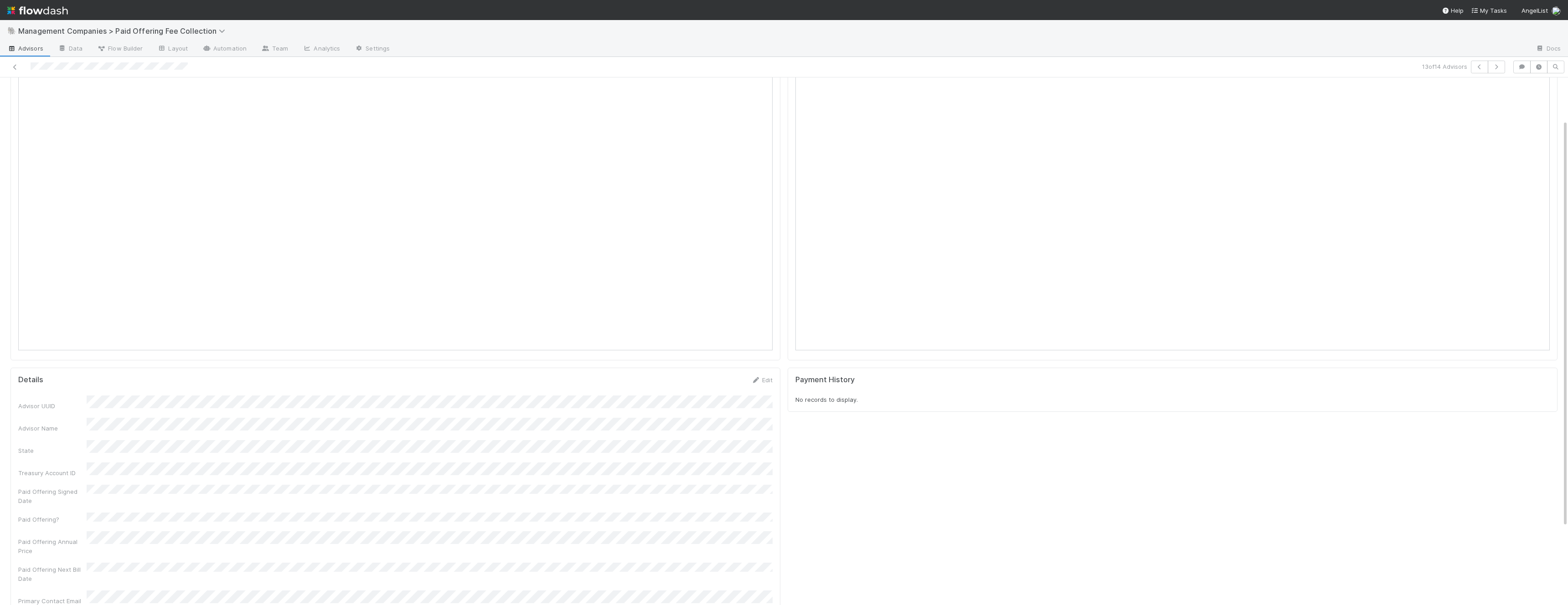
scroll to position [55, 0]
click at [13, 65] on icon at bounding box center [15, 68] width 9 height 6
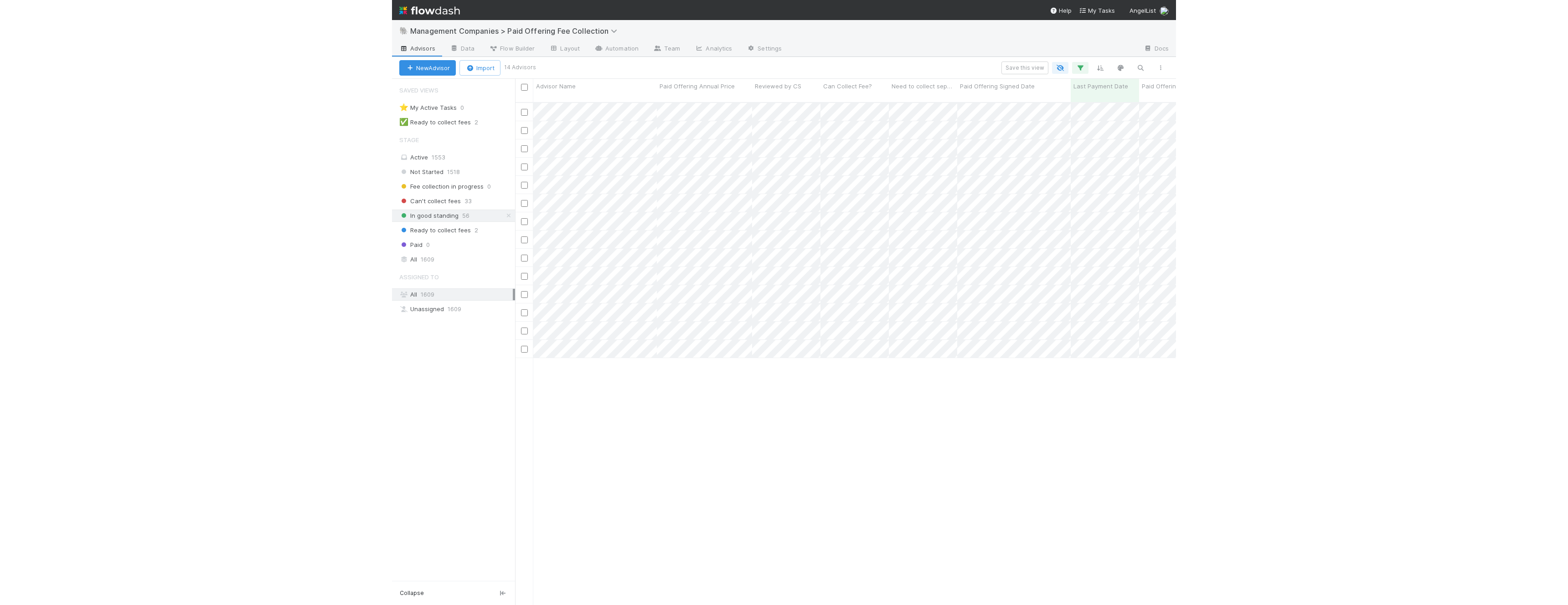
scroll to position [511, 1445]
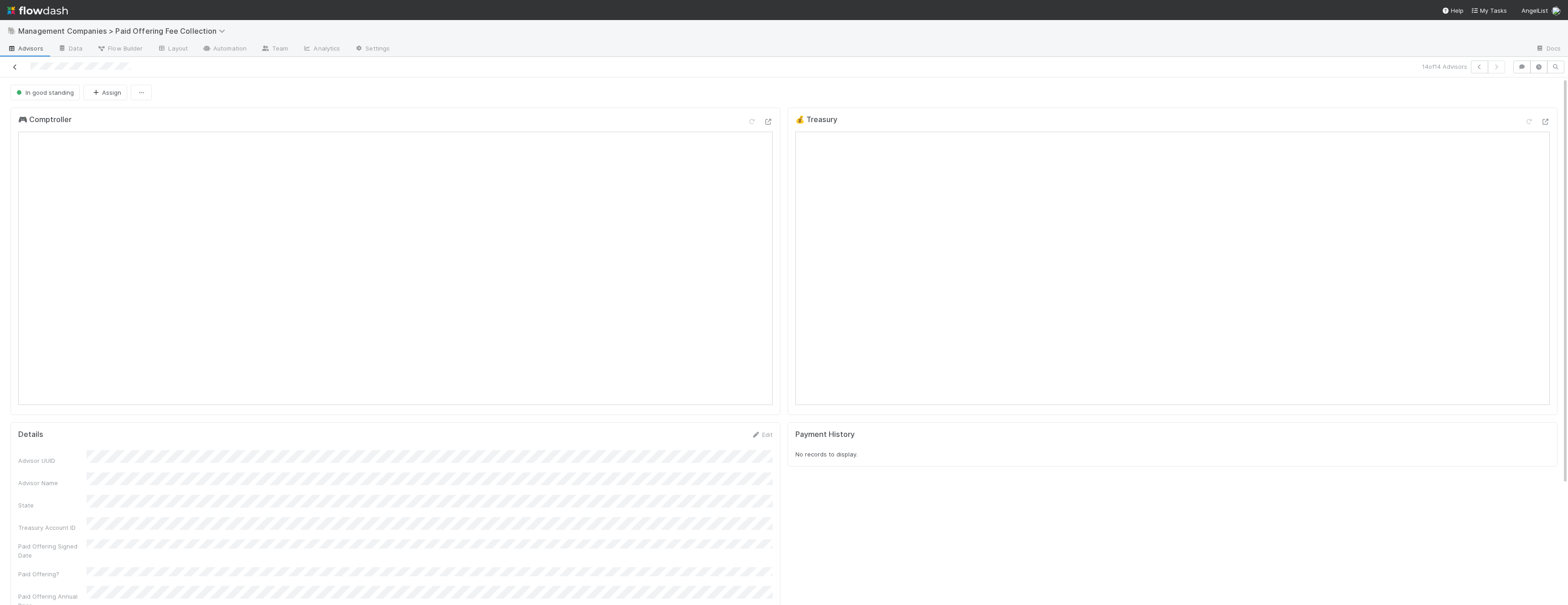
click at [16, 65] on icon at bounding box center [15, 68] width 9 height 6
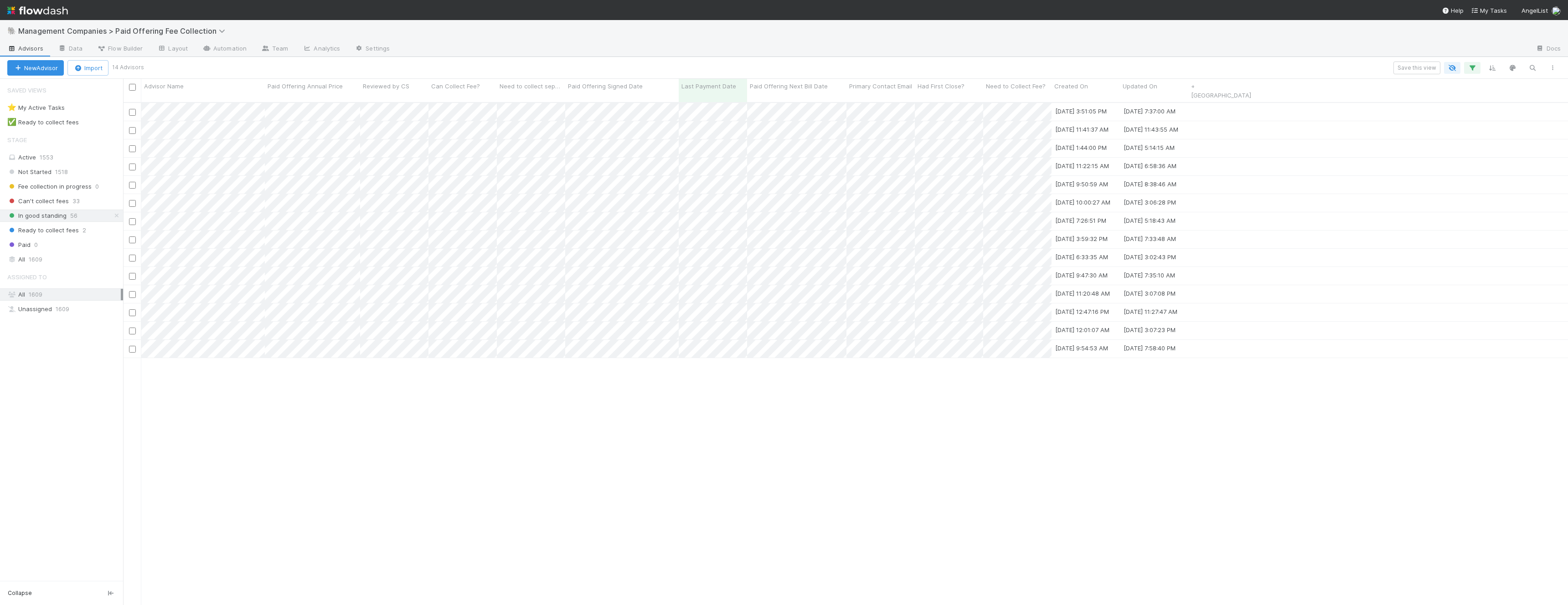
scroll to position [511, 1445]
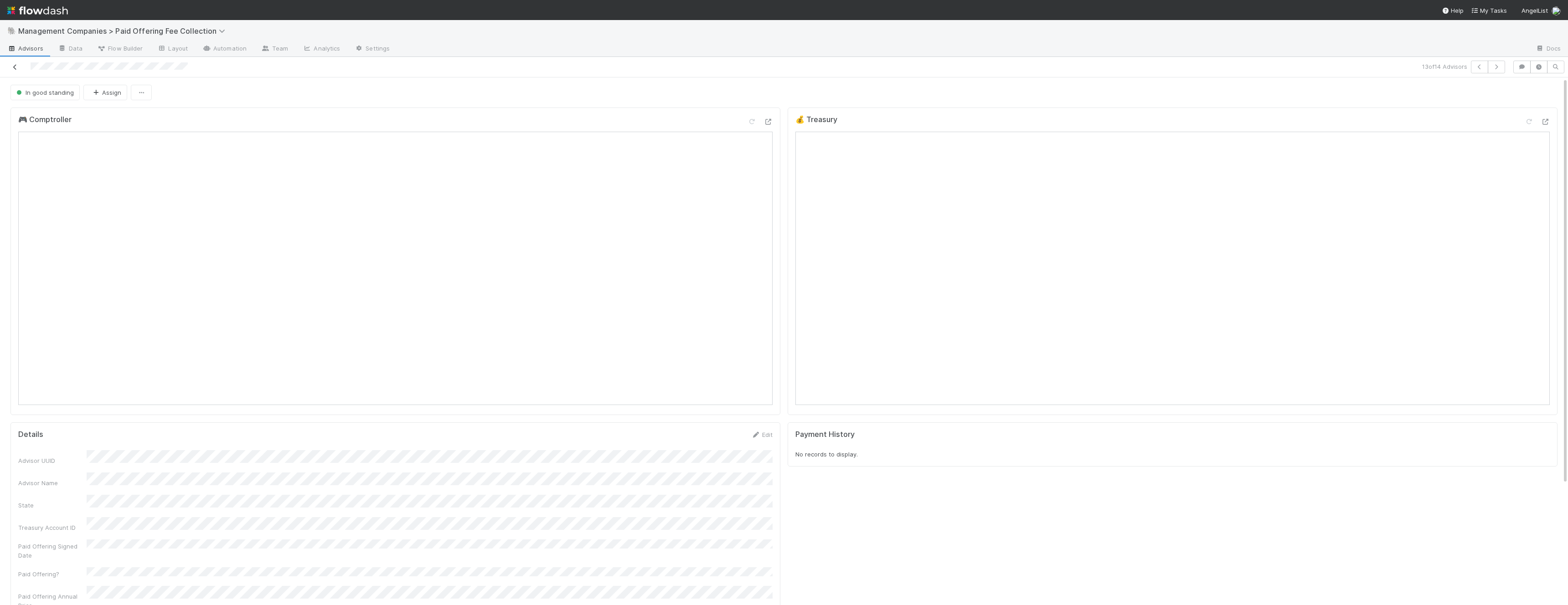
click at [10, 69] on icon at bounding box center [15, 68] width 9 height 6
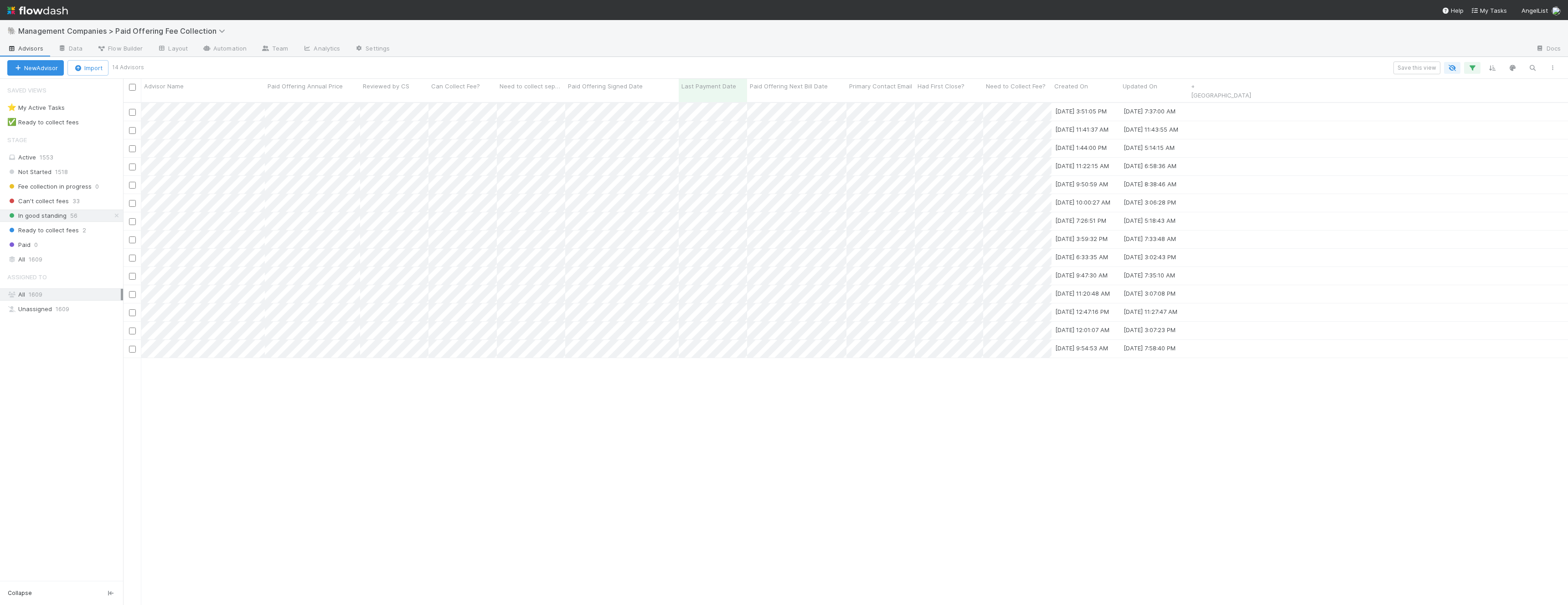
scroll to position [511, 1445]
click at [210, 439] on div "[DATE] 3:51:05 PM [DATE] 7:37:00 AM [DATE] 11:41:37 AM [DATE] 11:43:55 AM [DATE…" at bounding box center [845, 358] width 1445 height 510
drag, startPoint x: 310, startPoint y: 405, endPoint x: 315, endPoint y: 410, distance: 7.1
click at [315, 410] on div at bounding box center [784, 302] width 1568 height 605
click at [56, 202] on span "Can't collect fees" at bounding box center [38, 201] width 61 height 12
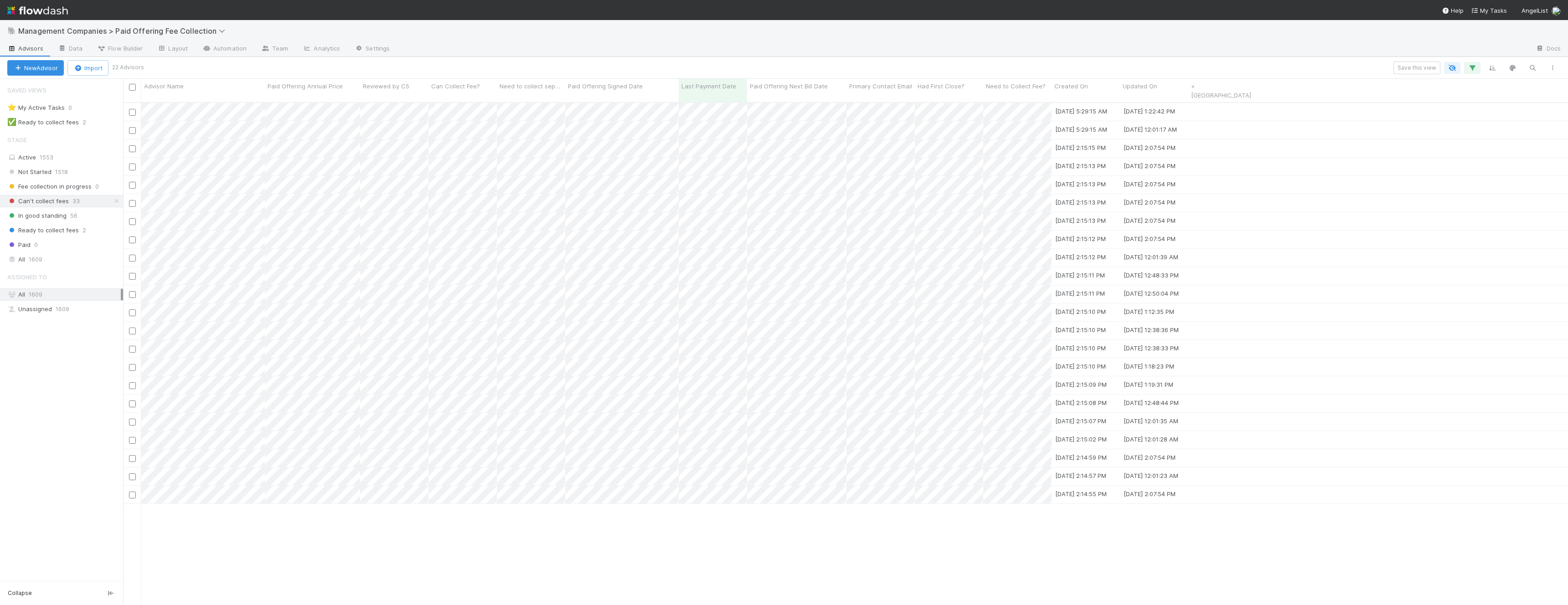
scroll to position [511, 1445]
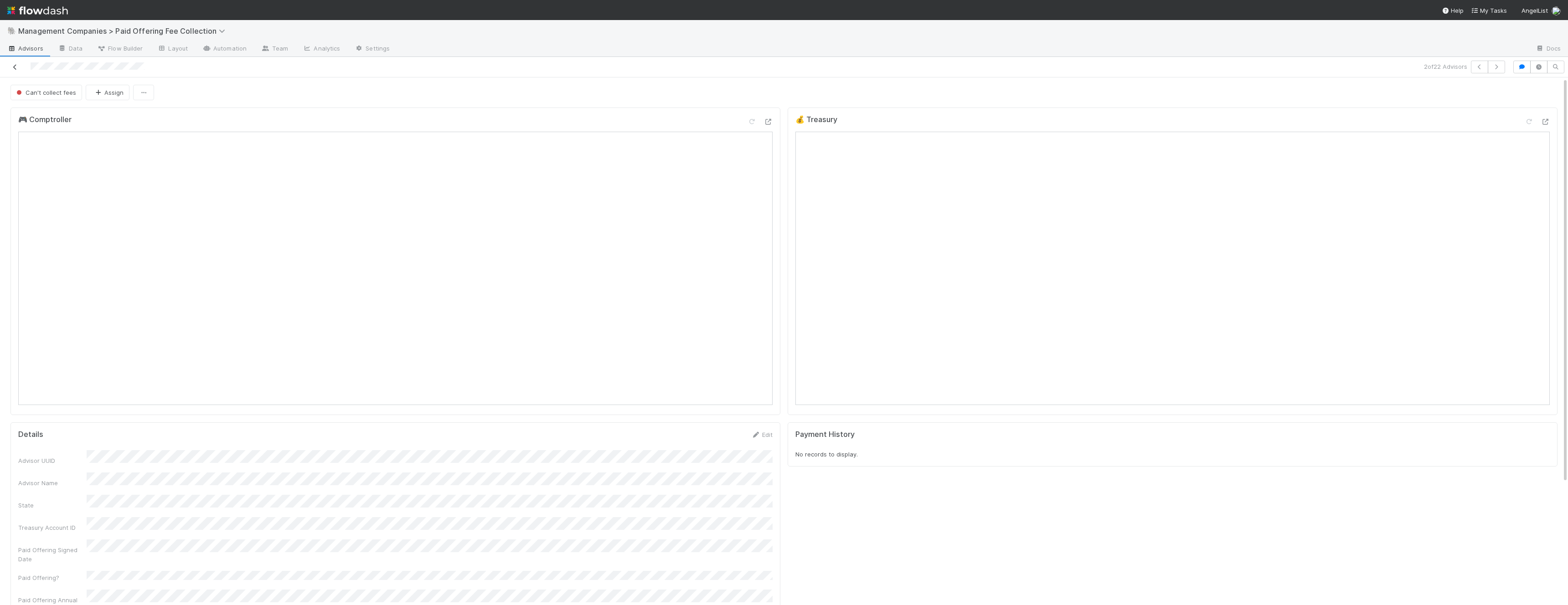
click at [14, 71] on div at bounding box center [380, 67] width 754 height 13
click at [13, 65] on icon at bounding box center [15, 68] width 9 height 6
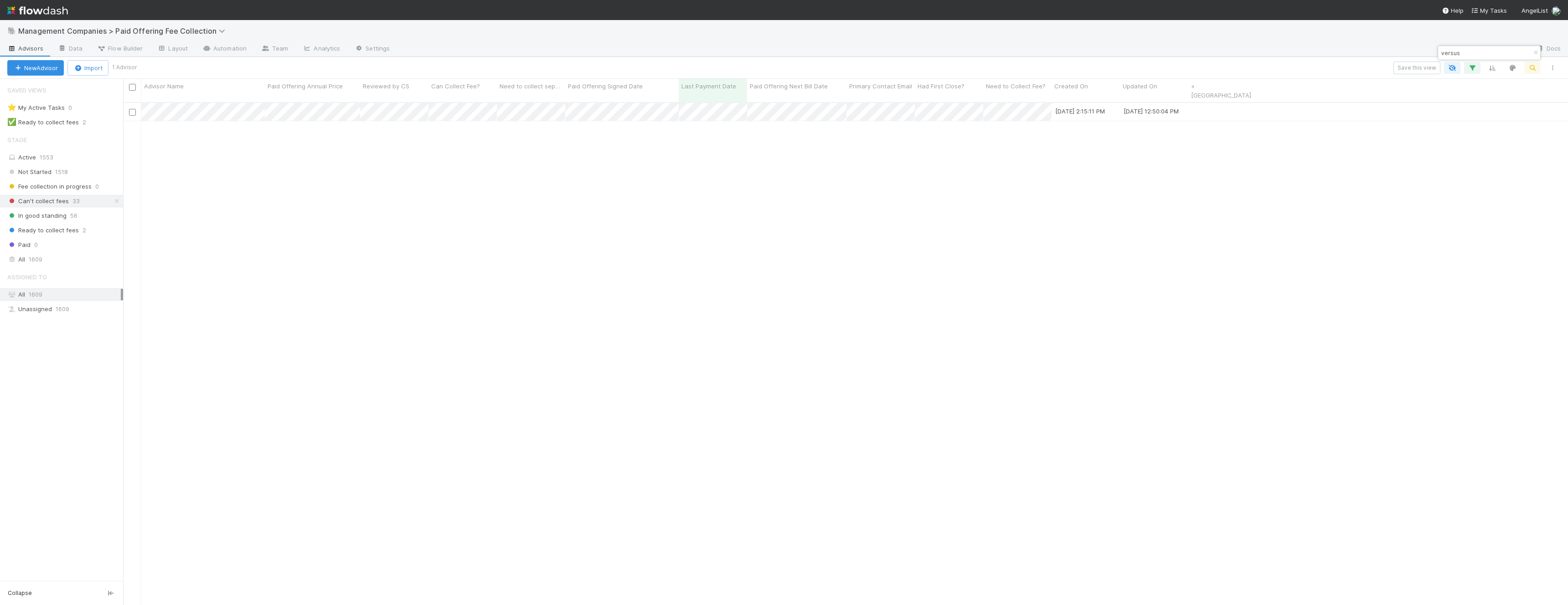
scroll to position [511, 1445]
type input "versus"
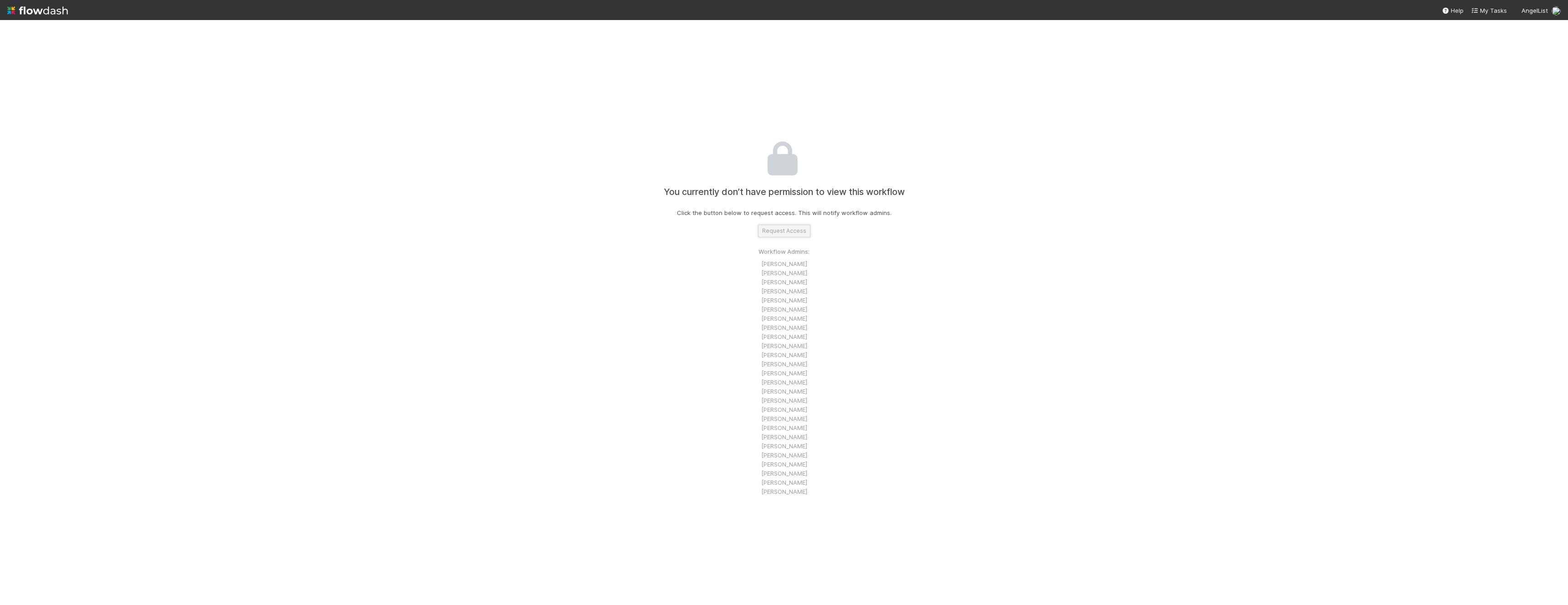
click at [775, 228] on button "Request Access" at bounding box center [784, 231] width 52 height 13
